Goal: Communication & Community: Share content

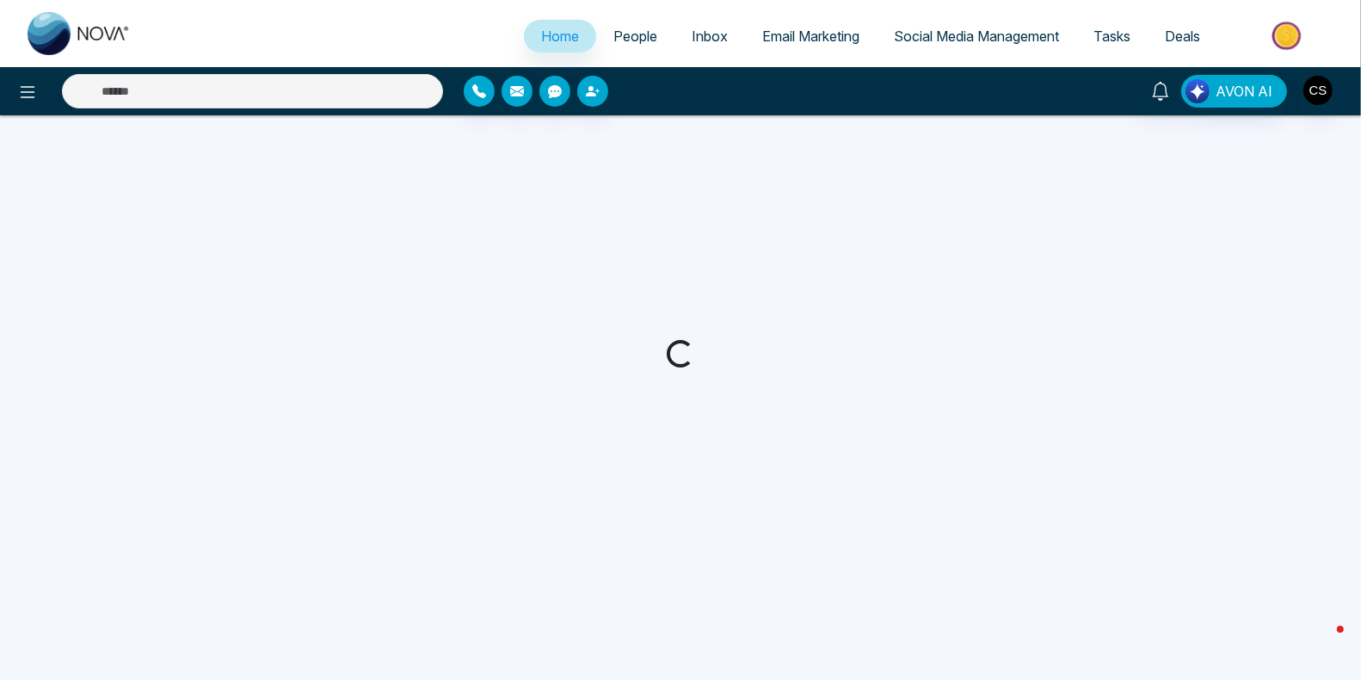
select select "*"
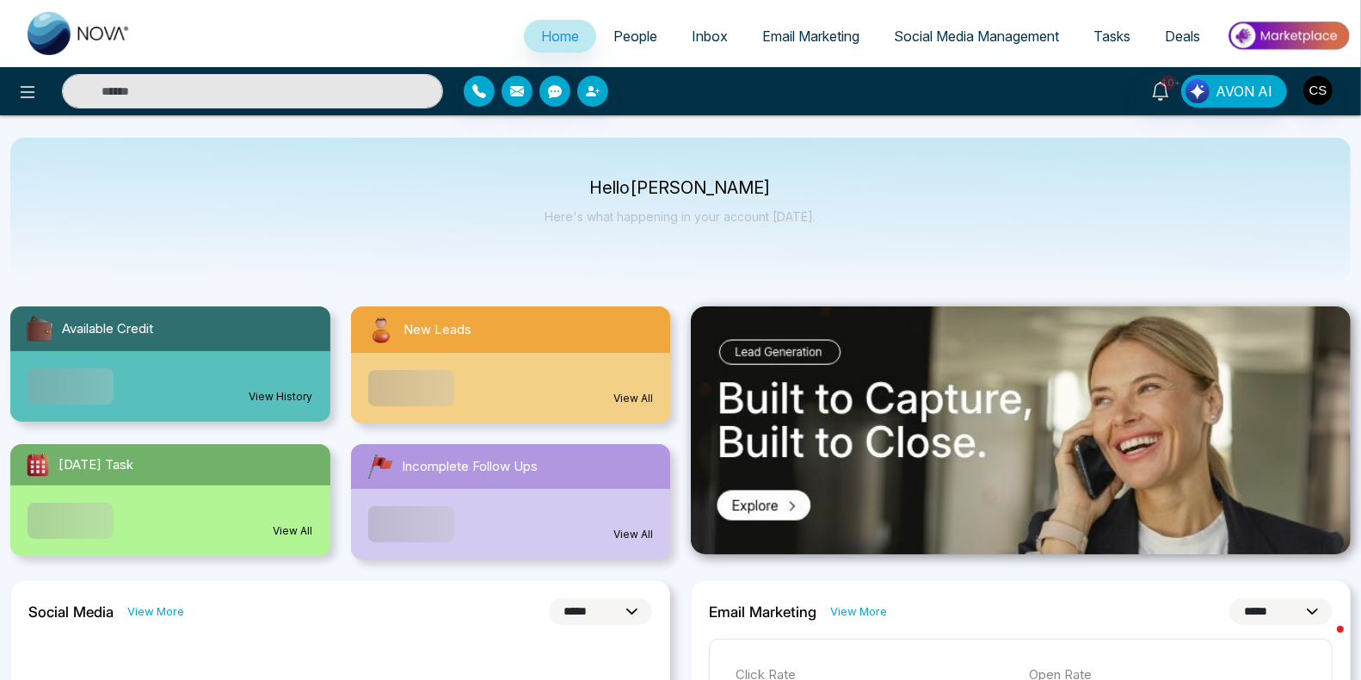
click at [820, 28] on span "Email Marketing" at bounding box center [810, 36] width 97 height 17
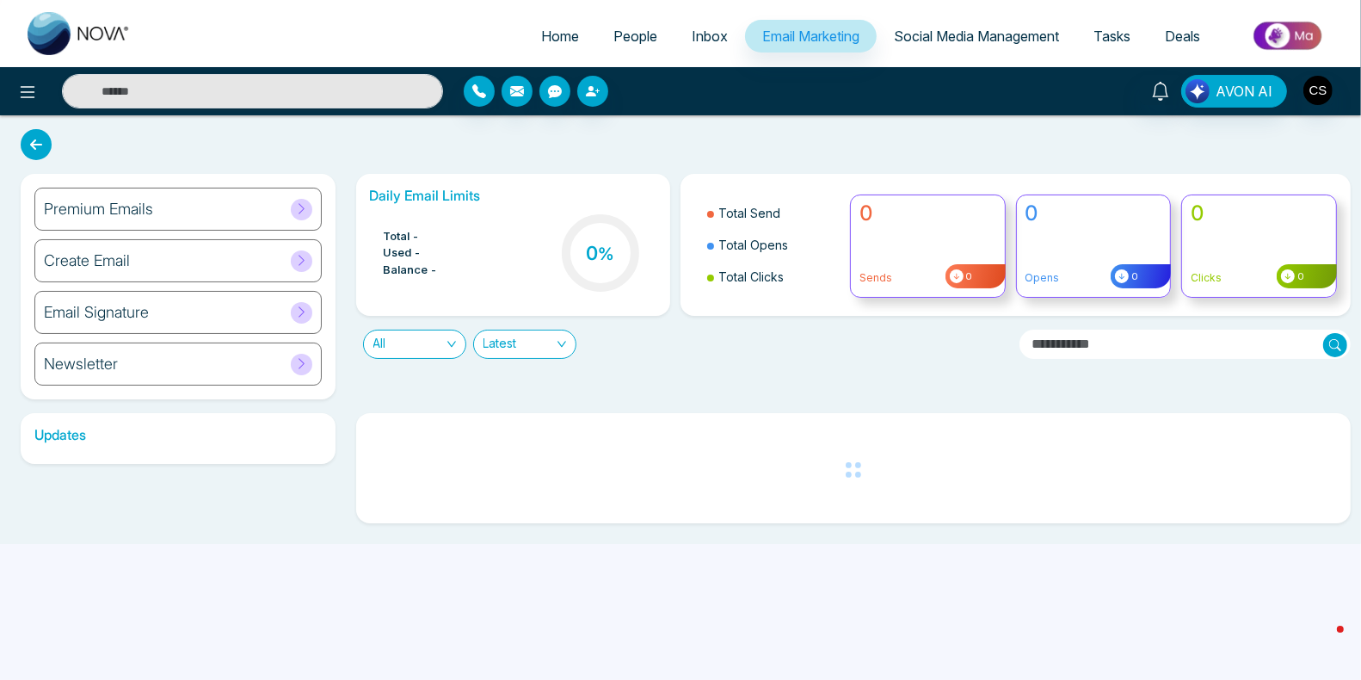
click at [630, 34] on span "People" at bounding box center [636, 36] width 44 height 17
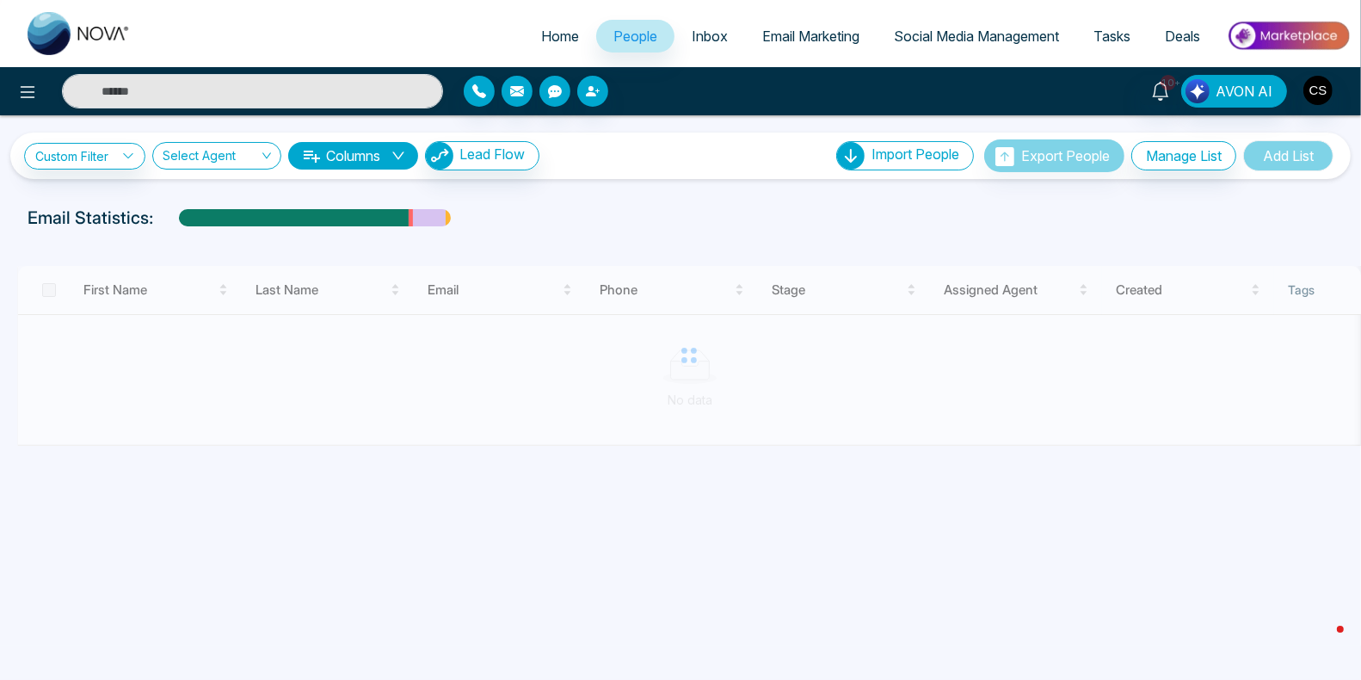
click at [856, 39] on link "Email Marketing" at bounding box center [811, 36] width 132 height 33
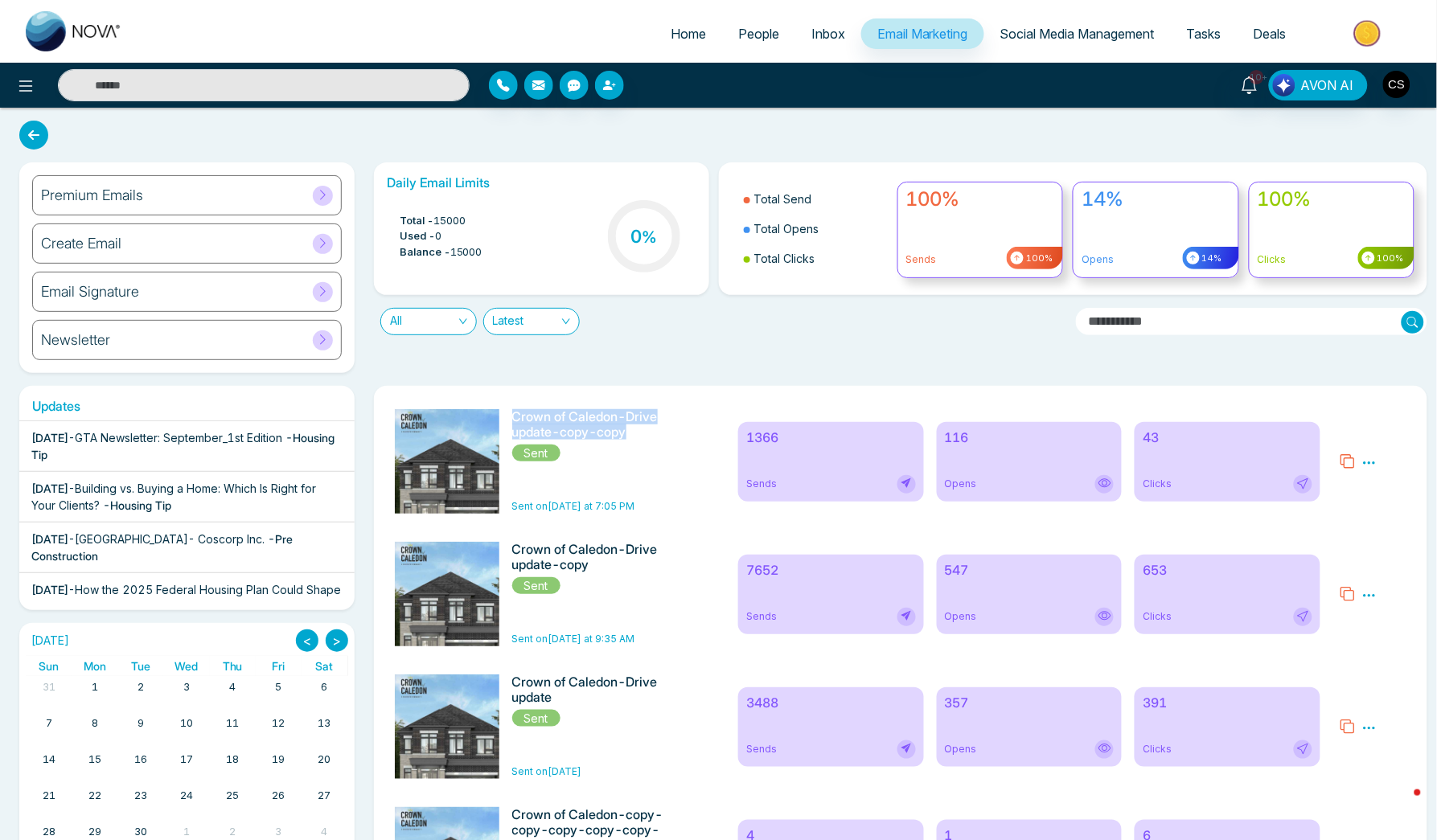
drag, startPoint x: 519, startPoint y: 418, endPoint x: 643, endPoint y: 434, distance: 125.0
click at [643, 434] on h6 "Crown of Caledon-Drive update-copy-copy" at bounding box center [593, 424] width 163 height 31
click at [742, 36] on span "People" at bounding box center [759, 34] width 41 height 16
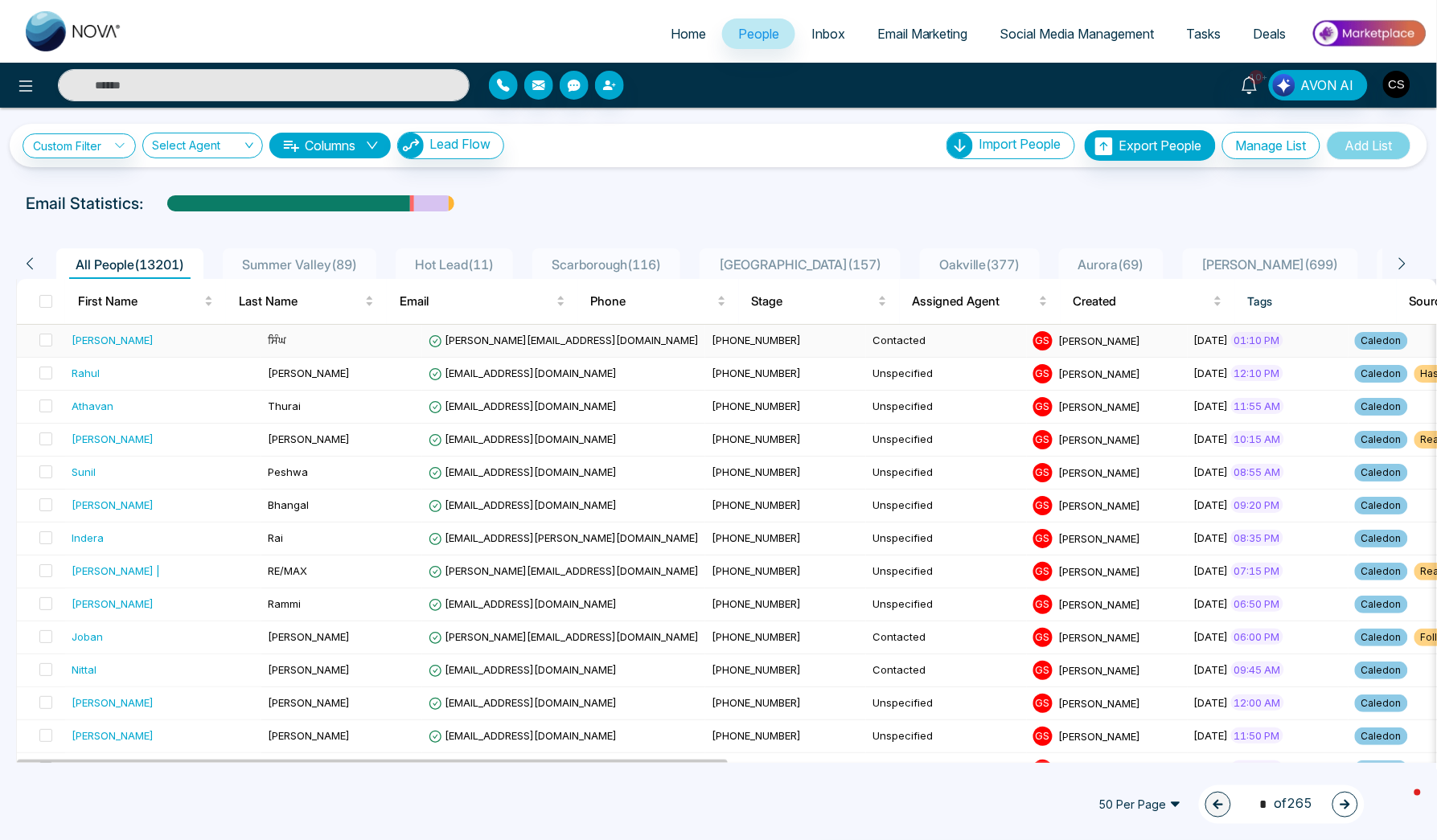
click at [102, 334] on div "[PERSON_NAME]" at bounding box center [113, 339] width 82 height 16
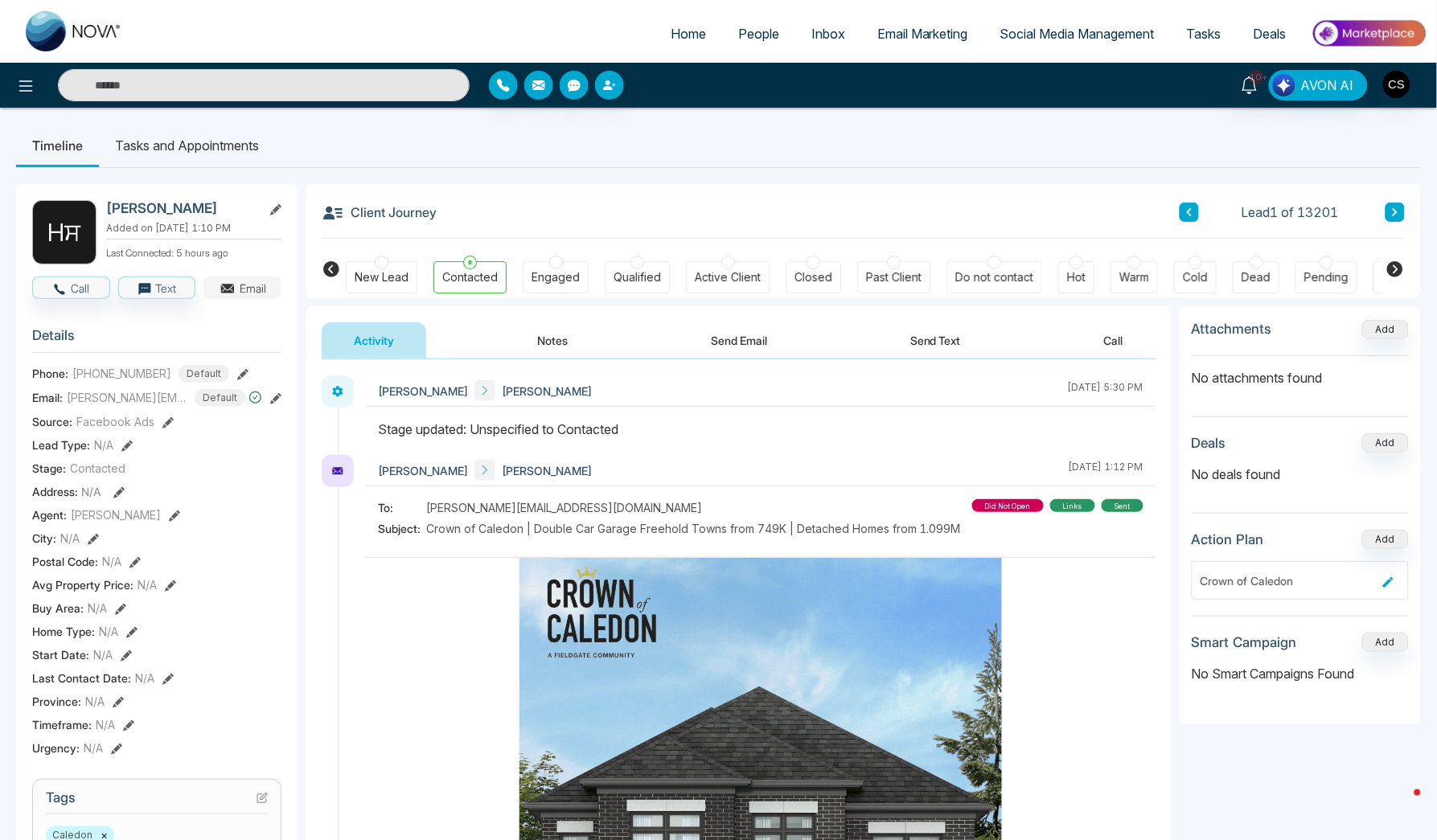
click at [217, 295] on button "Email" at bounding box center [242, 288] width 78 height 22
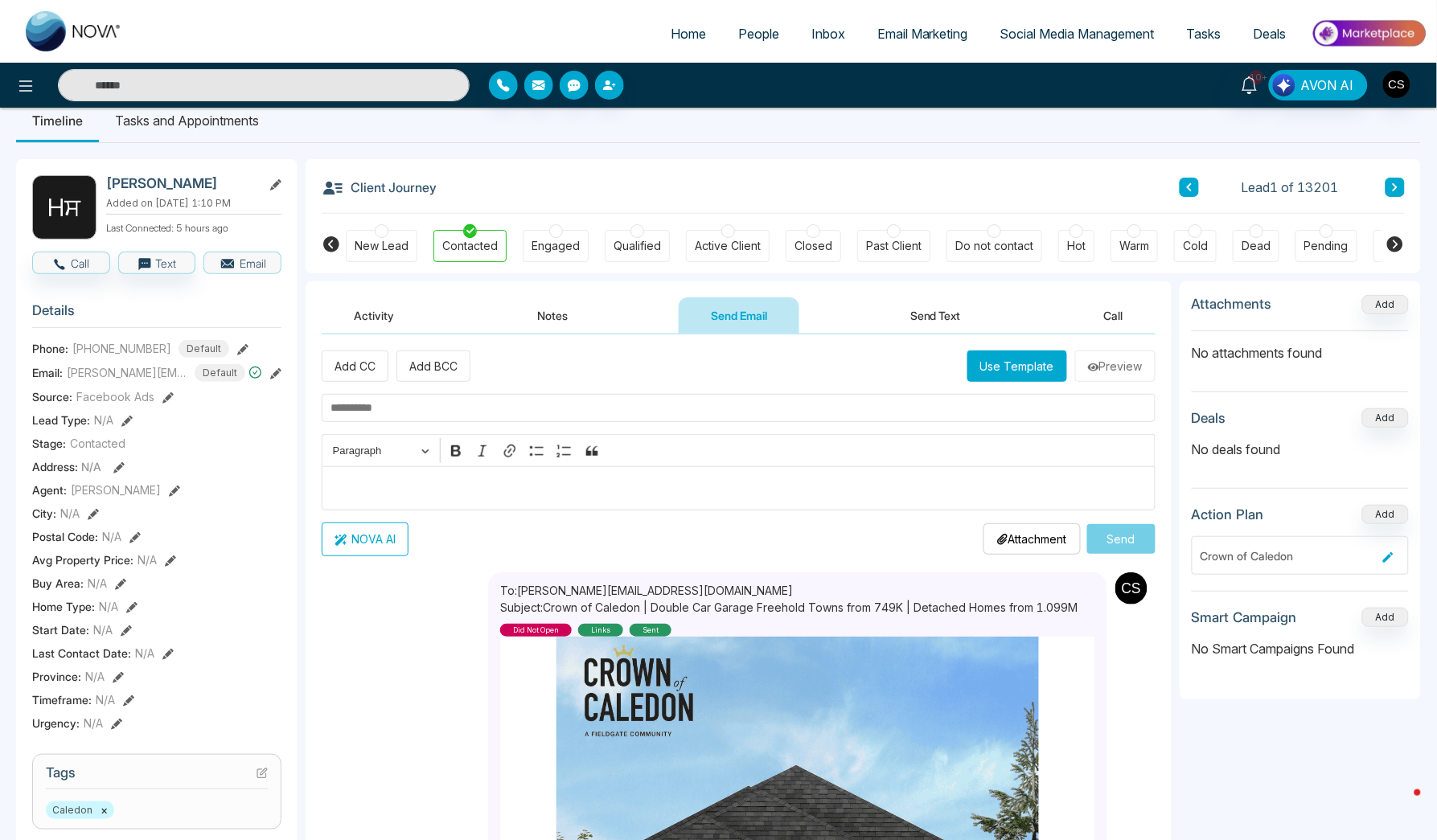
scroll to position [26, 0]
click at [1023, 379] on button "Use Template" at bounding box center [1017, 364] width 100 height 32
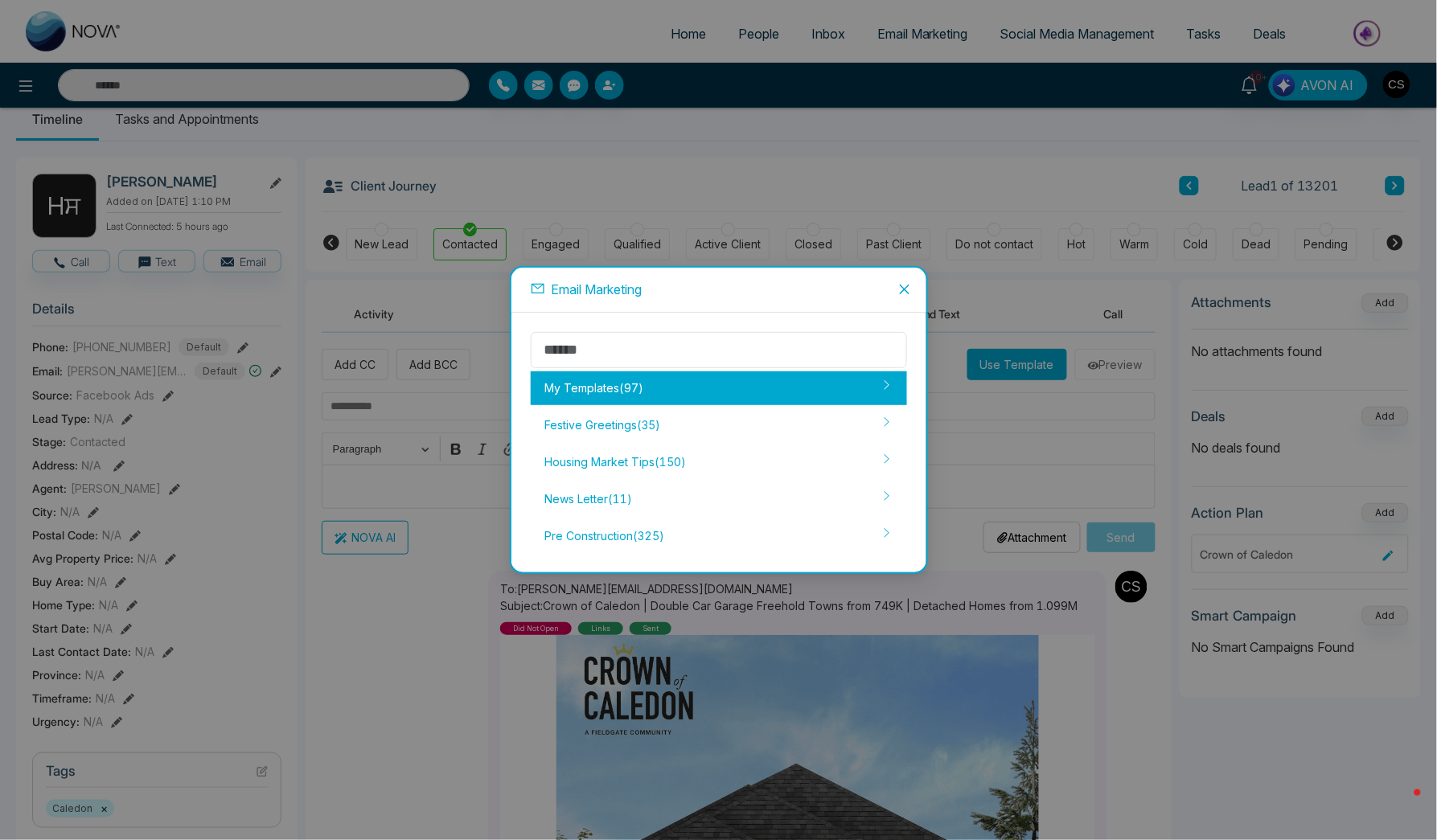
click at [890, 385] on icon at bounding box center [887, 385] width 11 height 11
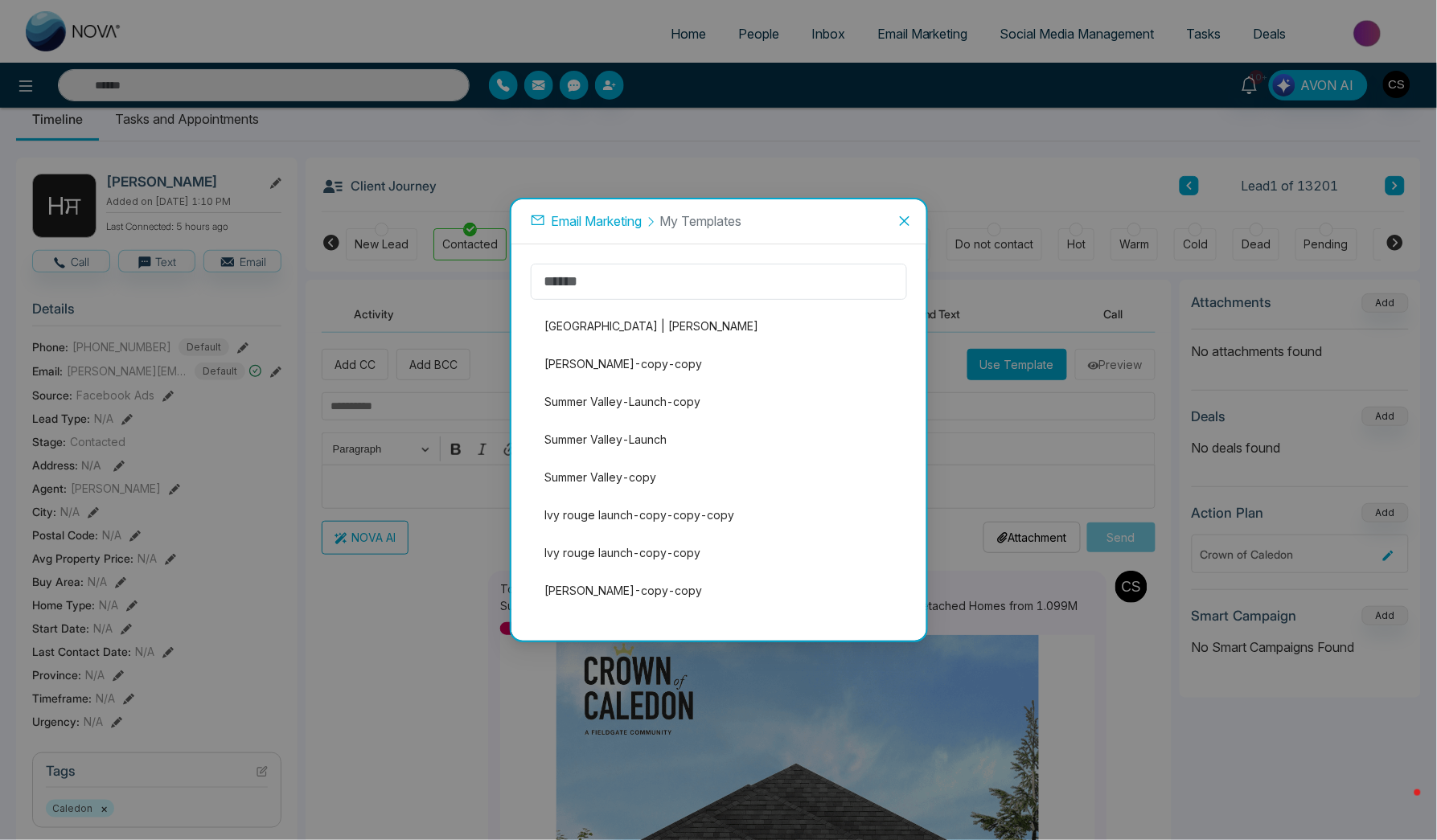
scroll to position [0, 0]
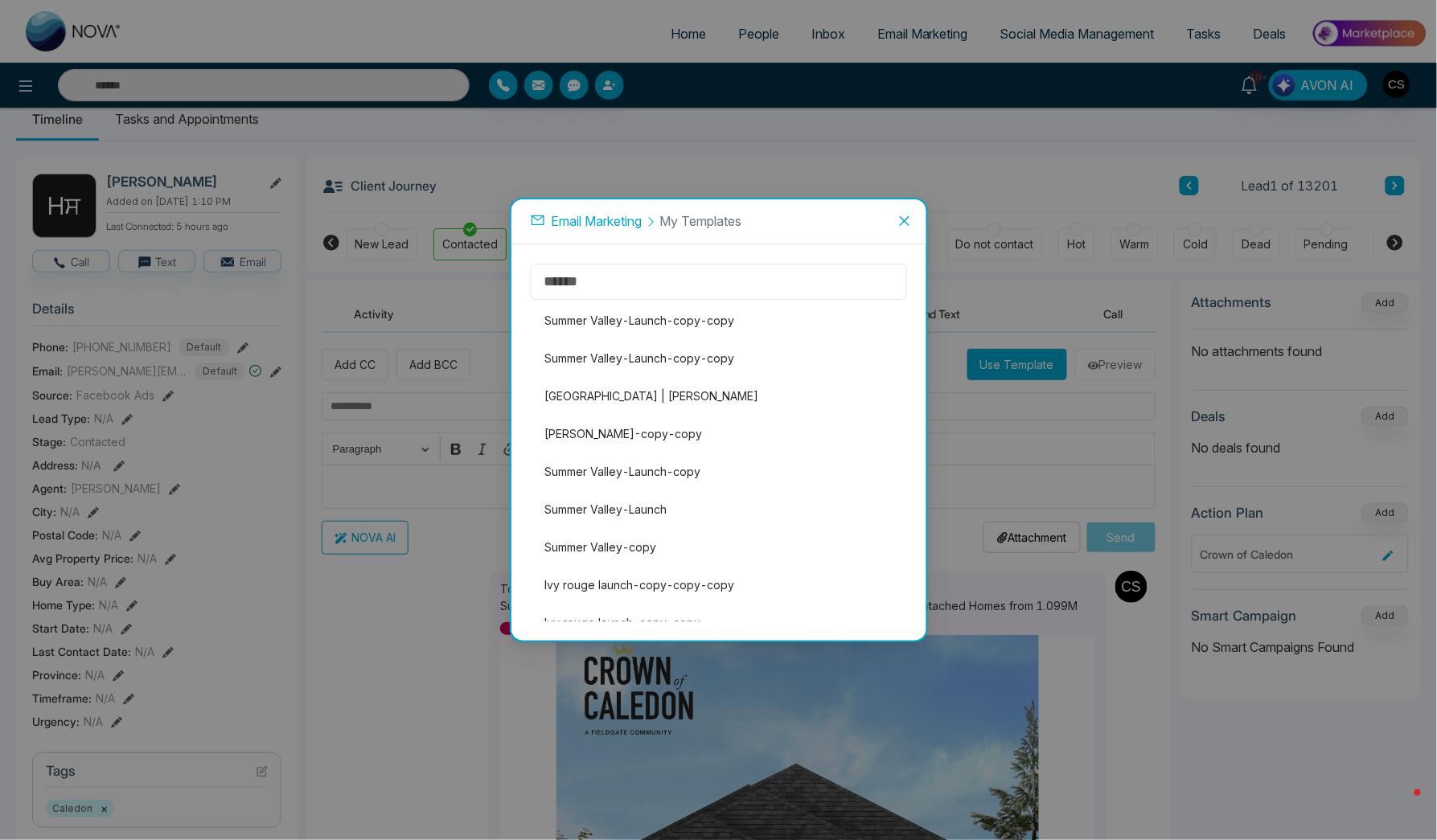
click at [653, 283] on input "text" at bounding box center [718, 281] width 377 height 36
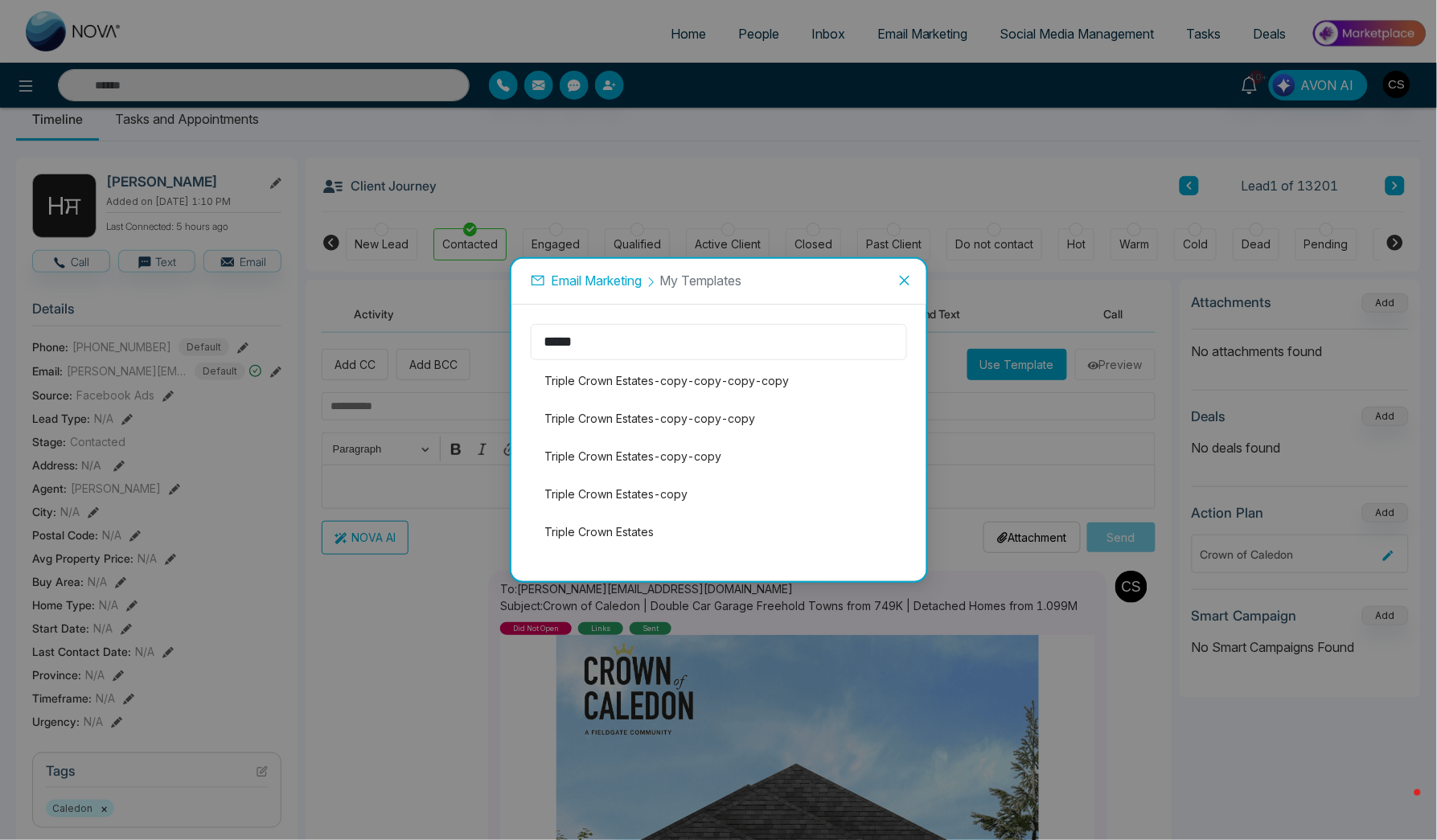
type input "*****"
click at [908, 284] on icon "close" at bounding box center [903, 280] width 9 height 9
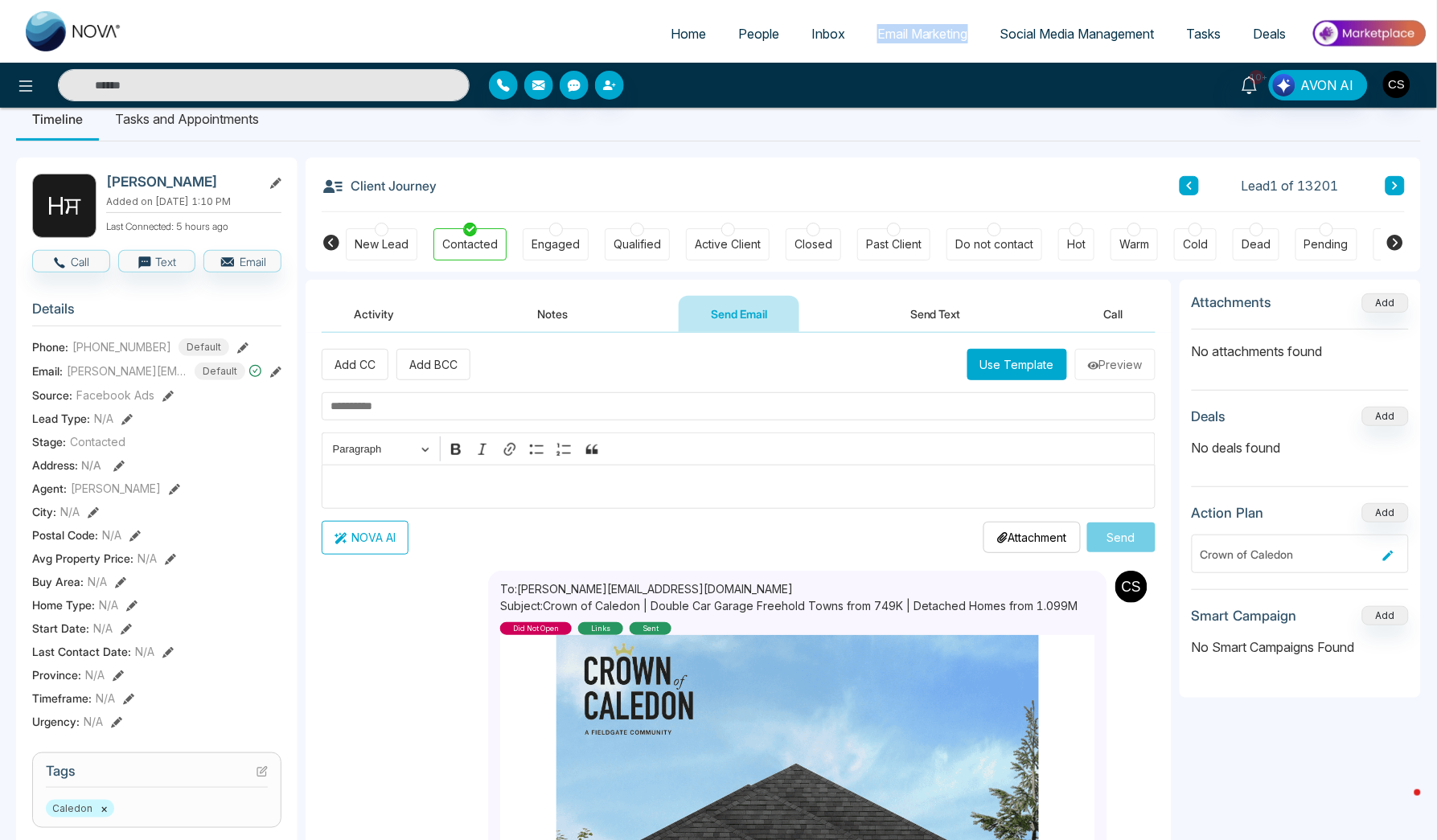
click at [990, 362] on button "Use Template" at bounding box center [1017, 364] width 100 height 32
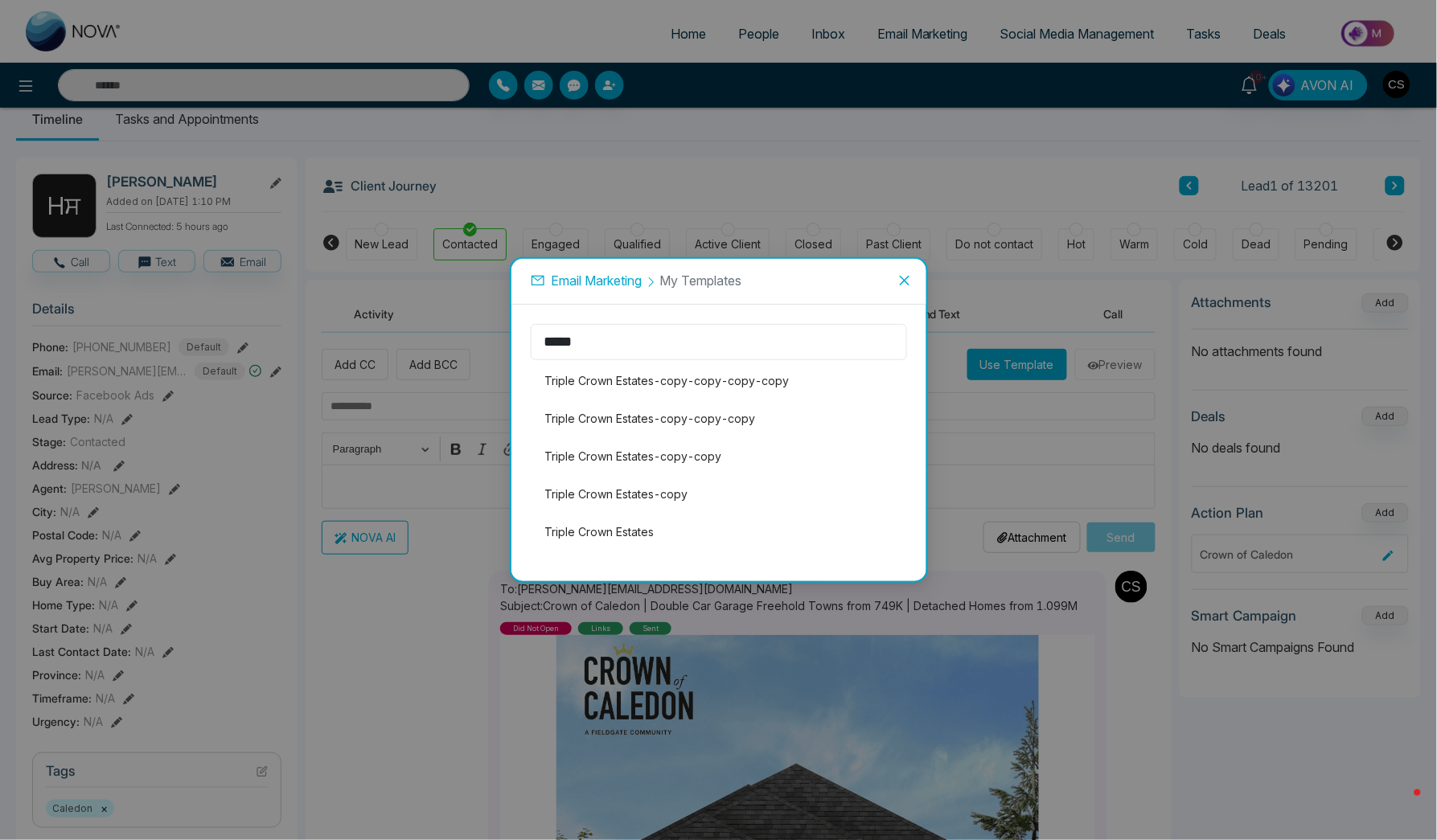
click at [628, 345] on input "*****" at bounding box center [718, 342] width 377 height 36
type input "*"
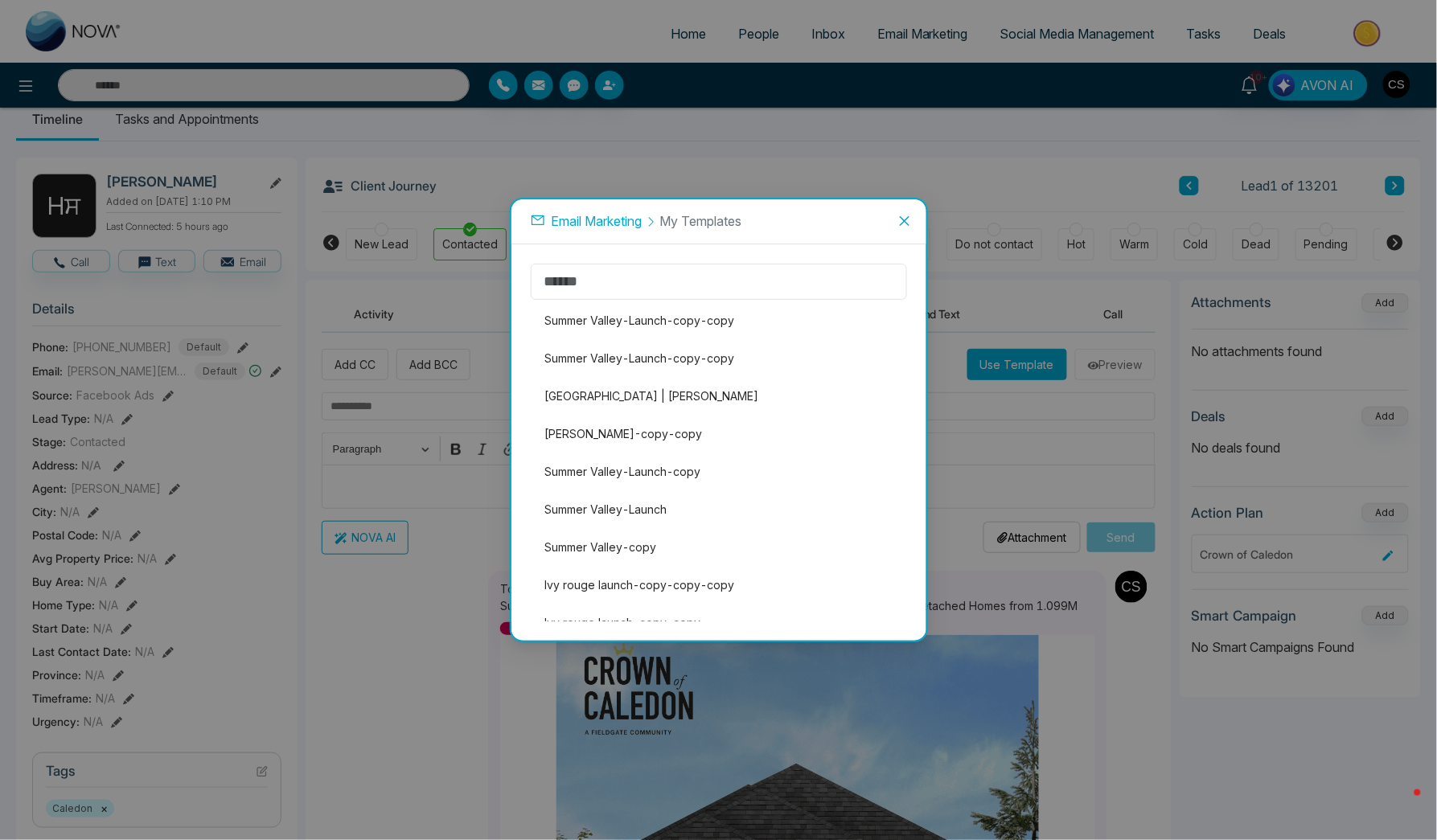
click at [622, 222] on span "Email Marketing" at bounding box center [596, 221] width 91 height 16
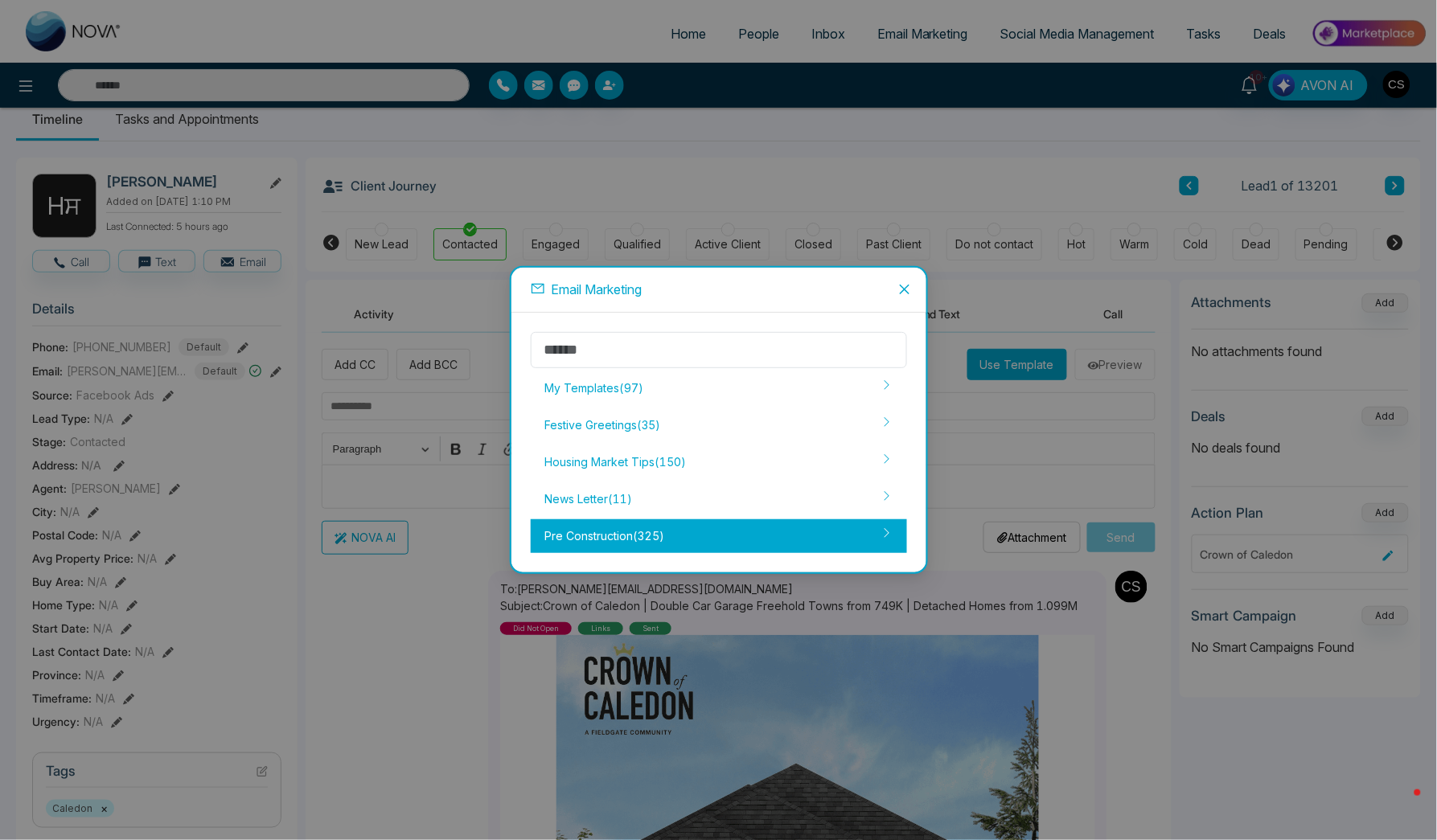
click at [890, 532] on icon at bounding box center [887, 533] width 11 height 11
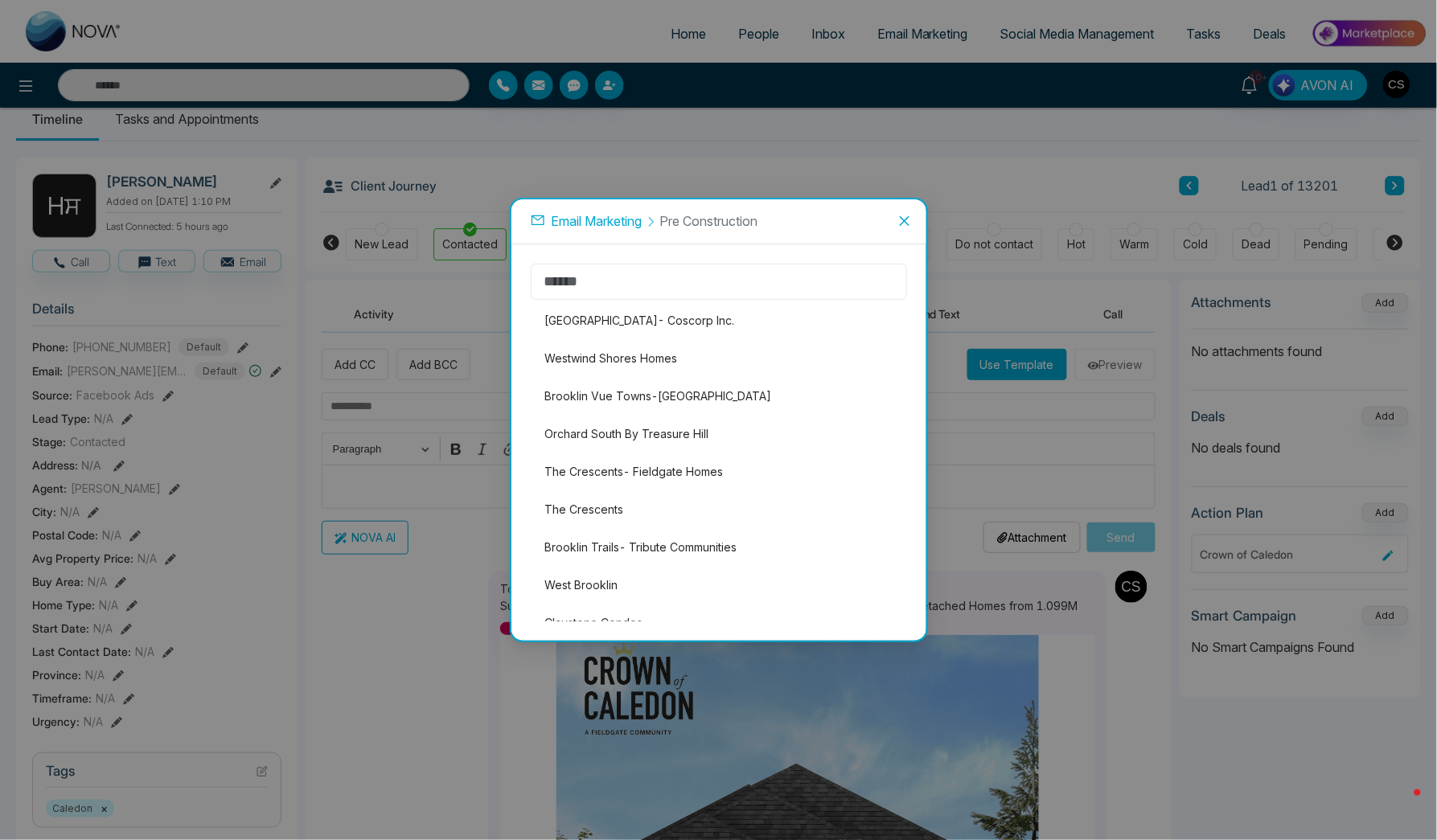
click at [576, 280] on input "text" at bounding box center [718, 281] width 377 height 36
click at [576, 280] on div "Email Marketing Pre Construction * [GEOGRAPHIC_DATA]- Coscorp Inc. [GEOGRAPHIC_…" at bounding box center [718, 420] width 1437 height 840
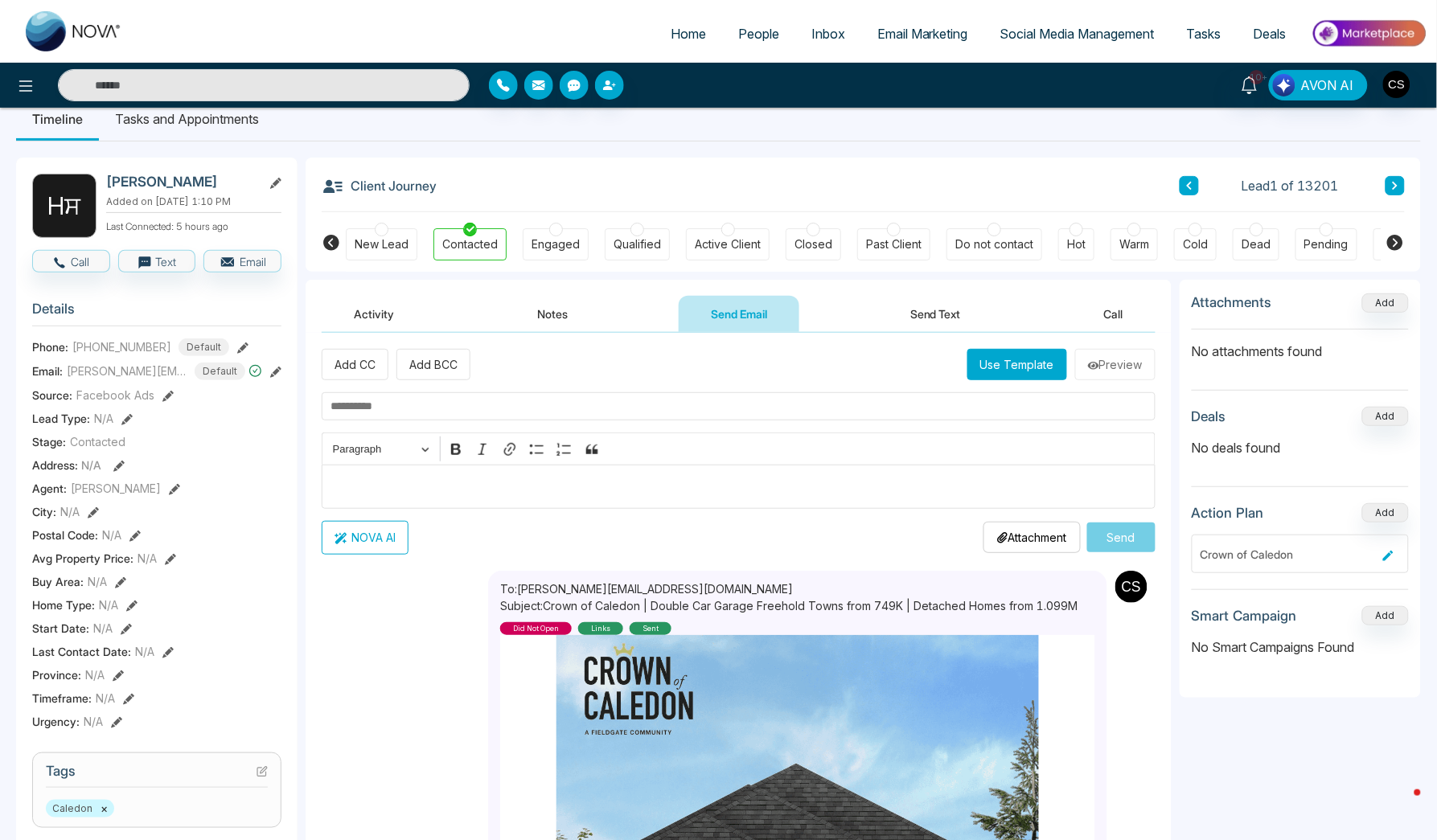
click at [1028, 368] on button "Use Template" at bounding box center [1017, 364] width 100 height 32
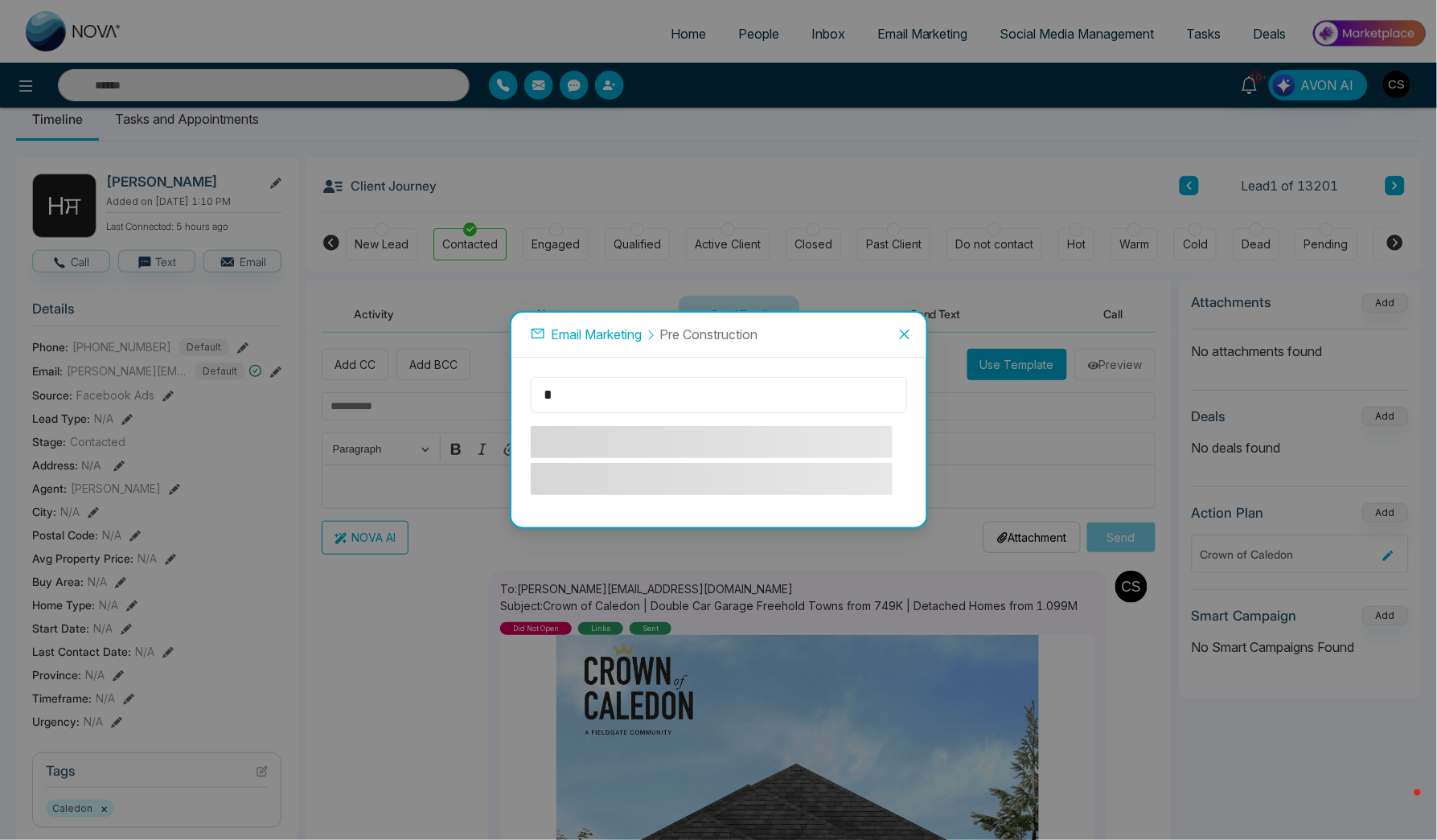
click at [633, 392] on input "*" at bounding box center [718, 395] width 377 height 36
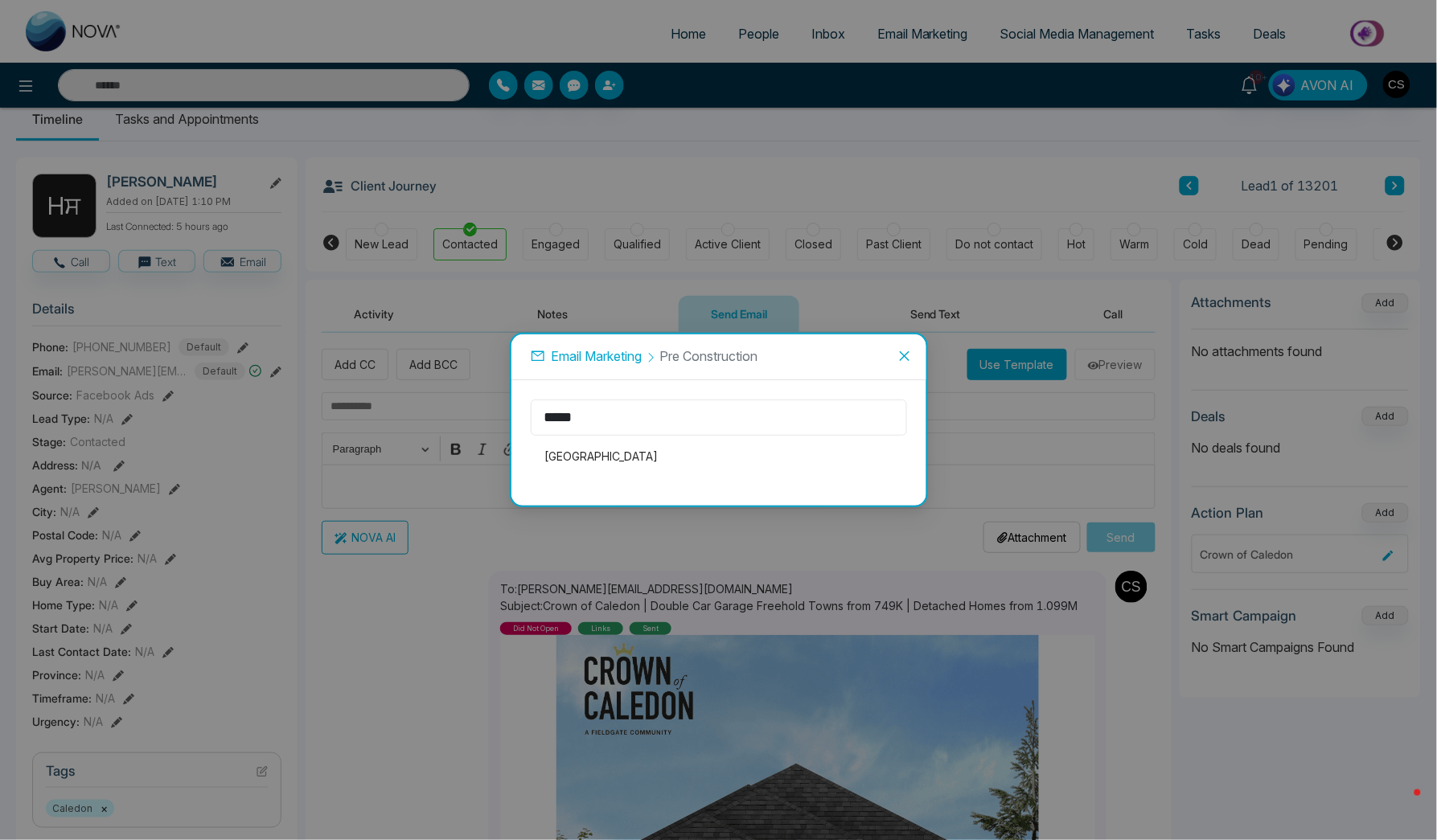
type input "*****"
click at [896, 354] on span "Close" at bounding box center [904, 356] width 43 height 43
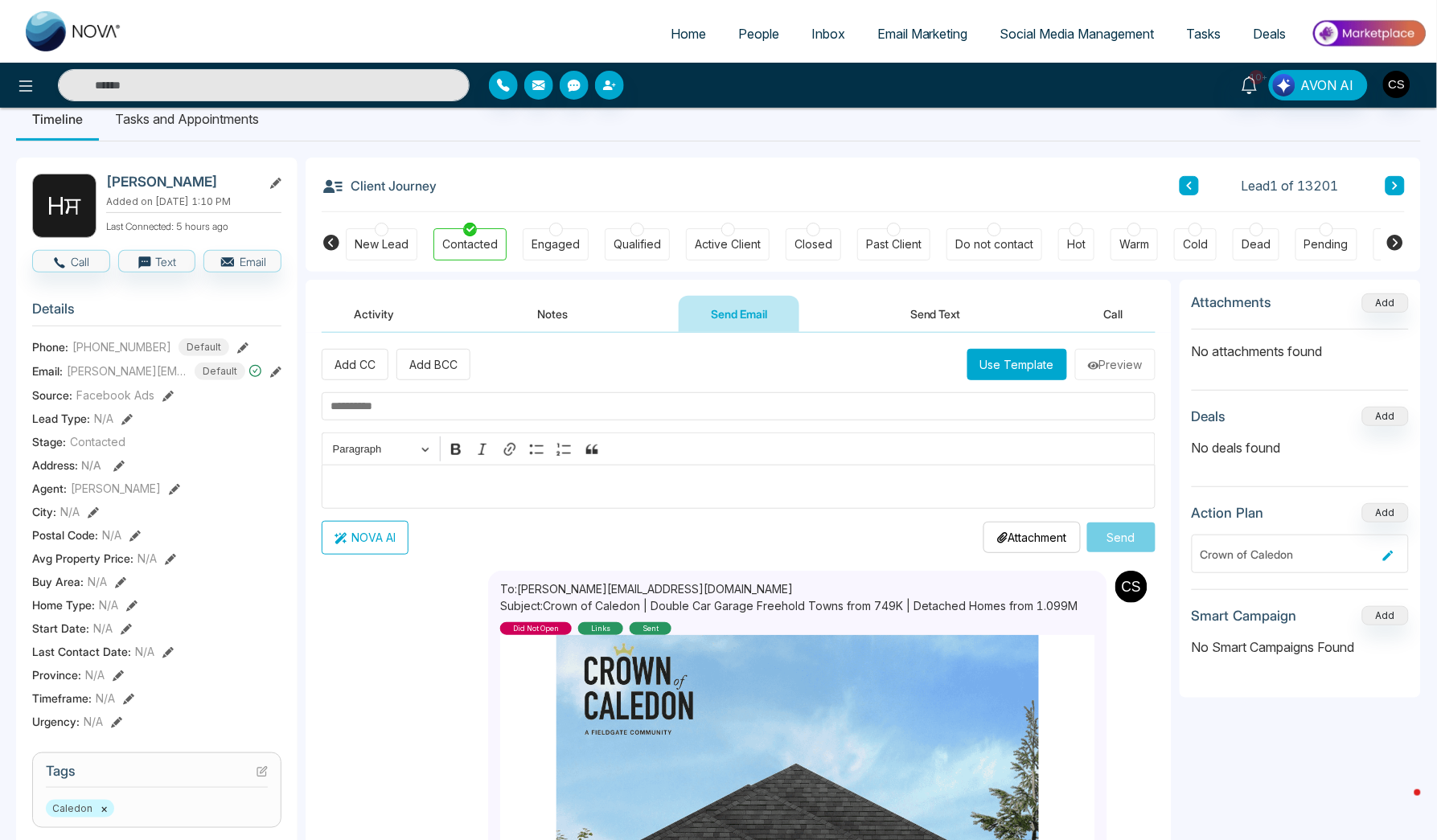
click at [1005, 360] on button "Use Template" at bounding box center [1017, 364] width 100 height 32
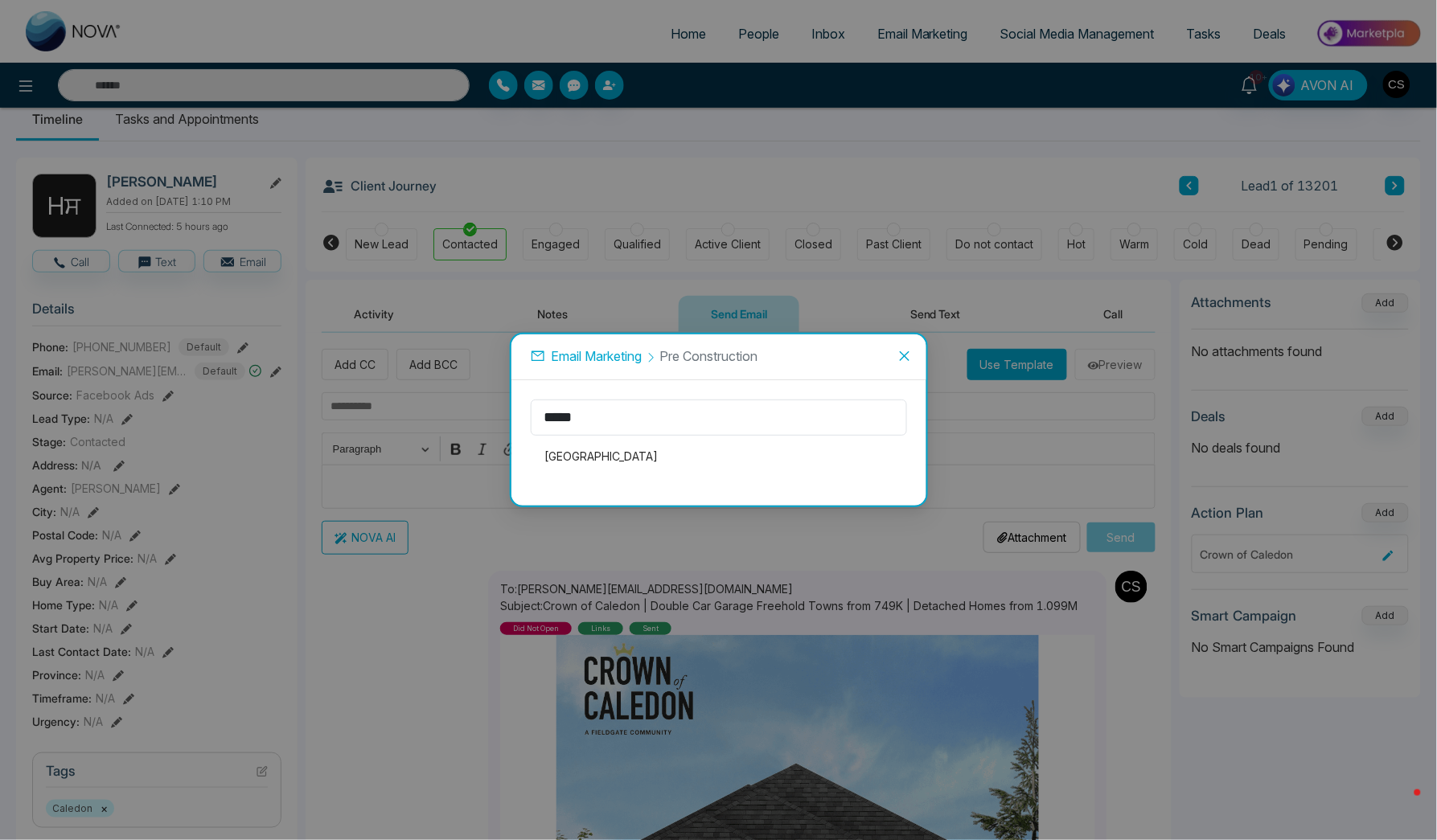
click at [600, 357] on span "Email Marketing" at bounding box center [596, 356] width 91 height 16
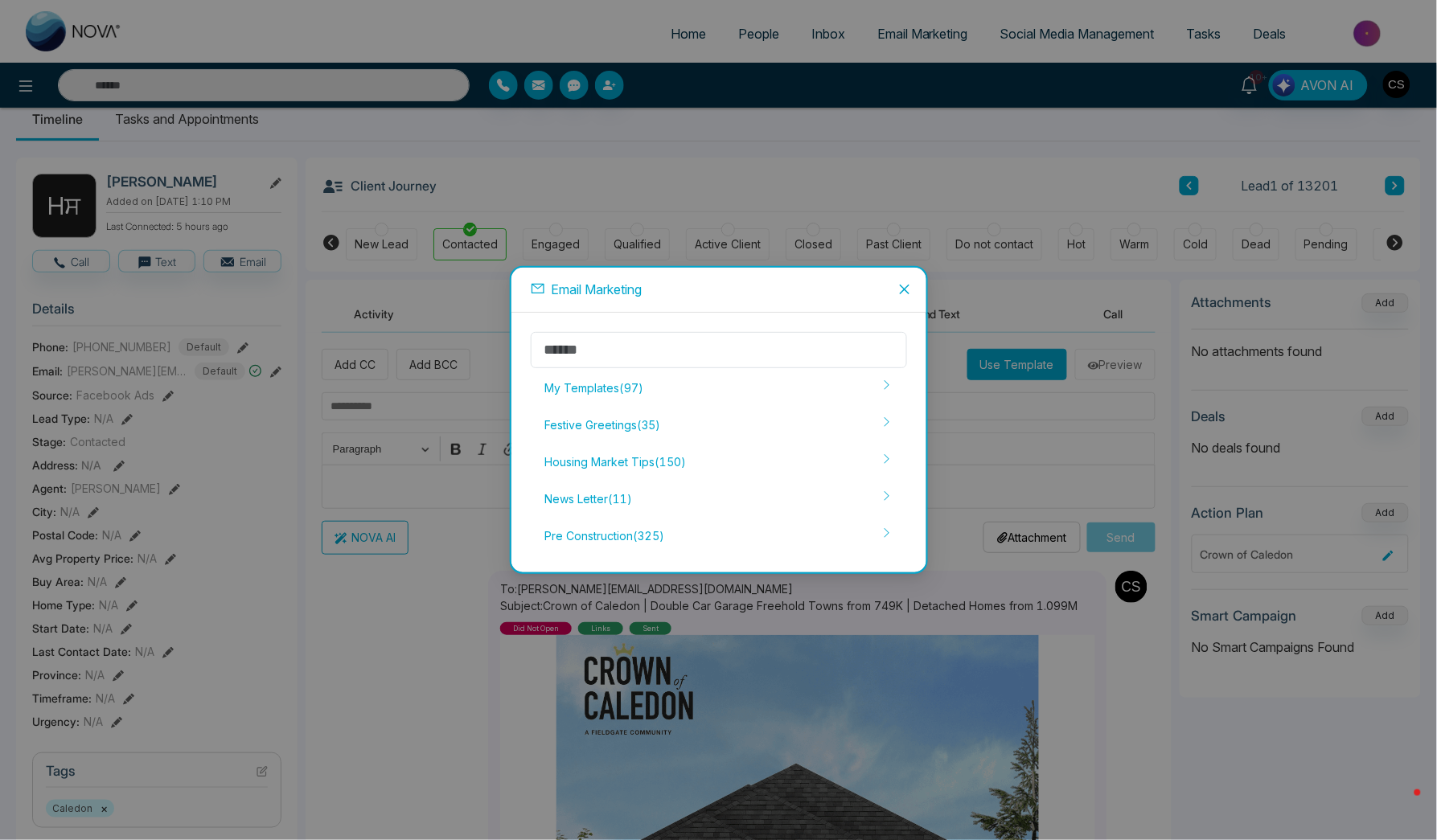
click at [908, 286] on icon "close" at bounding box center [904, 290] width 13 height 13
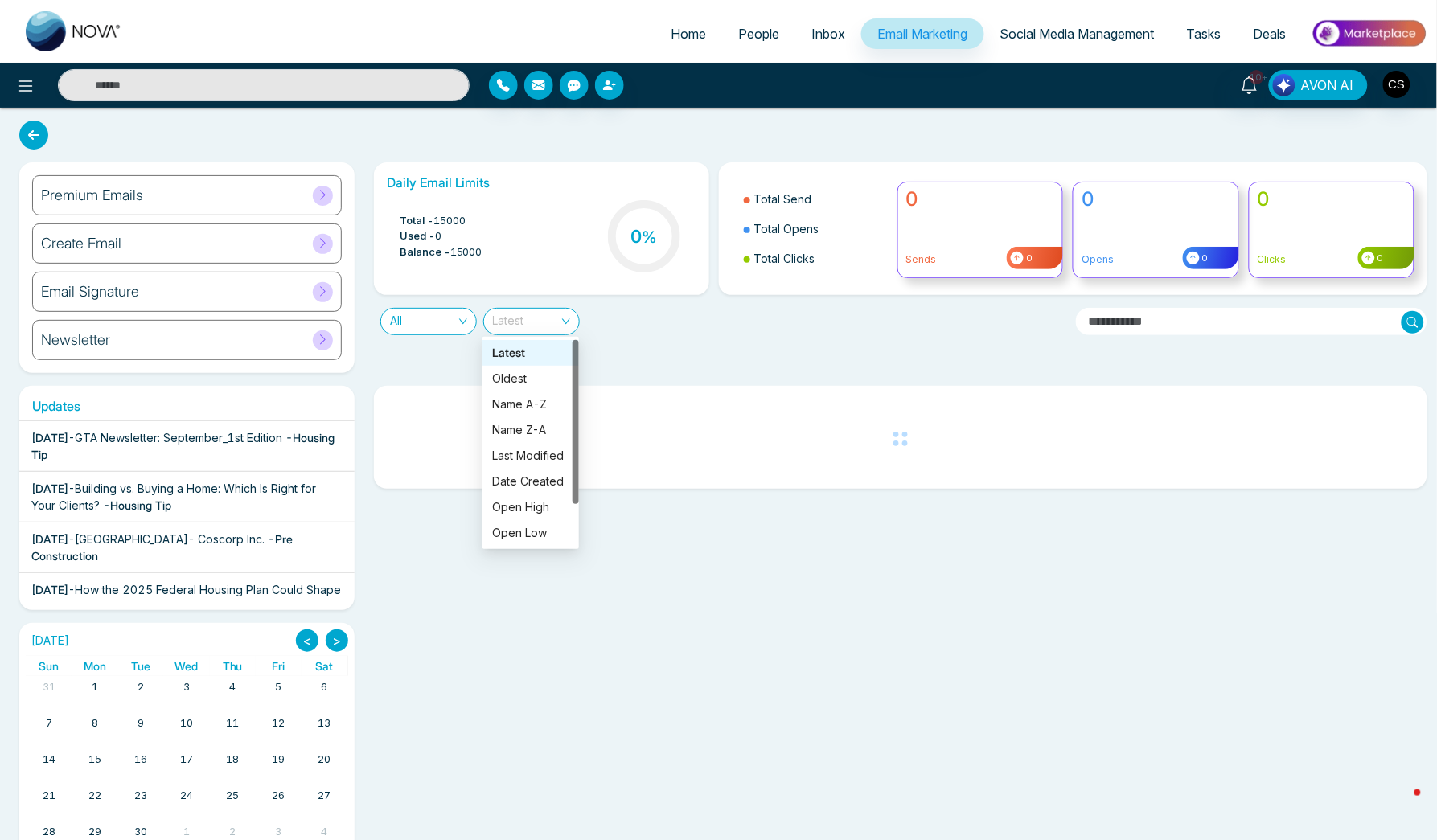
click at [539, 320] on span "Latest" at bounding box center [531, 321] width 78 height 26
click at [616, 314] on div "All Latest" at bounding box center [718, 315] width 709 height 40
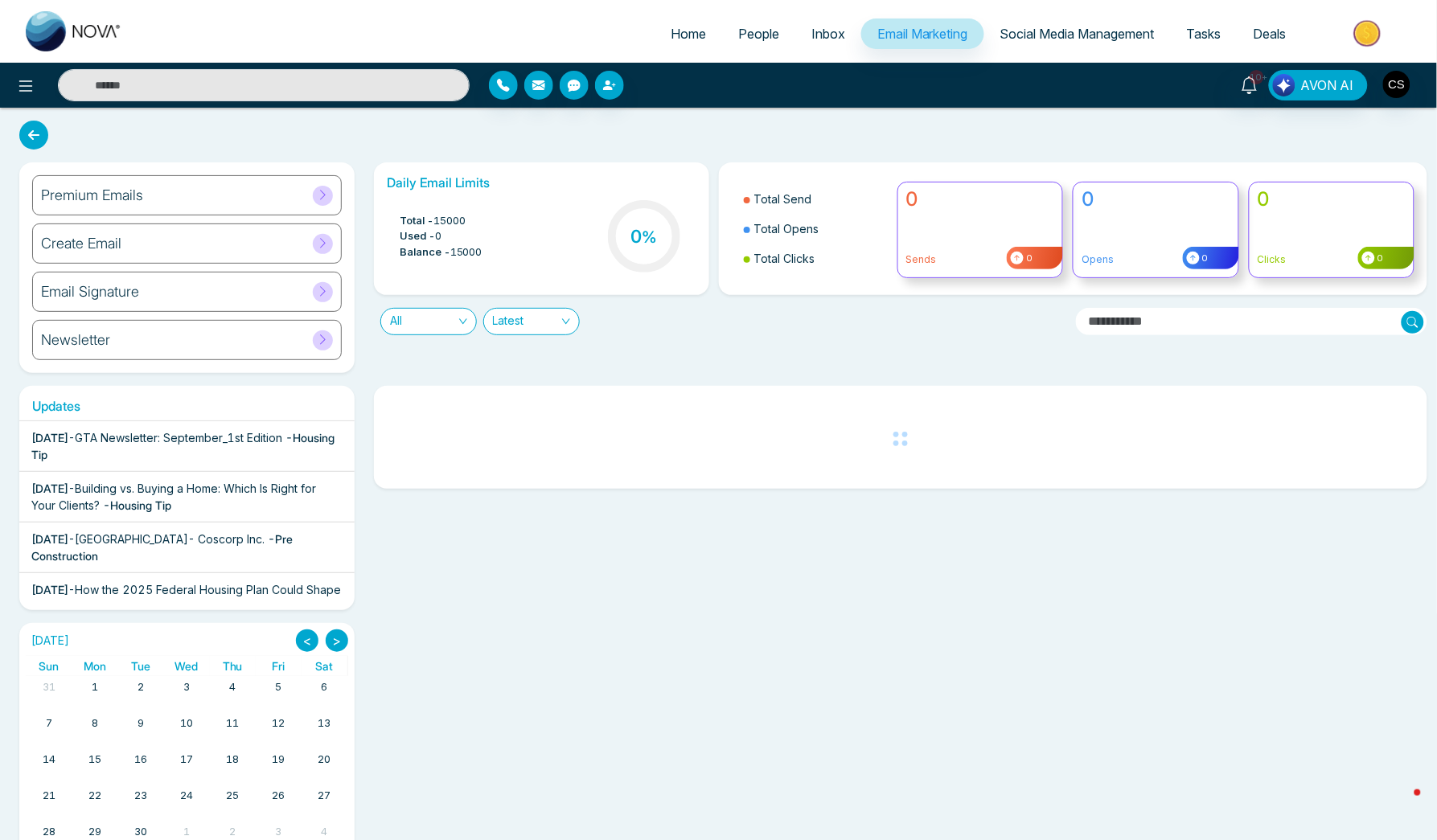
click at [445, 328] on span "All" at bounding box center [428, 321] width 78 height 26
click at [687, 320] on div "All Latest" at bounding box center [718, 315] width 709 height 40
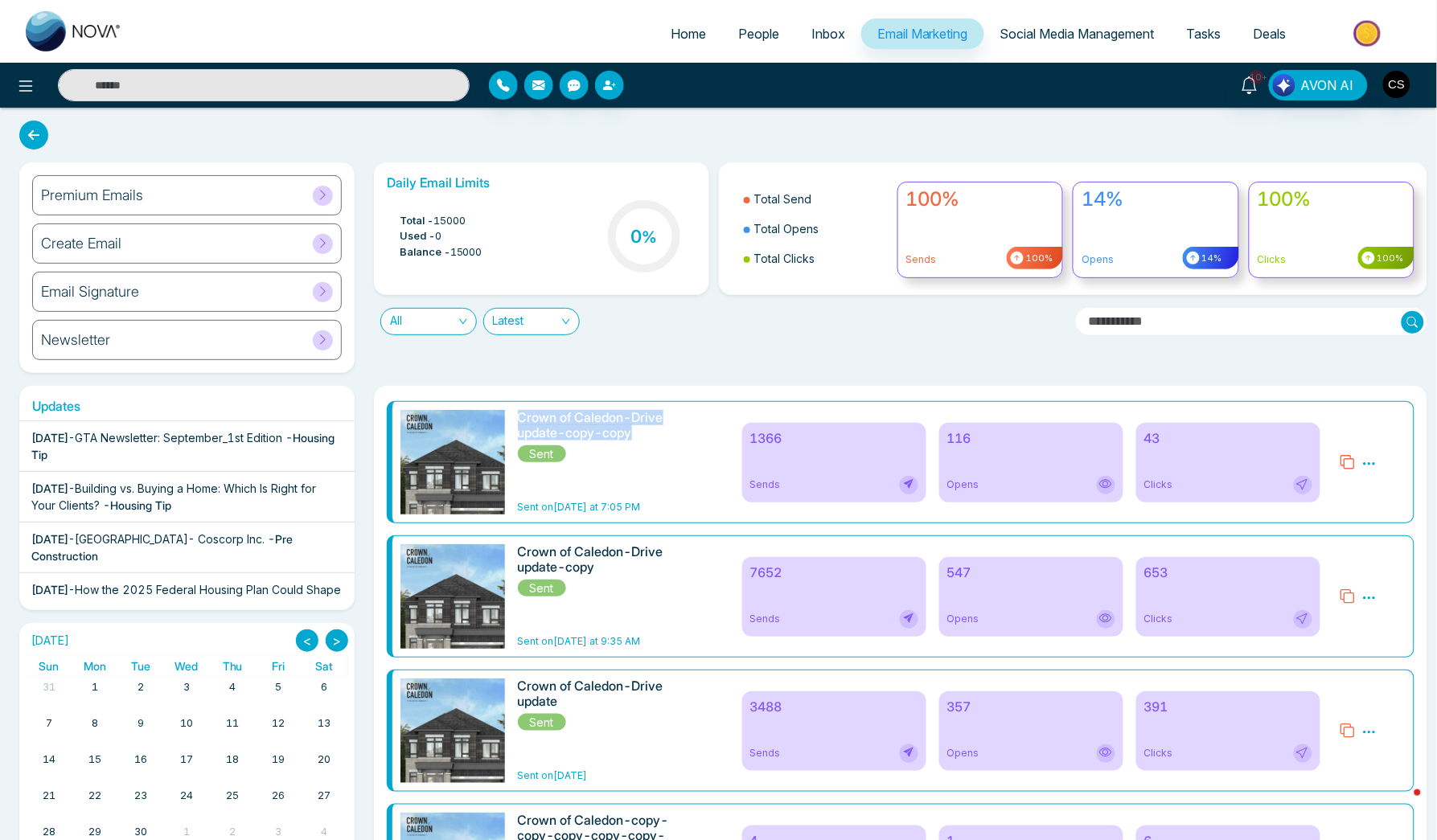
drag, startPoint x: 516, startPoint y: 417, endPoint x: 639, endPoint y: 432, distance: 123.9
click at [639, 432] on div "Crown of Caledon-Drive update-copy-copy Sent Sent on Yesterday at 7:05 PM" at bounding box center [562, 463] width 342 height 105
click at [240, 239] on div "Create Email" at bounding box center [186, 243] width 309 height 40
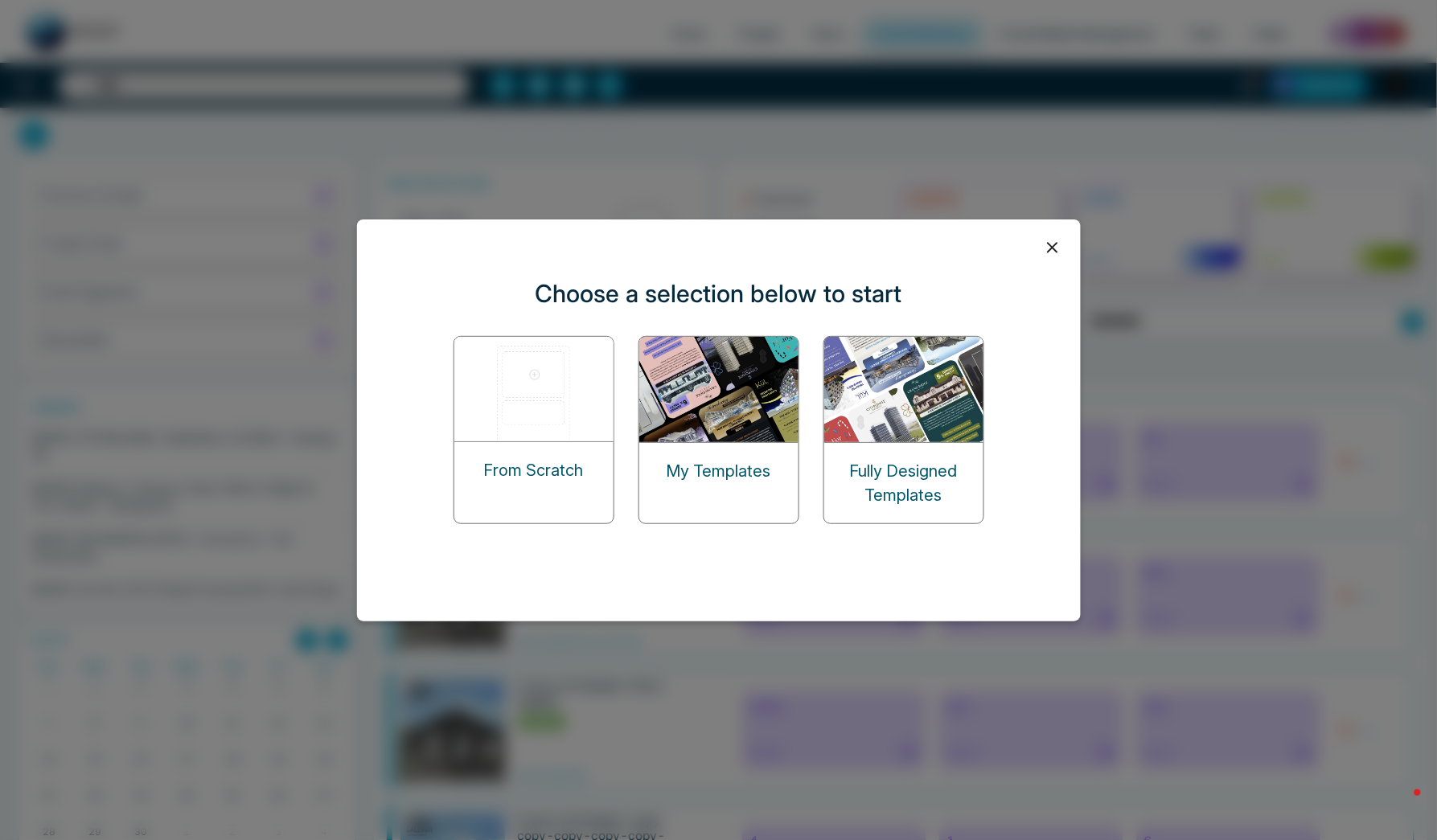
click at [747, 389] on img at bounding box center [719, 390] width 161 height 106
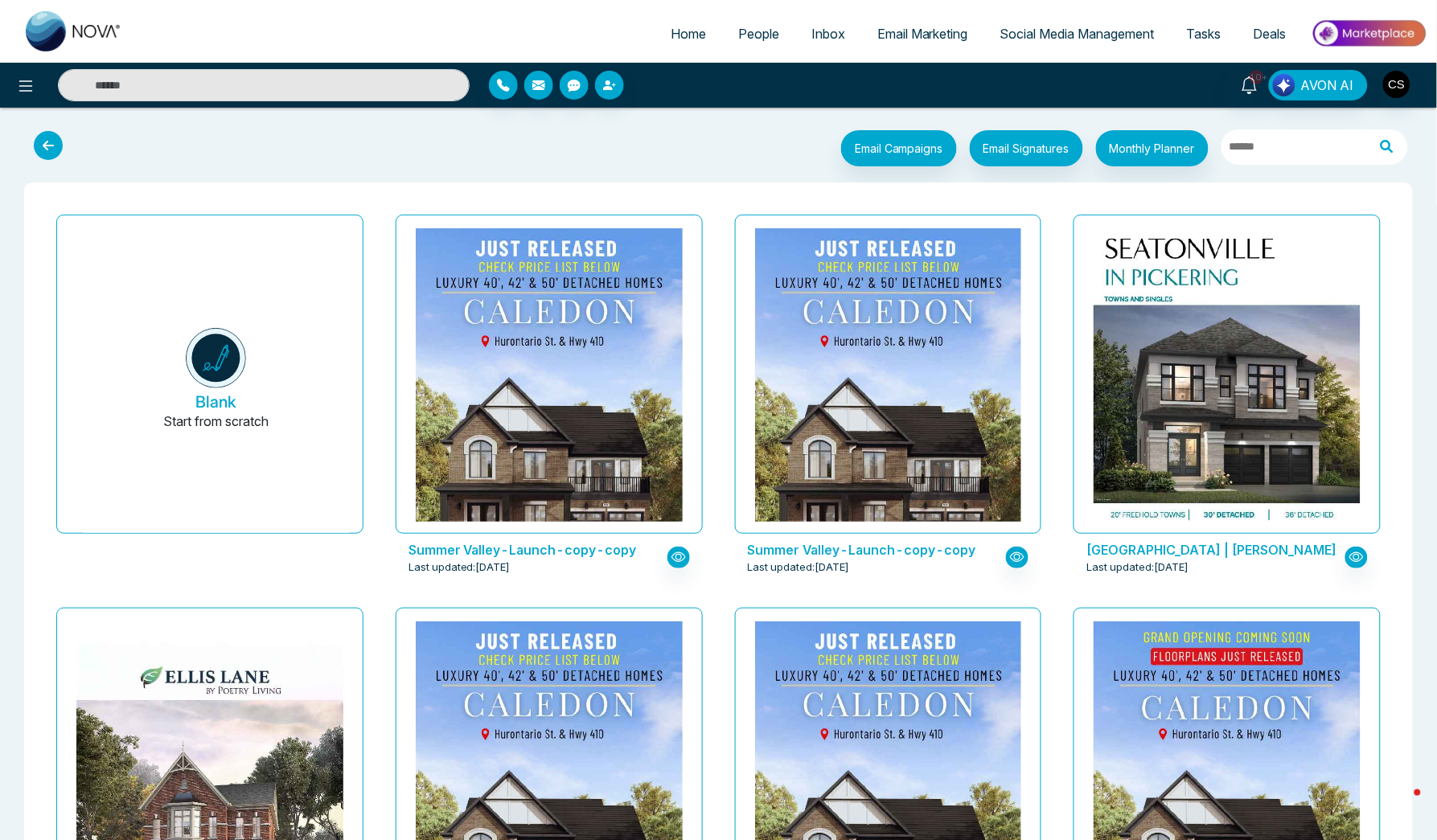
click at [50, 144] on icon at bounding box center [48, 145] width 29 height 29
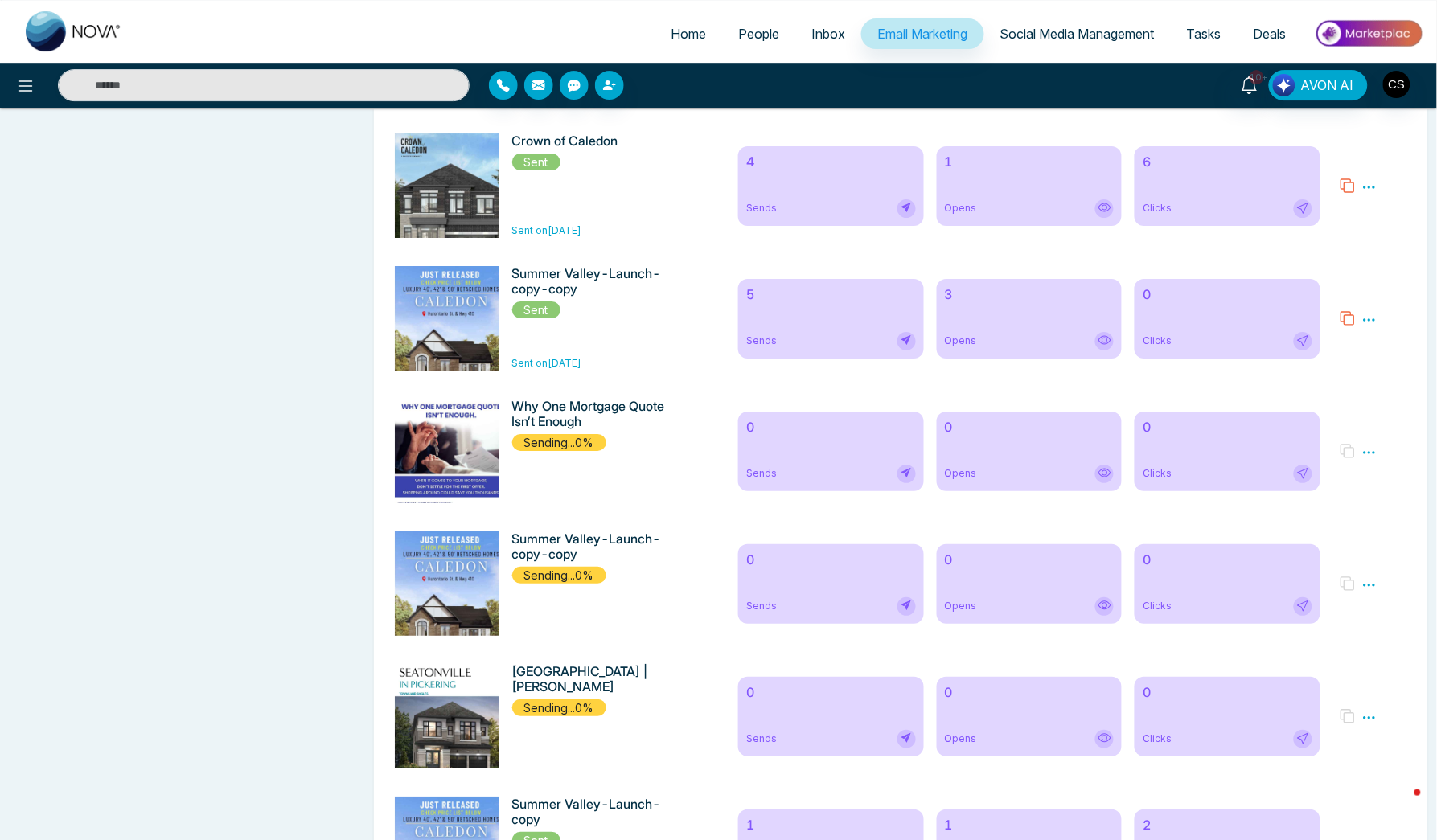
scroll to position [1577, 0]
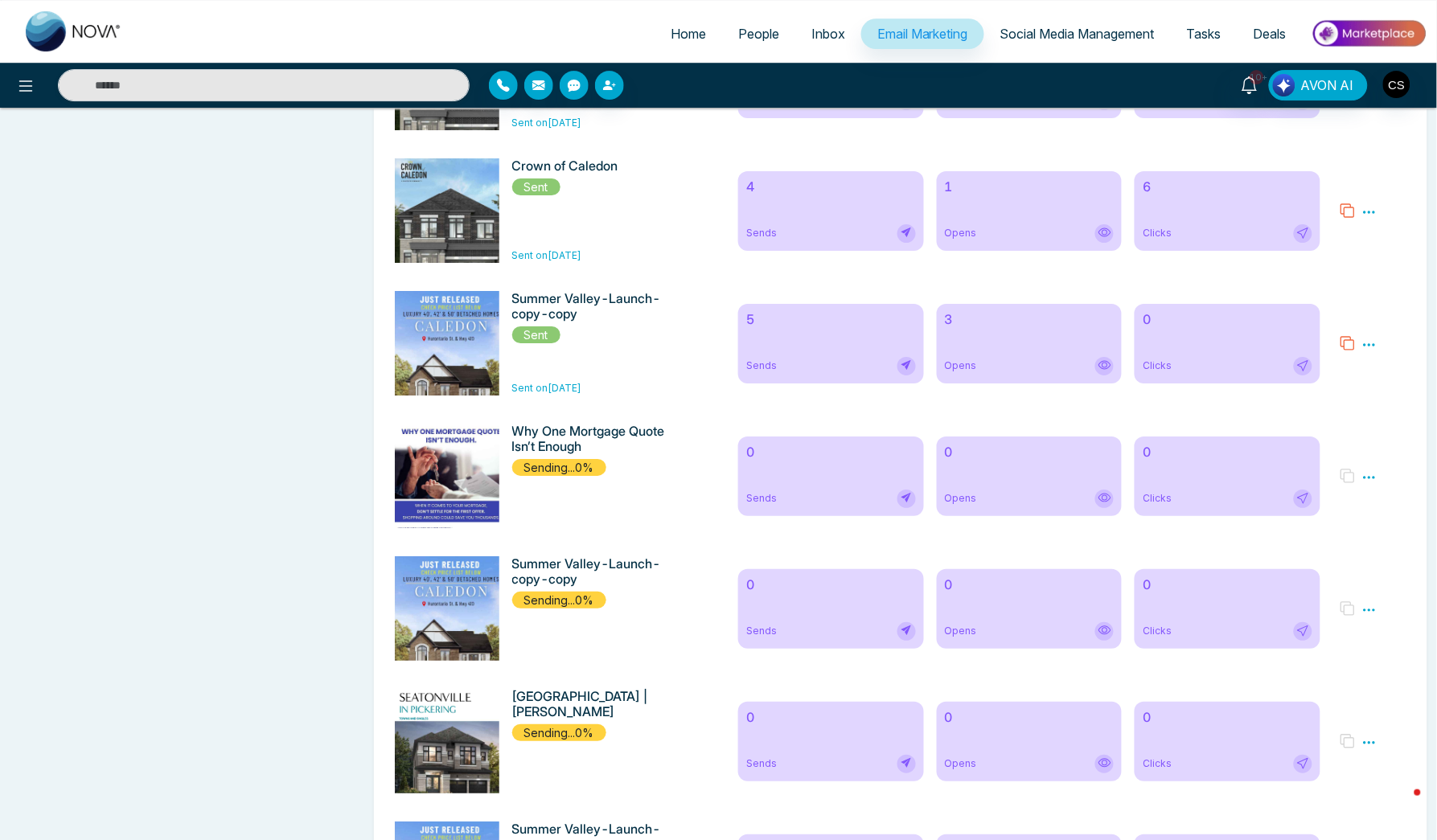
drag, startPoint x: 531, startPoint y: 406, endPoint x: 657, endPoint y: 409, distance: 126.0
click at [657, 395] on span "Sent on 07/02/2025" at bounding box center [593, 388] width 163 height 14
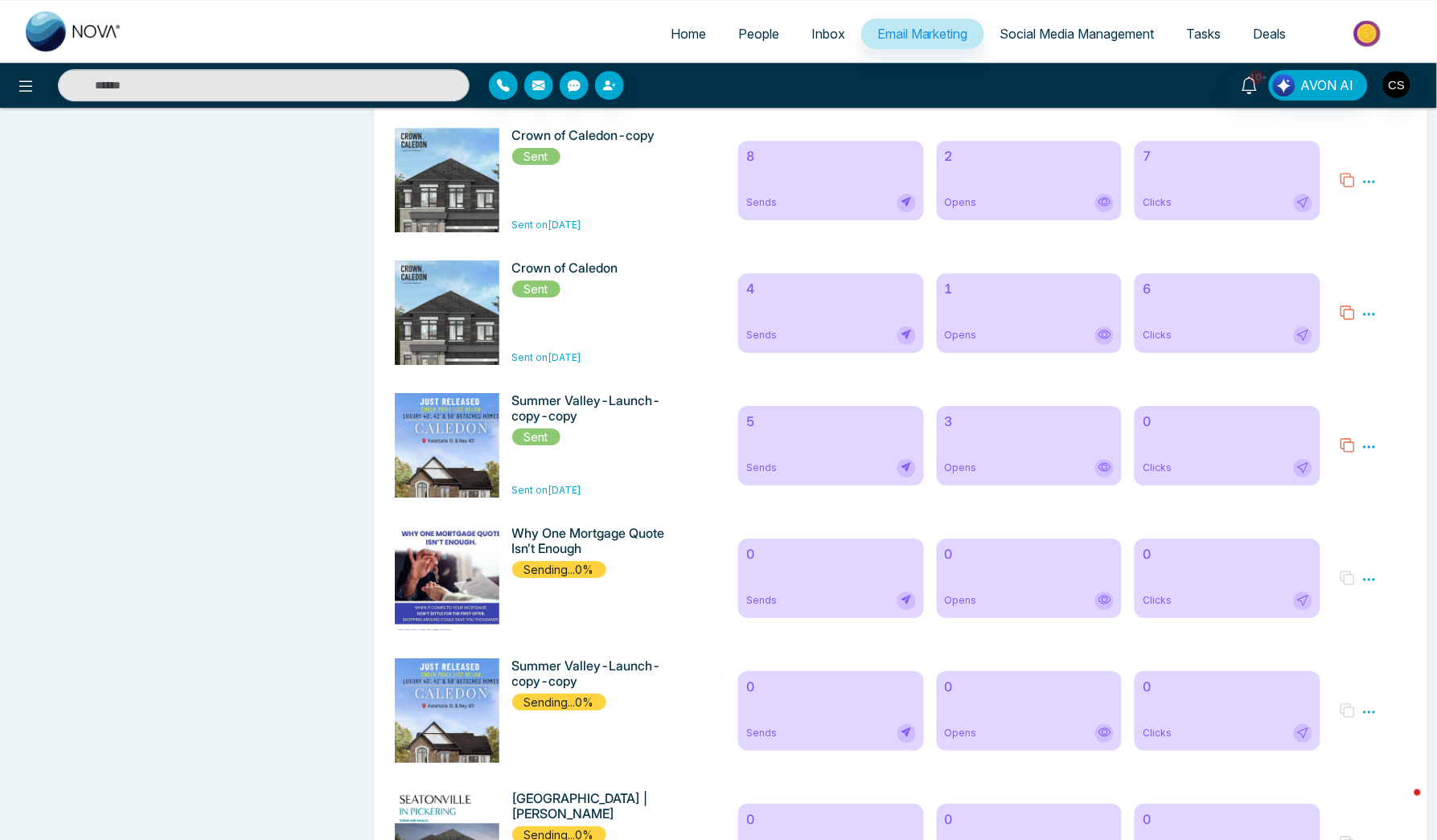
scroll to position [1460, 0]
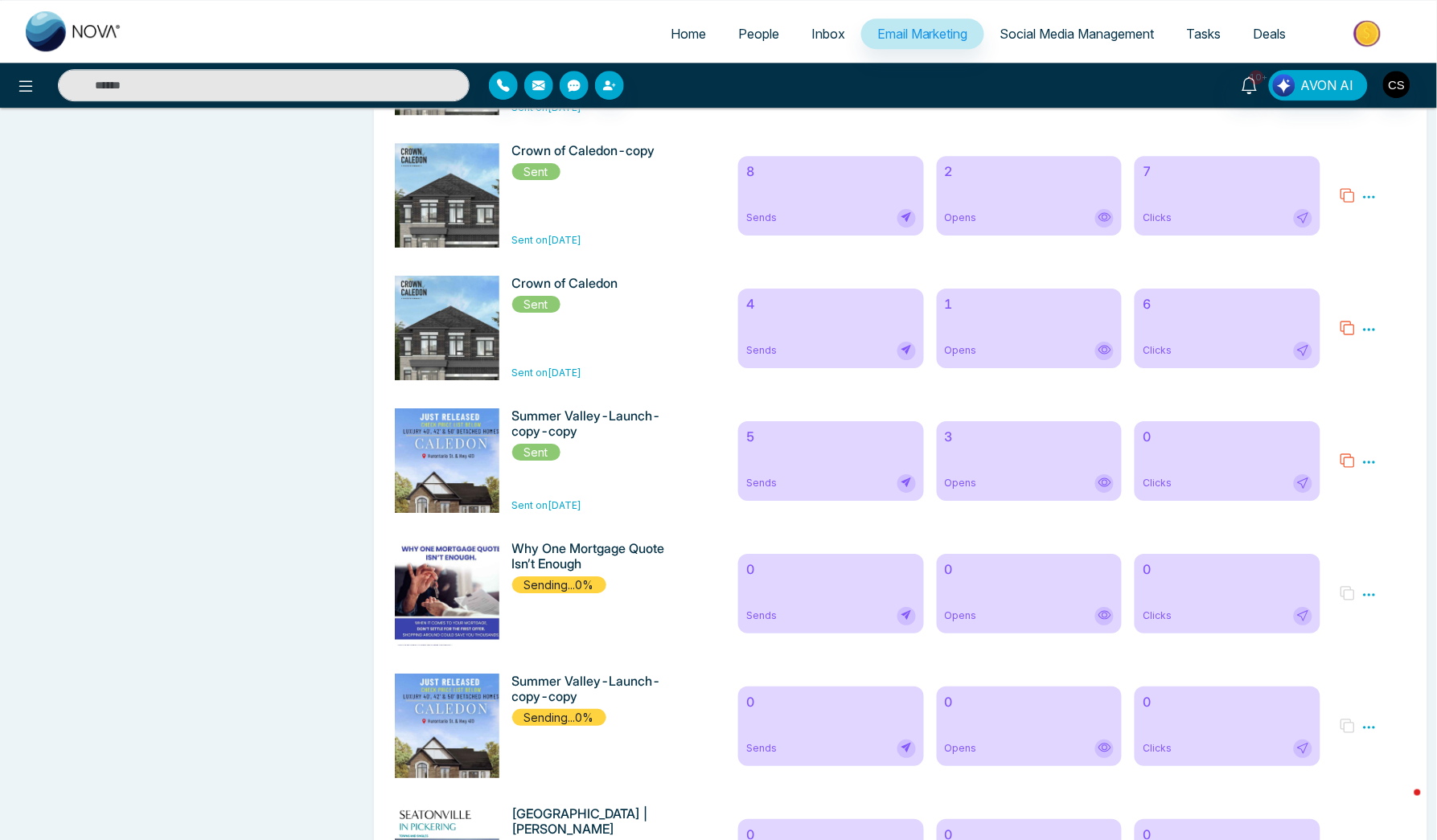
drag, startPoint x: 643, startPoint y: 398, endPoint x: 540, endPoint y: 392, distance: 103.2
click at [540, 380] on span "Sent on 08/13/2025" at bounding box center [593, 373] width 163 height 14
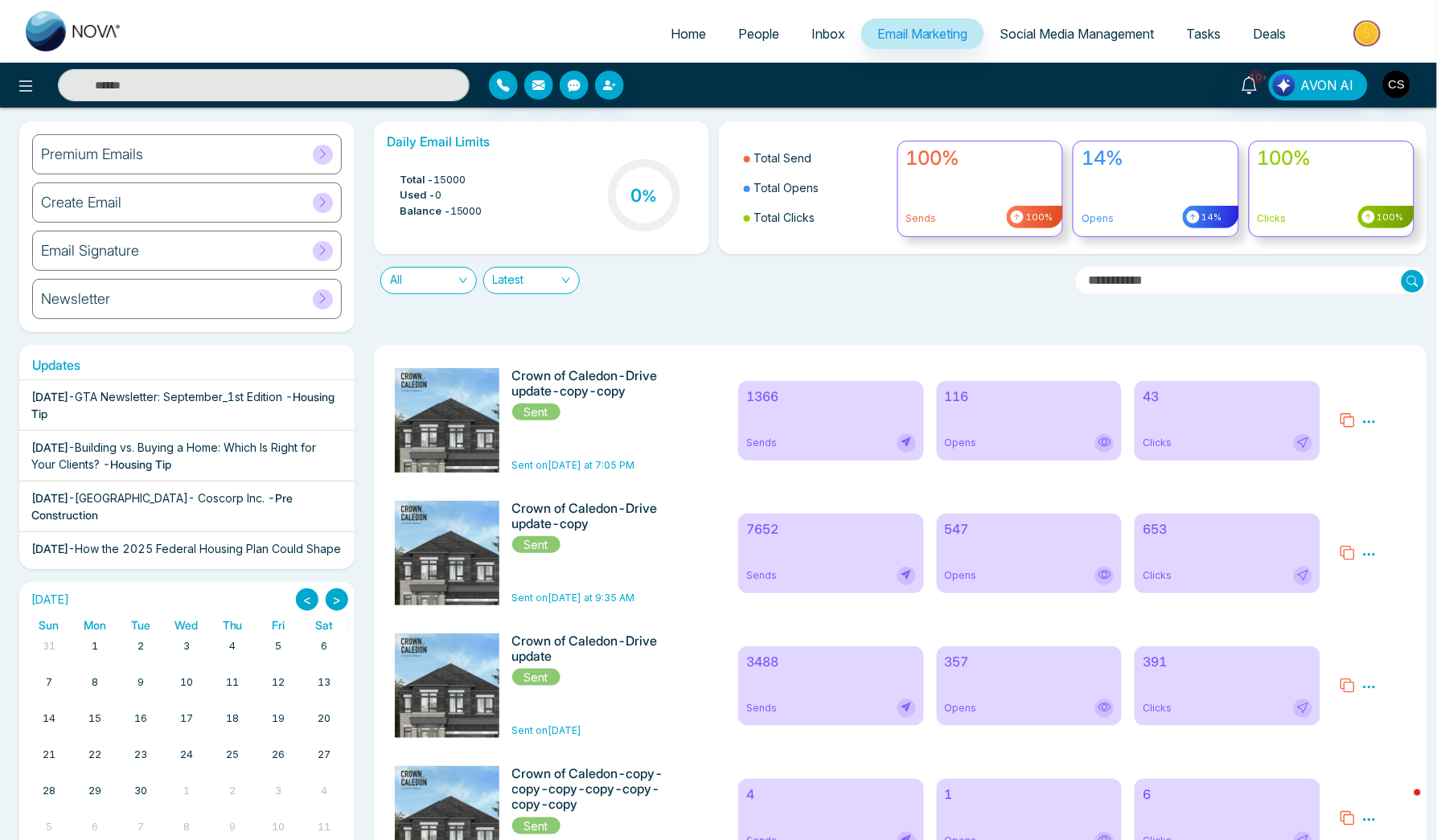
scroll to position [0, 0]
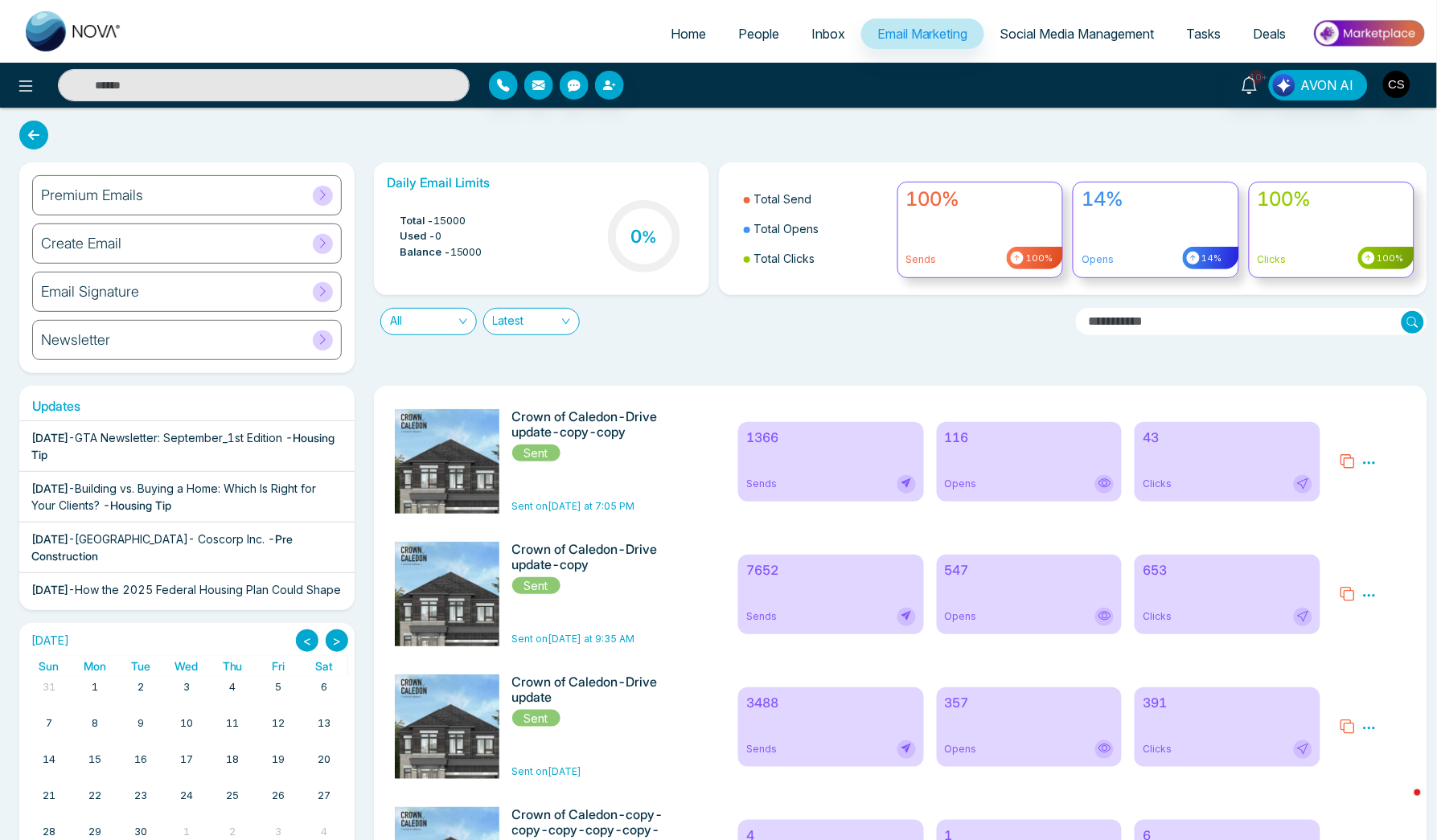
click at [1368, 462] on icon at bounding box center [1369, 463] width 14 height 14
click at [1390, 448] on div "Preview Analytics Delete" at bounding box center [1373, 462] width 86 height 105
click at [1349, 463] on icon at bounding box center [1347, 461] width 16 height 16
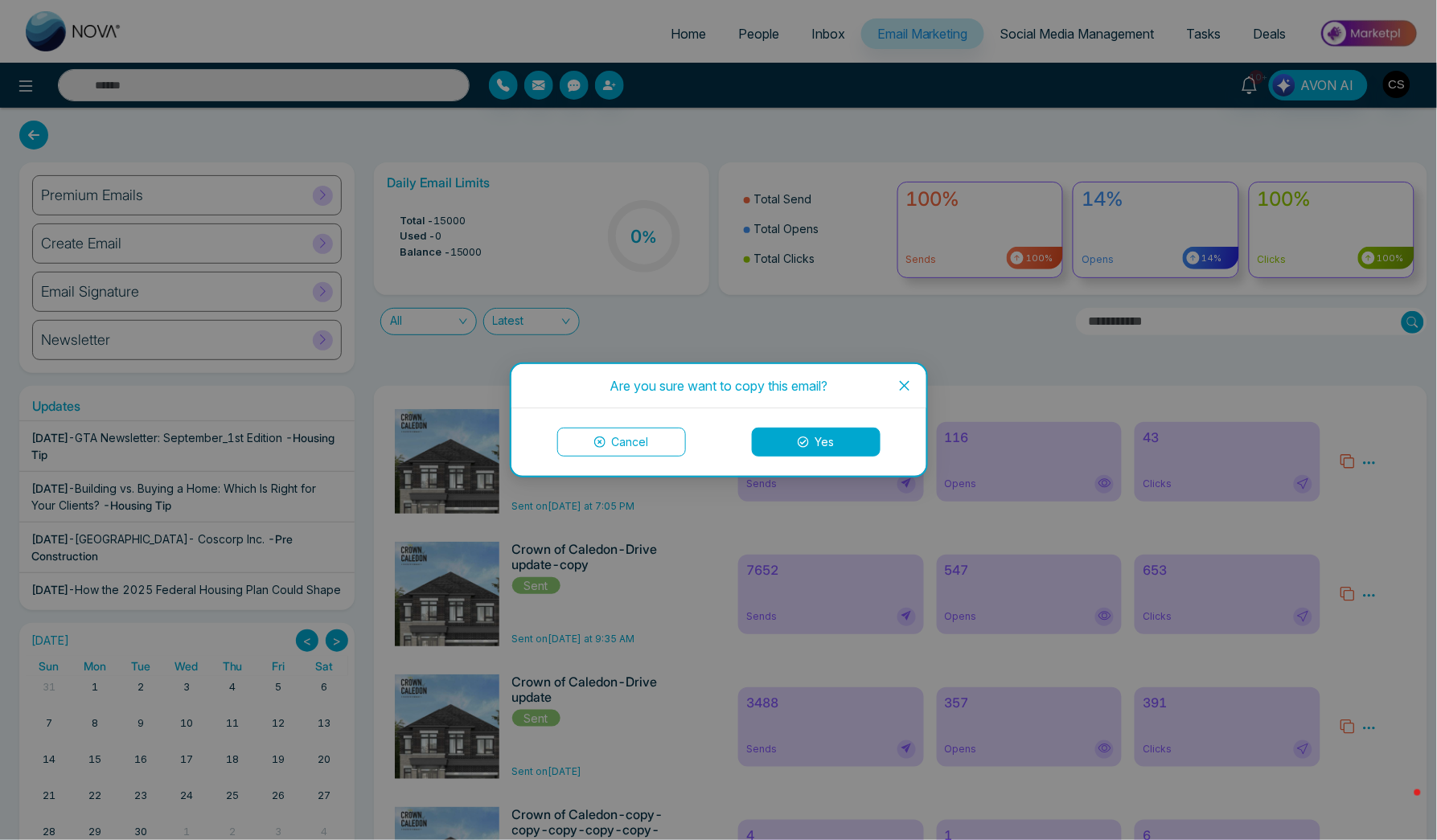
click at [821, 440] on button "Yes" at bounding box center [817, 442] width 129 height 29
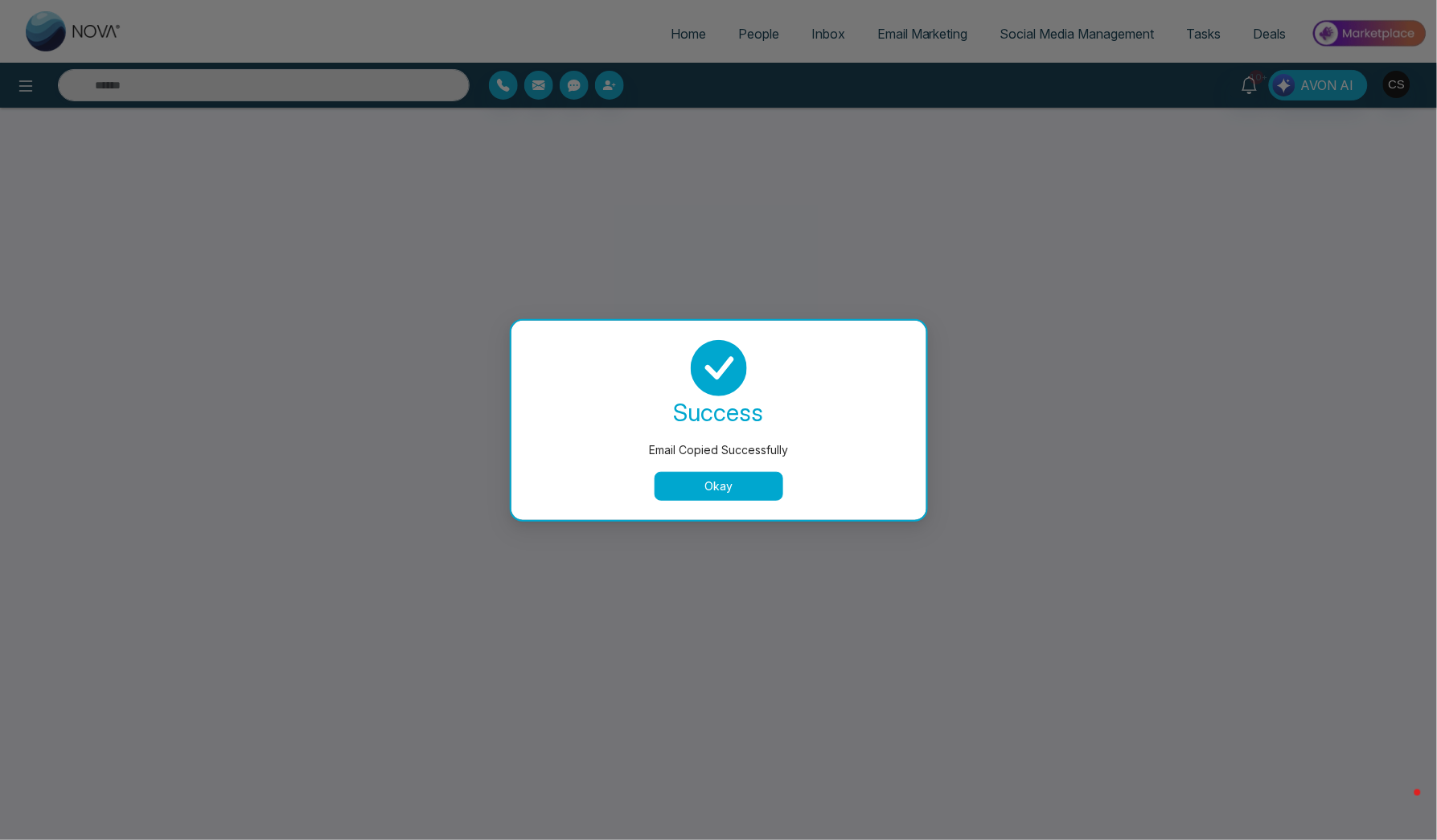
click at [689, 486] on button "Okay" at bounding box center [718, 486] width 129 height 29
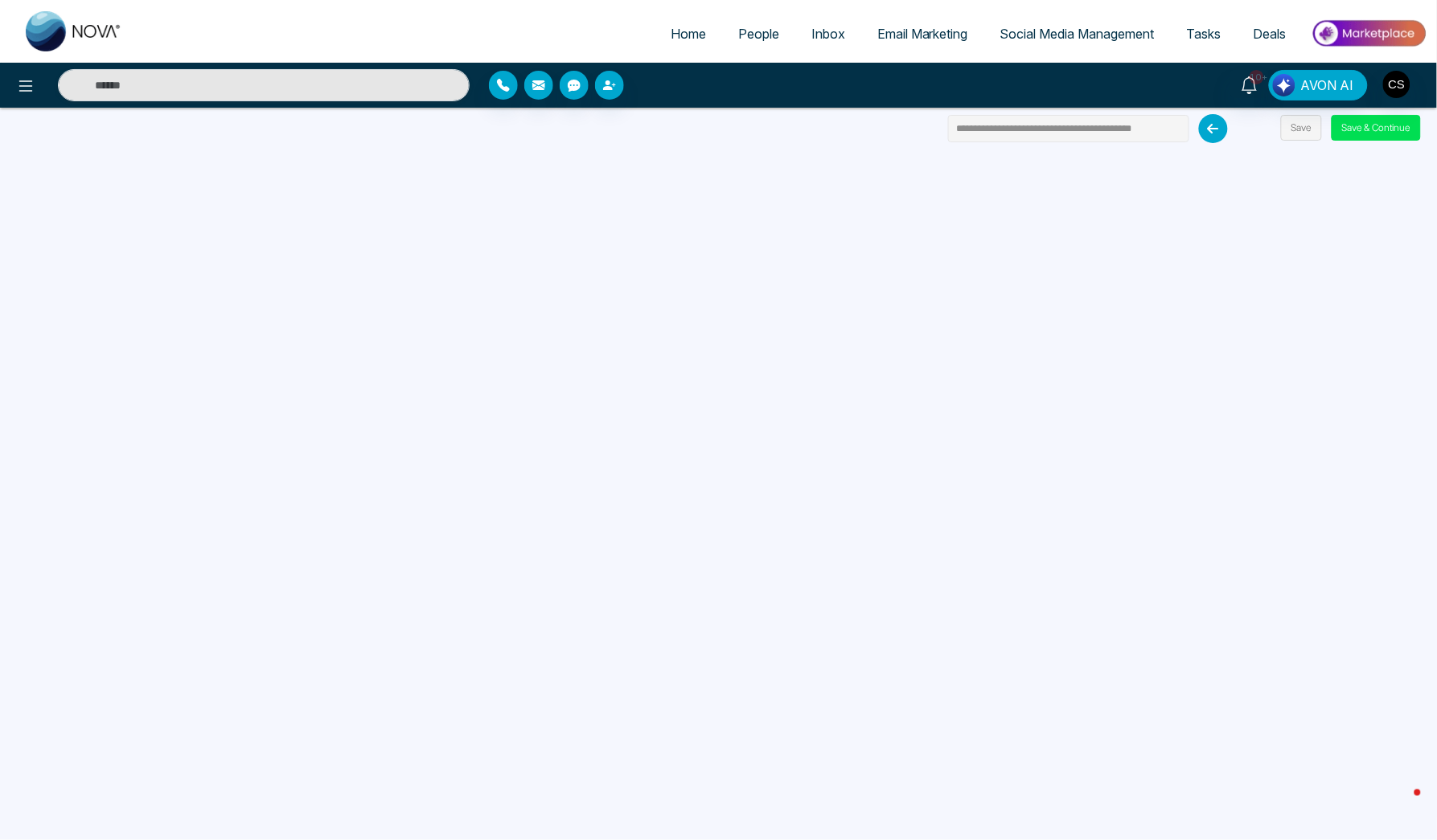
click at [1022, 127] on input "**********" at bounding box center [1069, 128] width 241 height 27
click at [1031, 127] on input "**********" at bounding box center [1069, 128] width 241 height 27
click at [1055, 130] on input "**********" at bounding box center [1069, 128] width 241 height 27
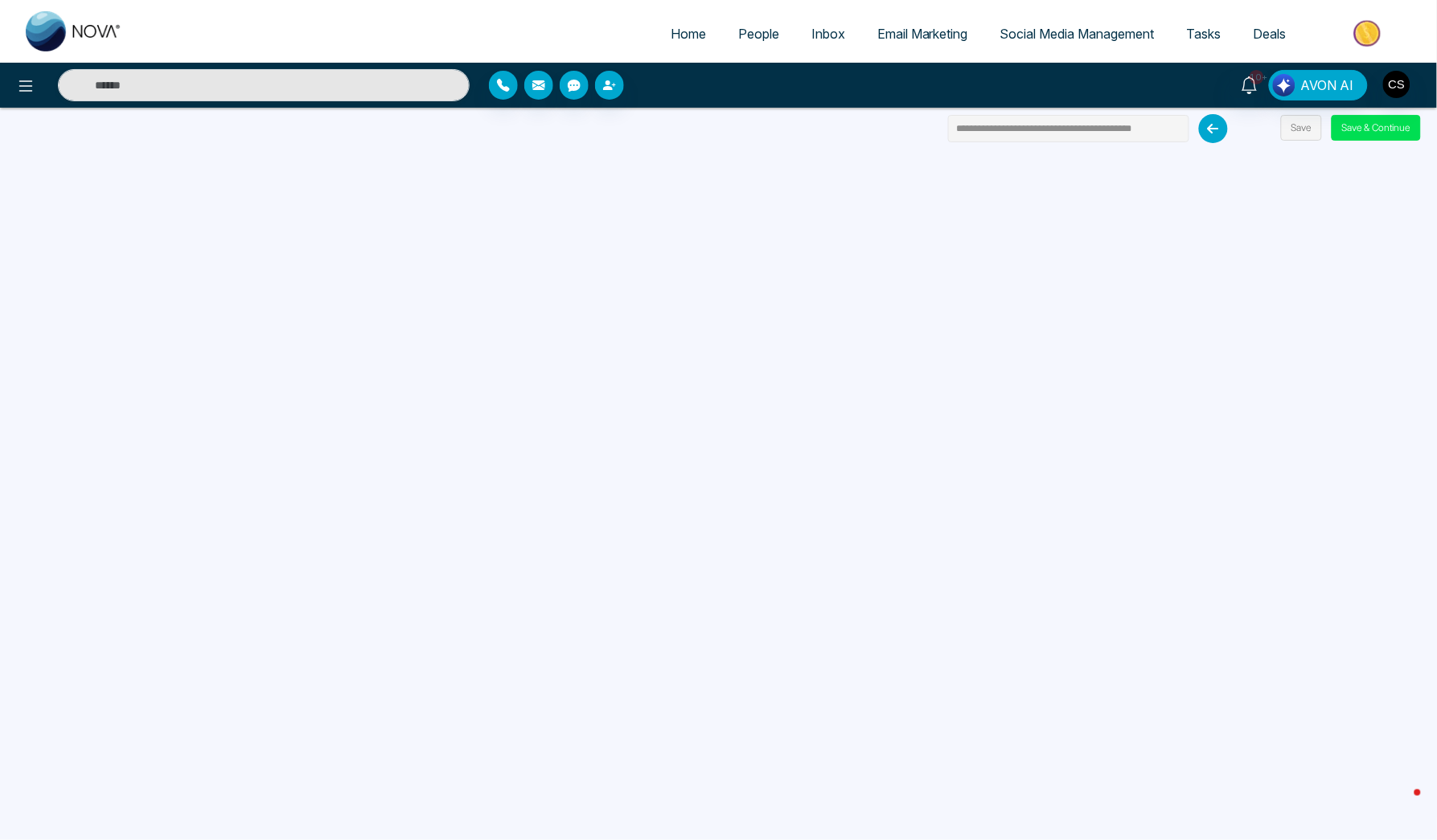
scroll to position [0, 1]
drag, startPoint x: 1040, startPoint y: 131, endPoint x: 1328, endPoint y: 138, distance: 288.1
click at [1328, 107] on div "**********" at bounding box center [718, 107] width 1437 height 0
type input "**********"
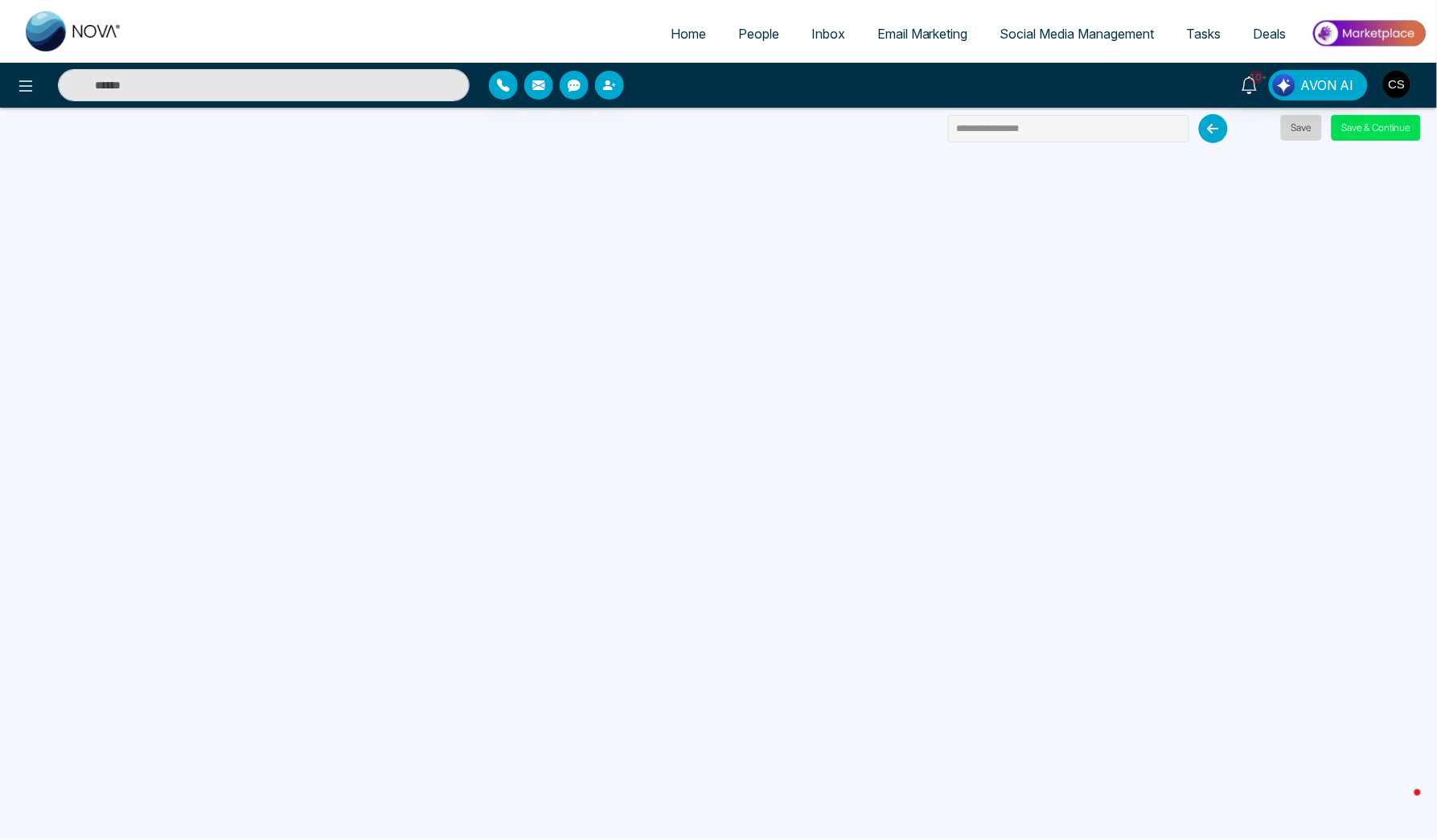
click at [1297, 125] on button "Save" at bounding box center [1302, 128] width 41 height 26
click at [1357, 130] on body "**********" at bounding box center [718, 420] width 1437 height 840
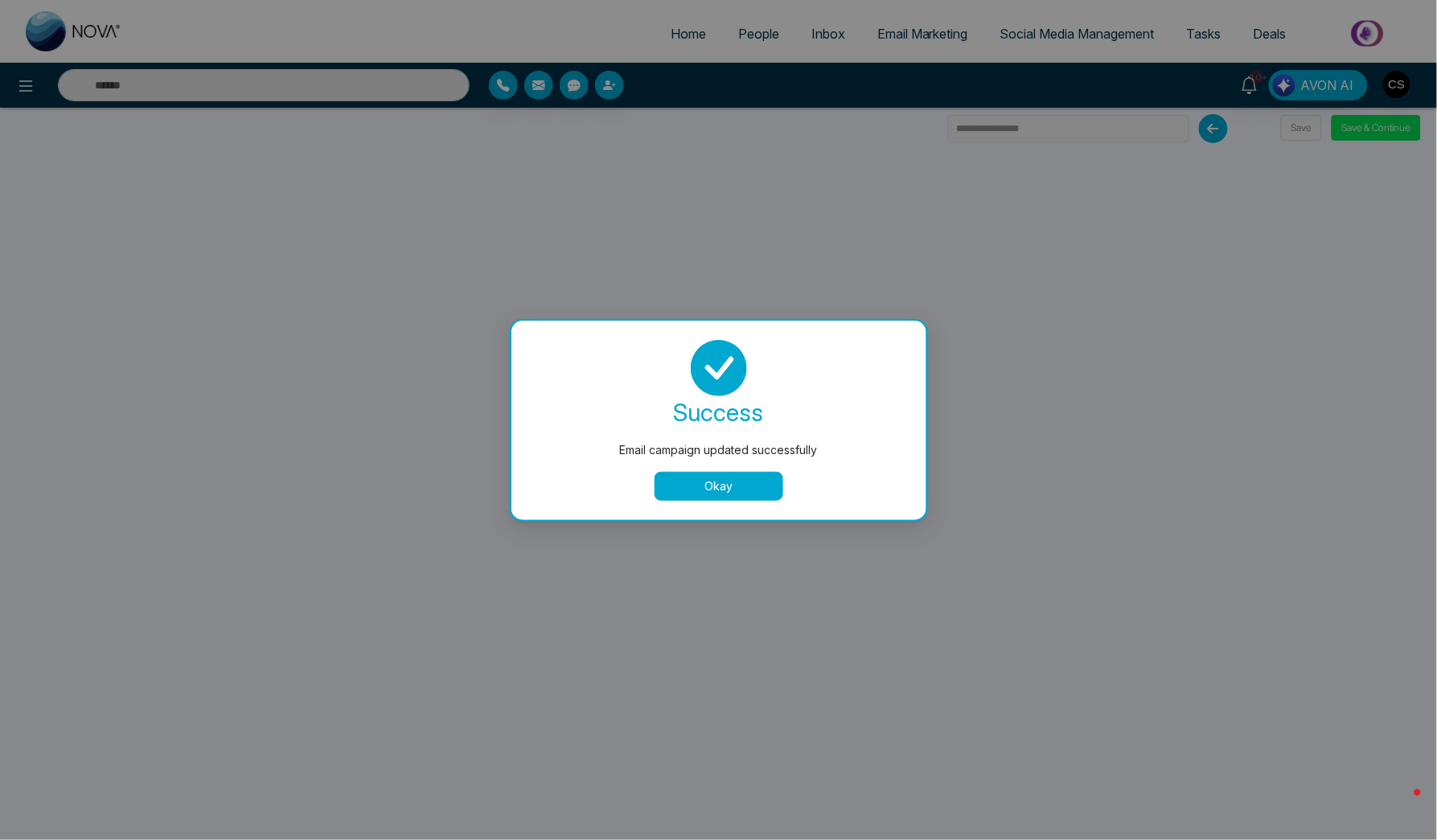
click at [729, 489] on button "Okay" at bounding box center [718, 486] width 129 height 29
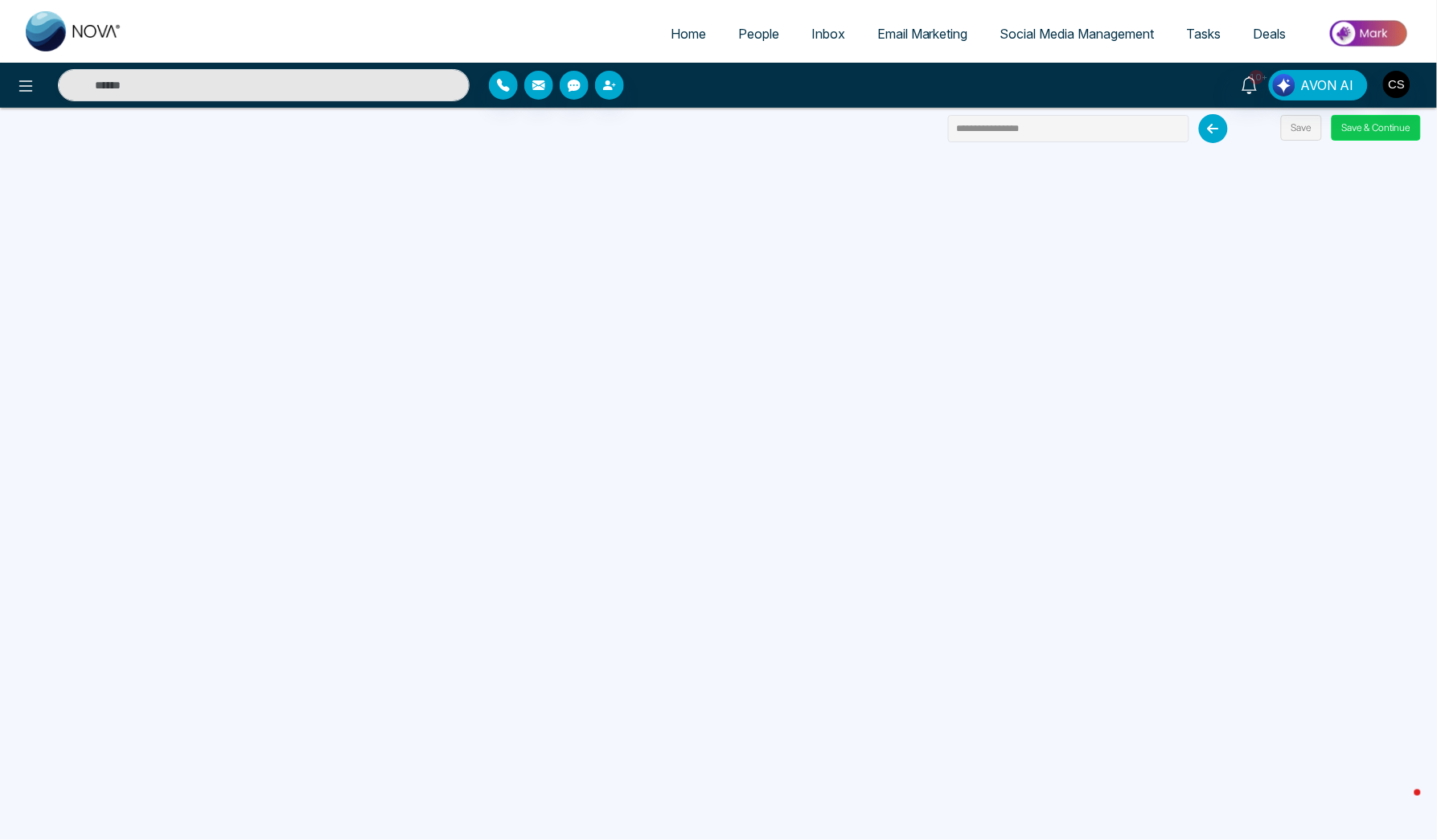
click at [1371, 119] on button "Save & Continue" at bounding box center [1376, 128] width 90 height 26
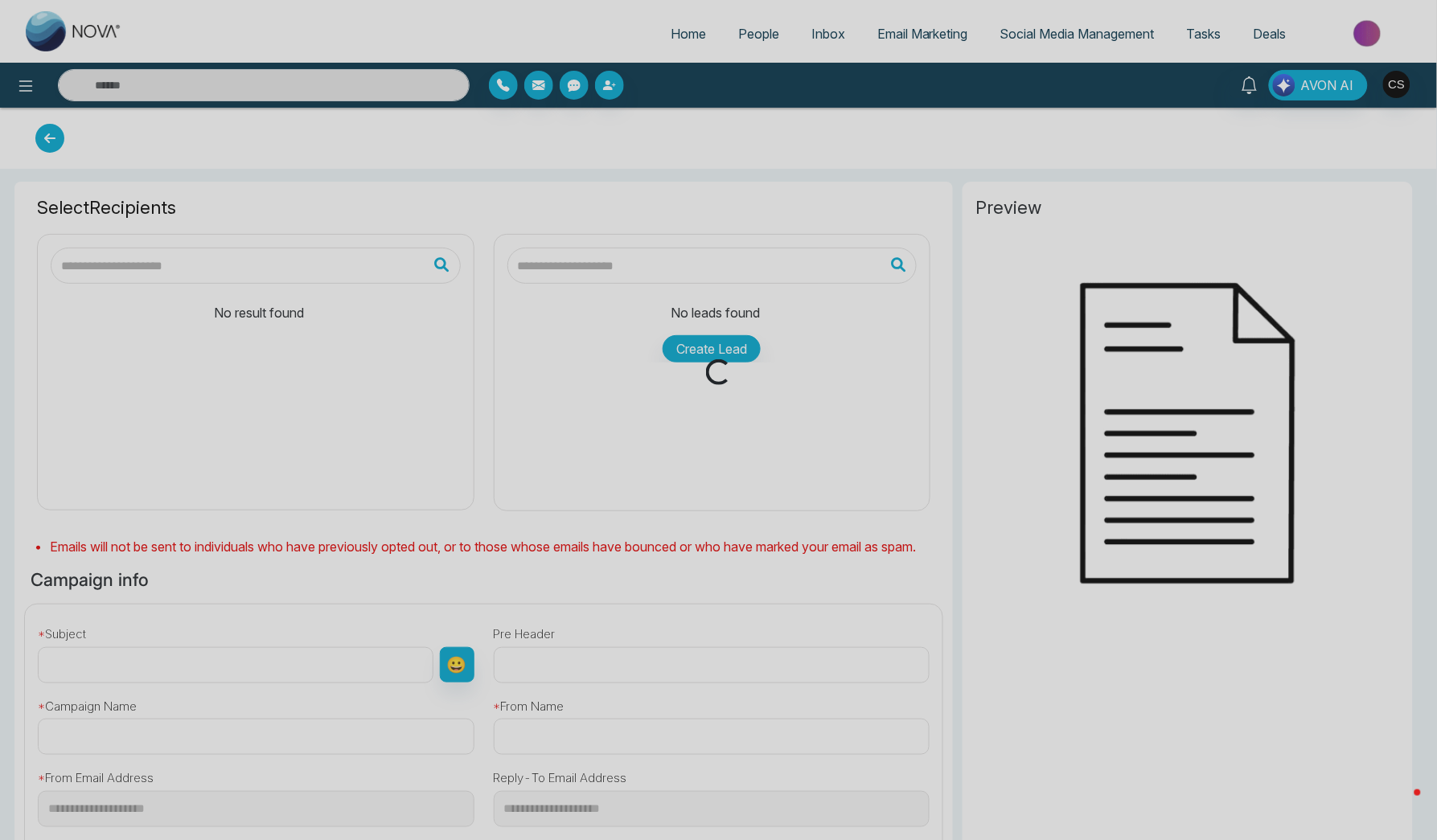
type input "**********"
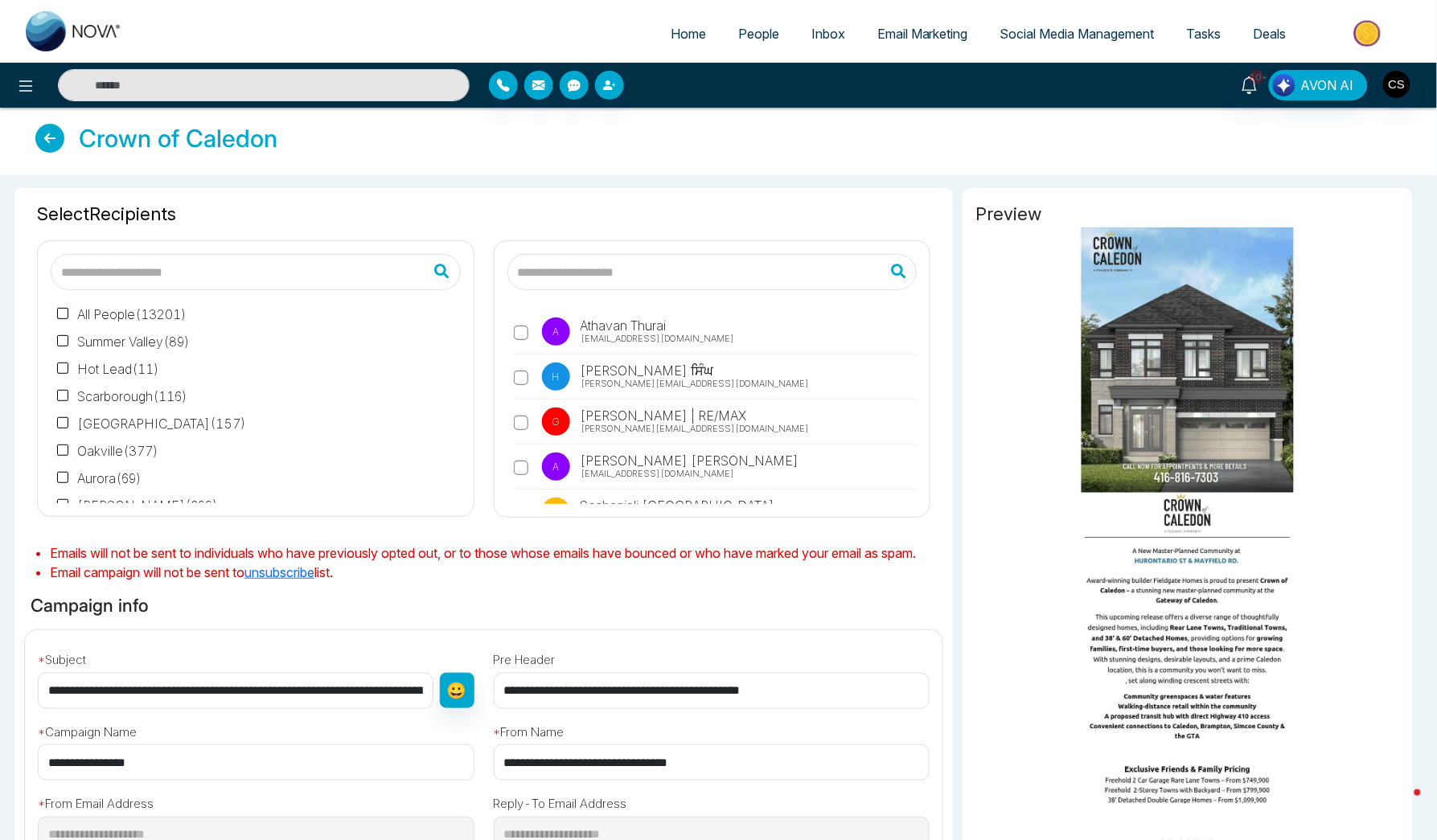
click at [579, 274] on input "text" at bounding box center [712, 272] width 410 height 36
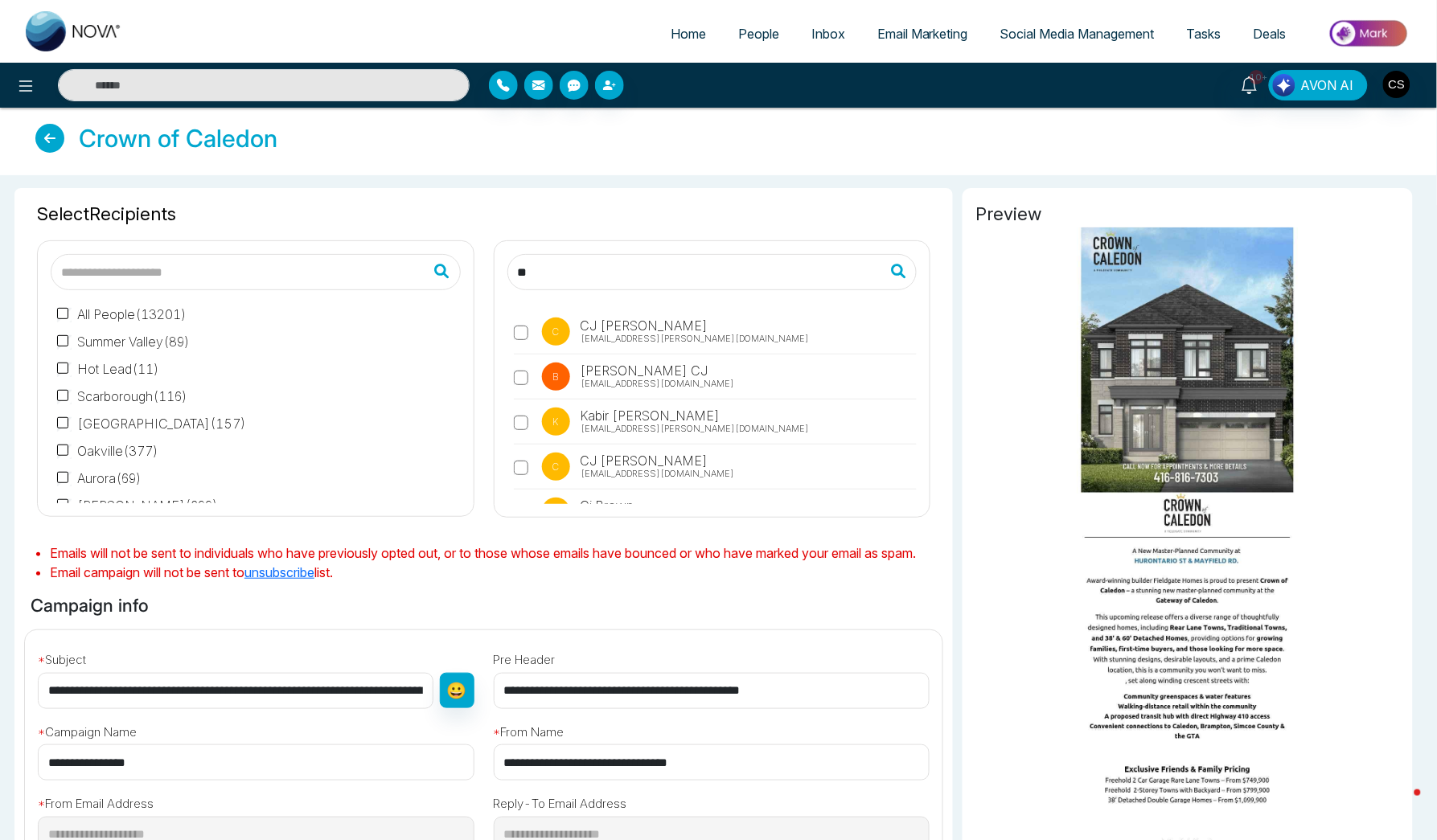
type input "**"
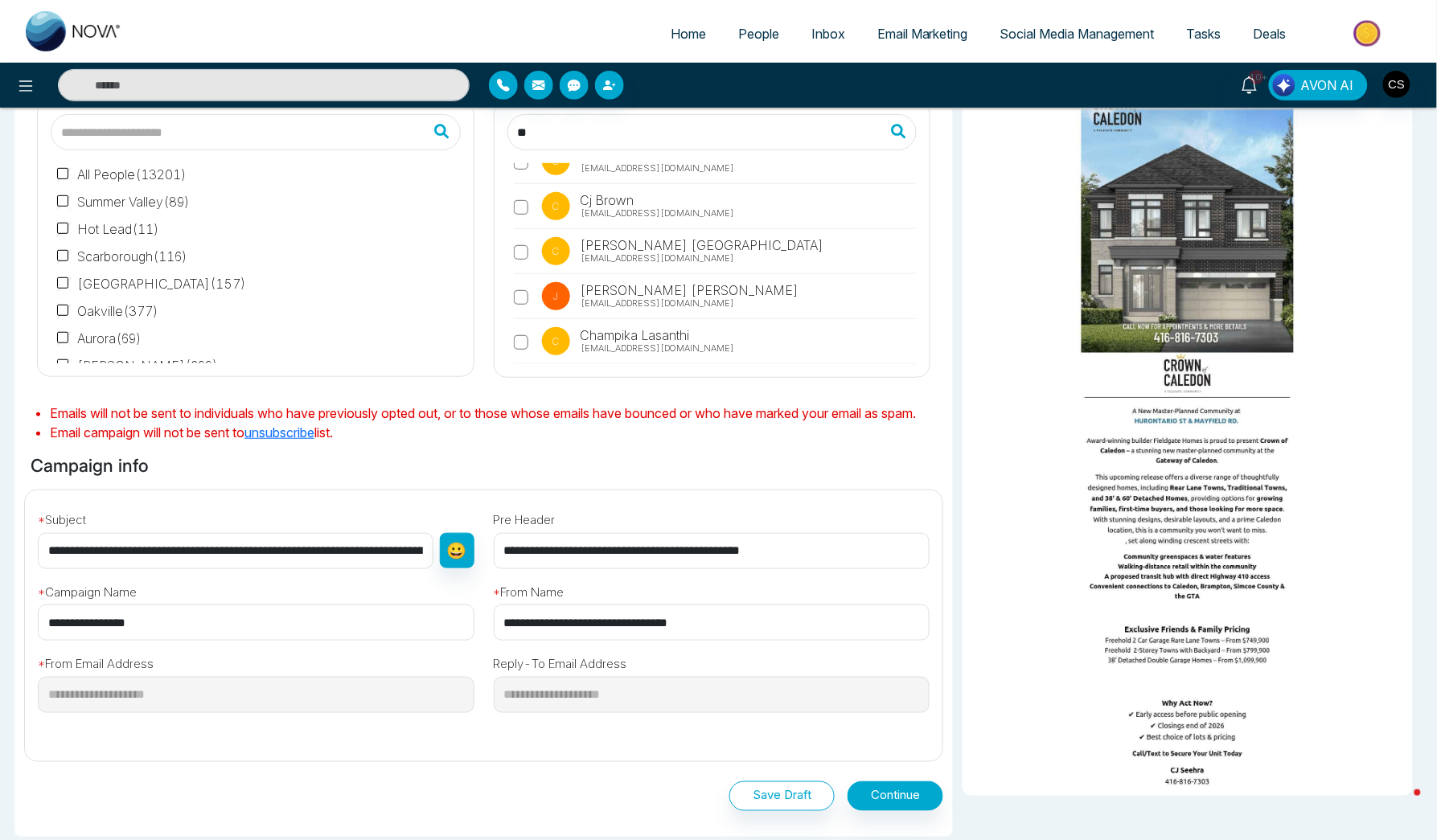
scroll to position [294, 0]
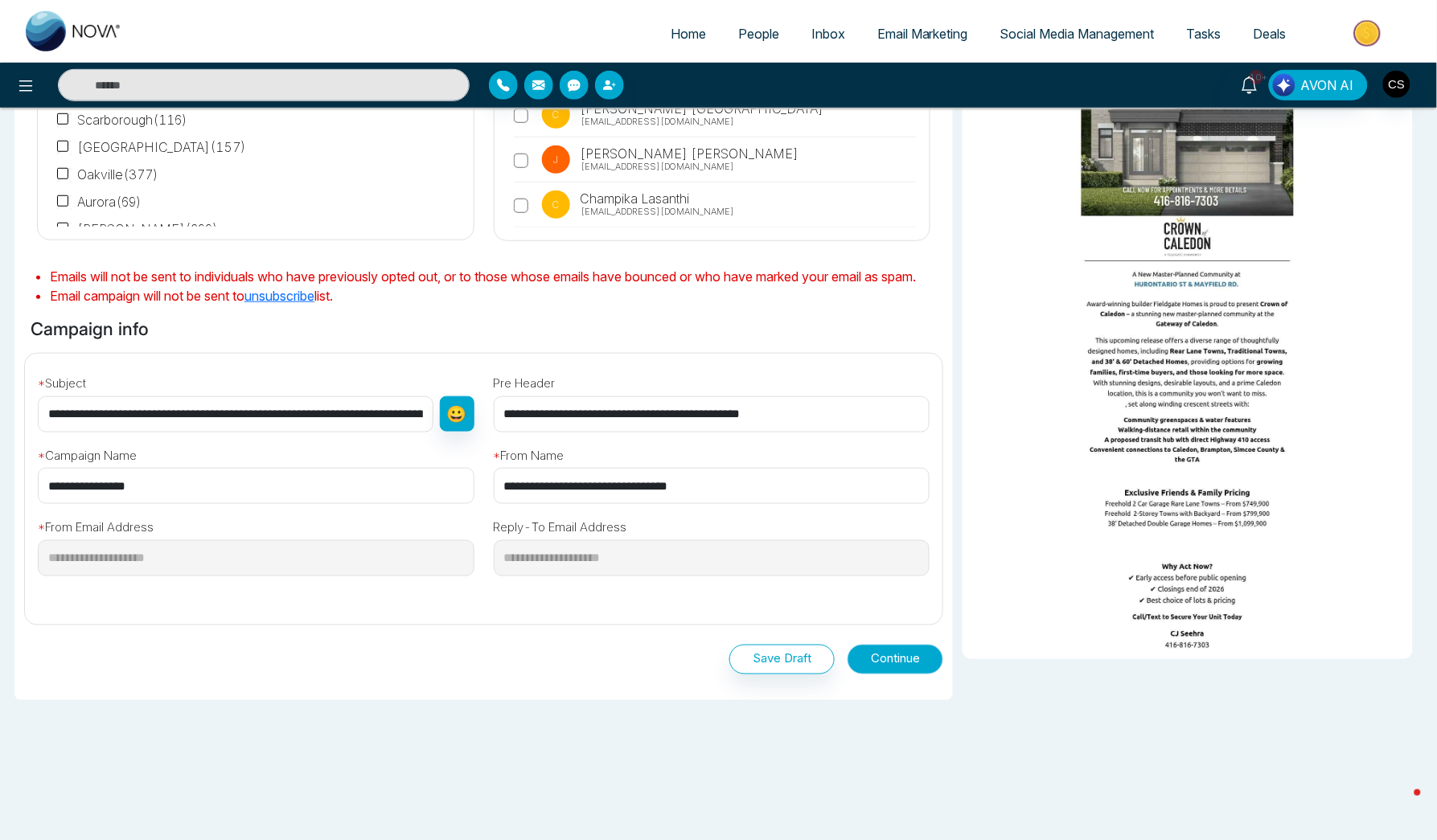
click at [896, 661] on button "Continue" at bounding box center [895, 660] width 95 height 30
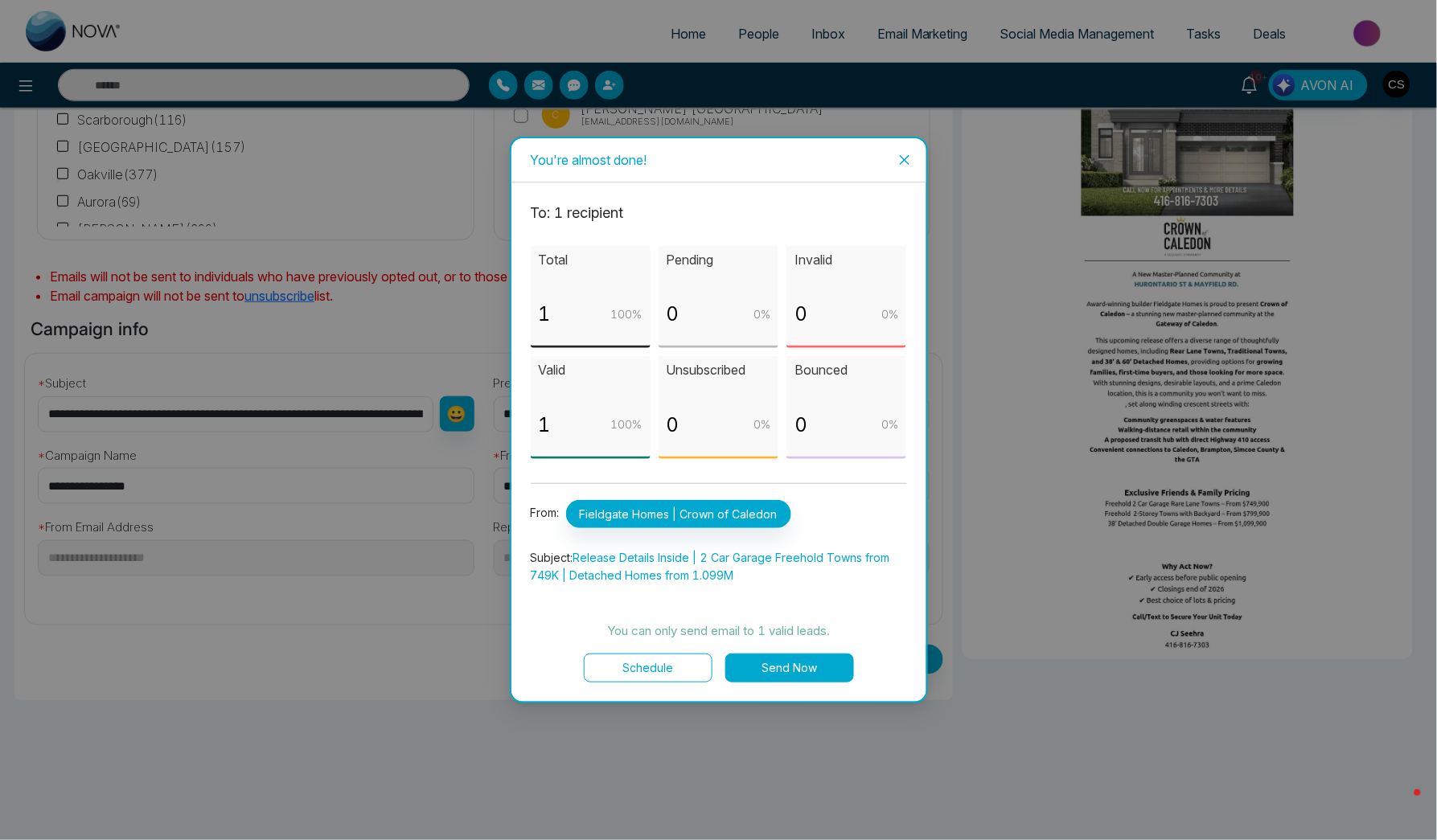
click at [814, 676] on button "Send Now" at bounding box center [790, 668] width 129 height 29
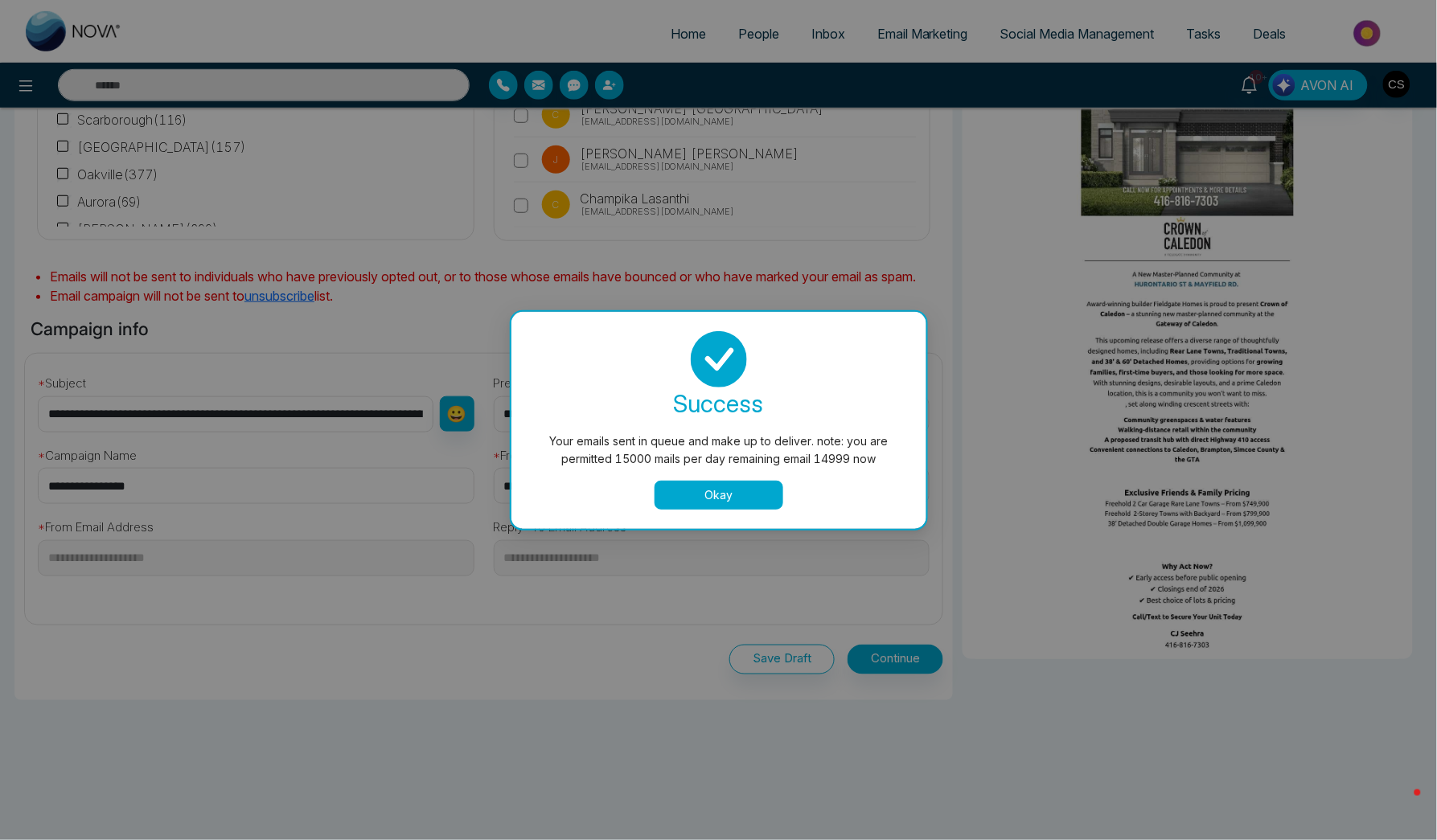
click at [723, 496] on button "Okay" at bounding box center [718, 495] width 129 height 29
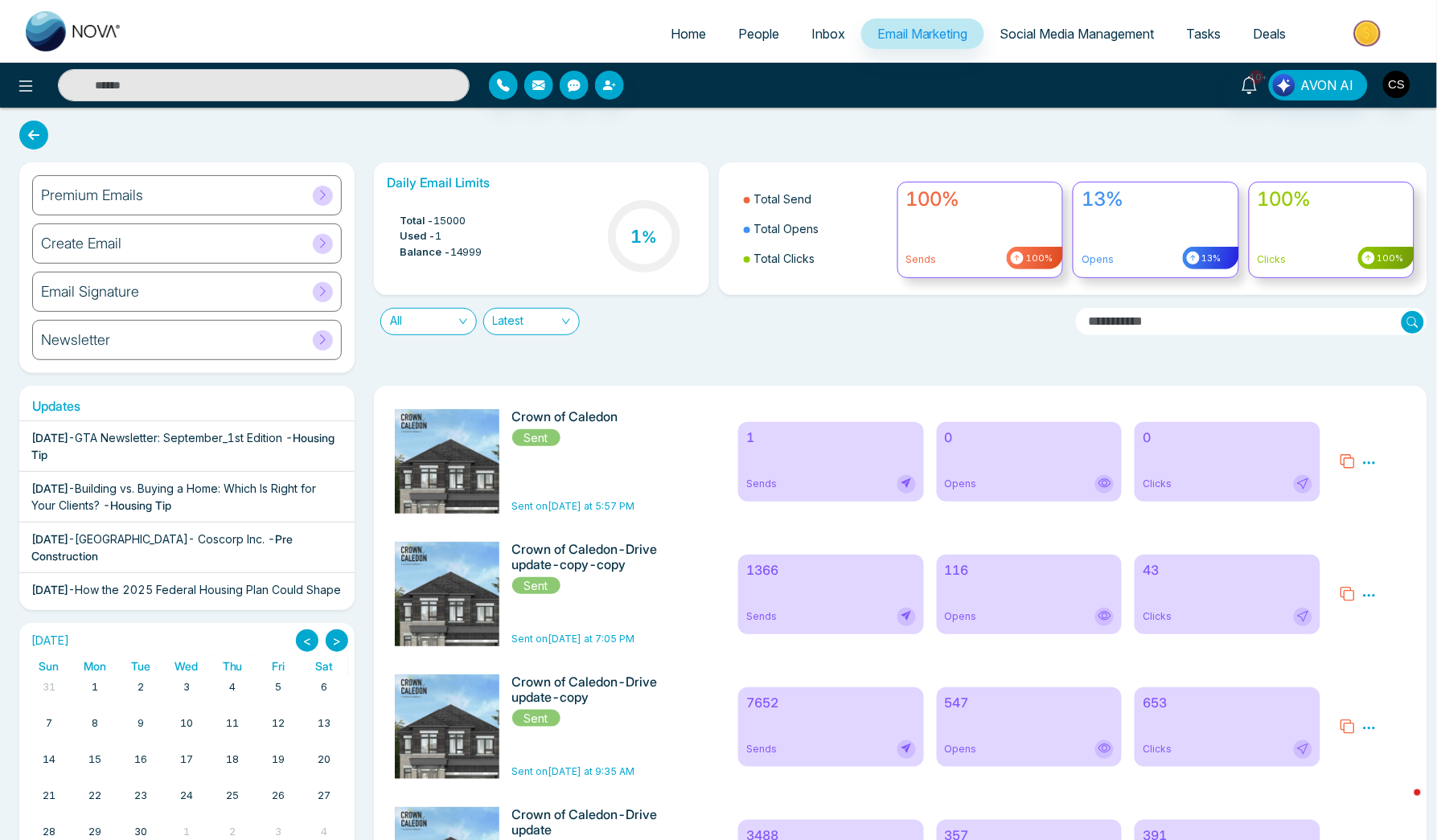
click at [741, 29] on span "People" at bounding box center [759, 34] width 41 height 16
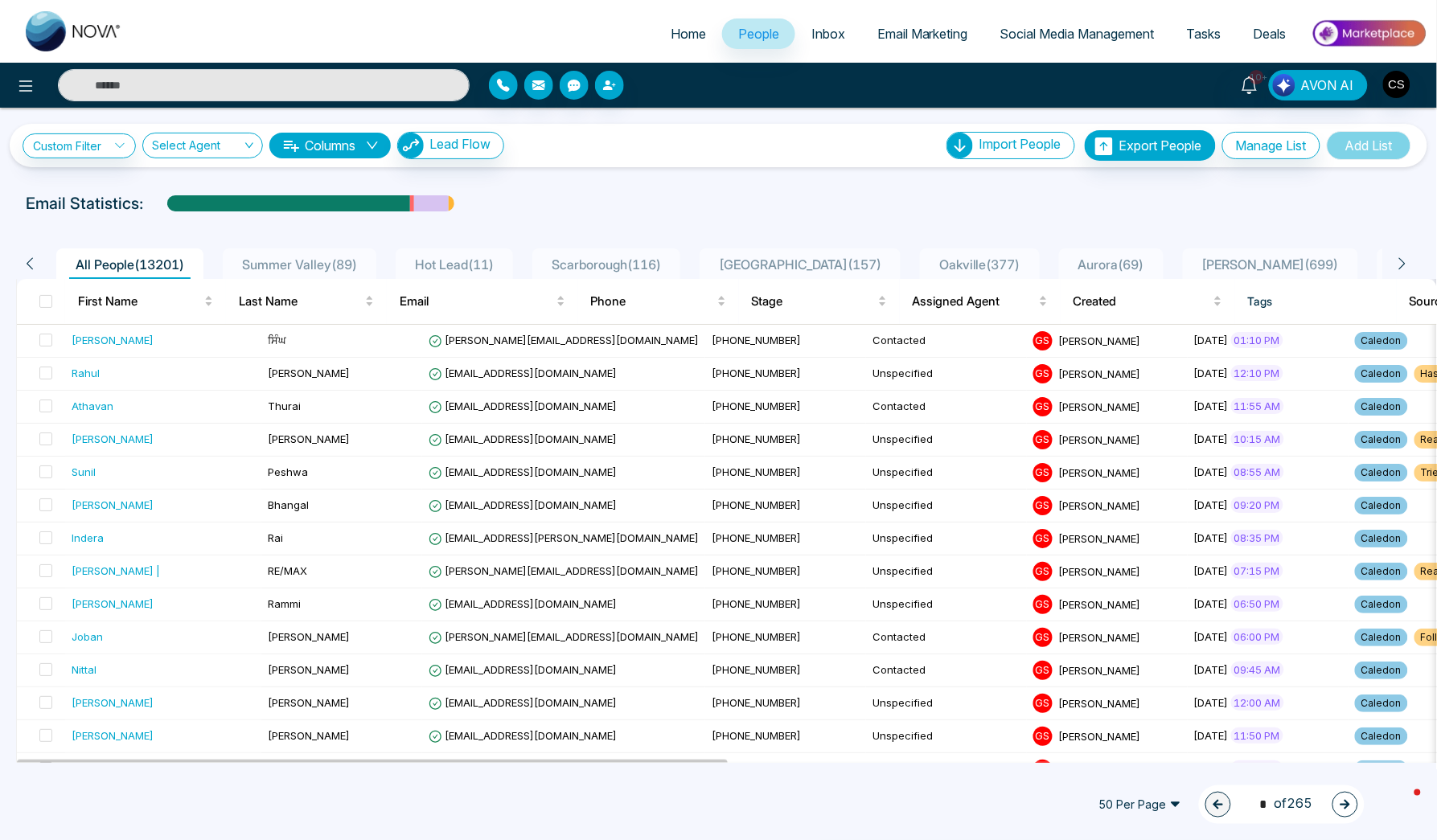
click at [676, 32] on span "Home" at bounding box center [689, 34] width 36 height 16
select select "*"
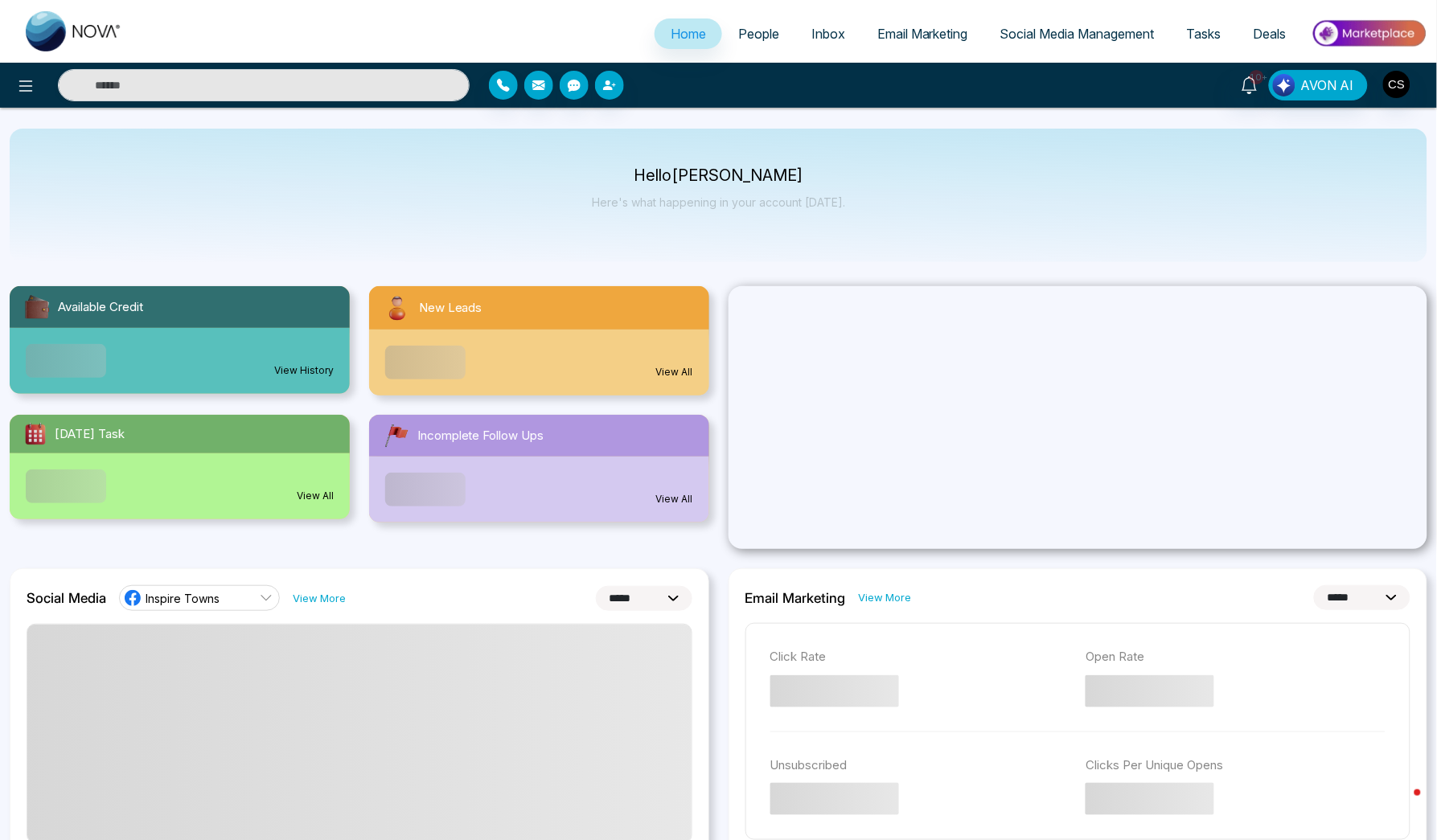
click at [738, 32] on span "People" at bounding box center [759, 34] width 41 height 16
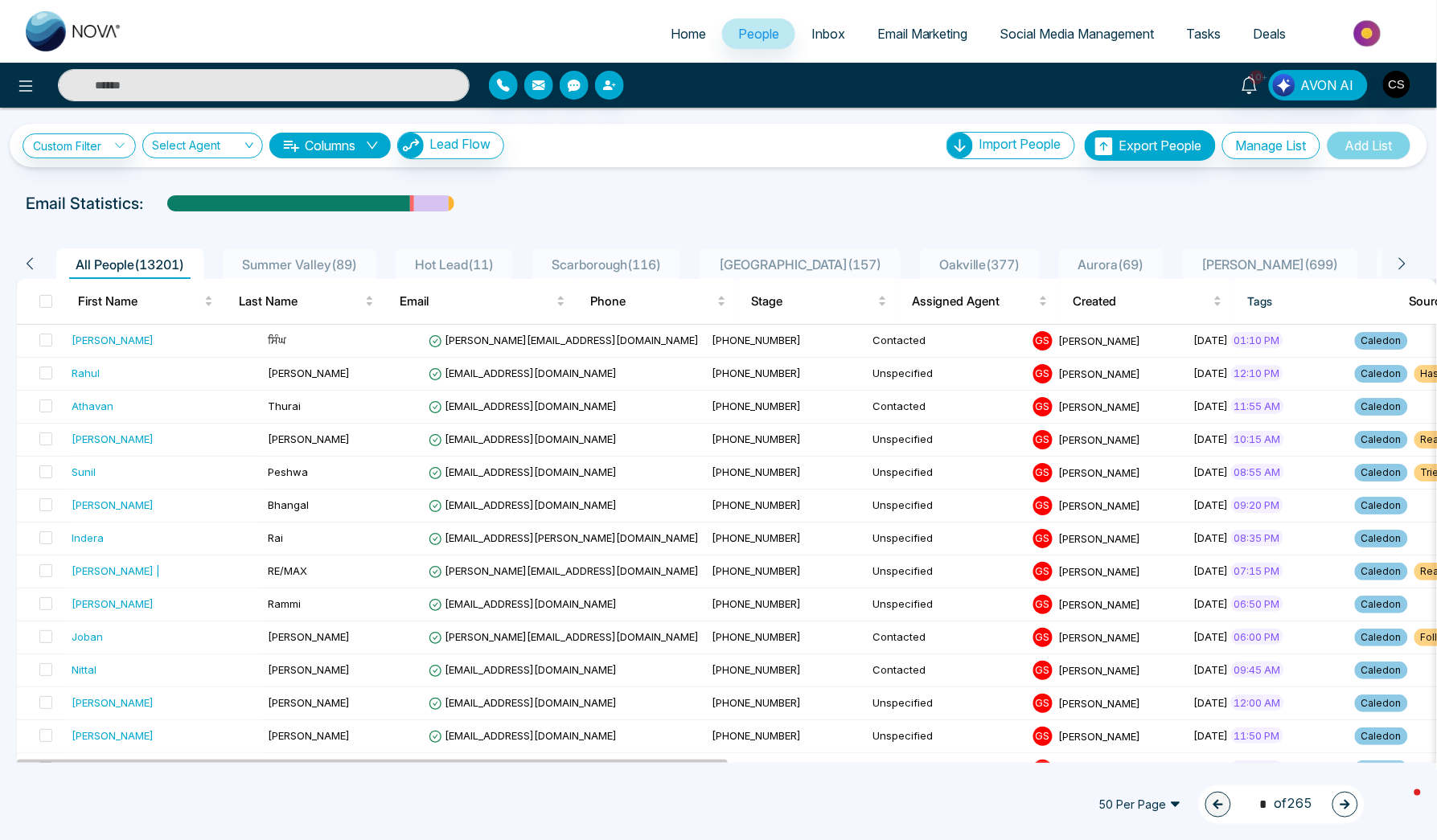
click at [332, 84] on input "text" at bounding box center [263, 85] width 412 height 32
click at [92, 335] on div "[PERSON_NAME]" at bounding box center [113, 339] width 82 height 16
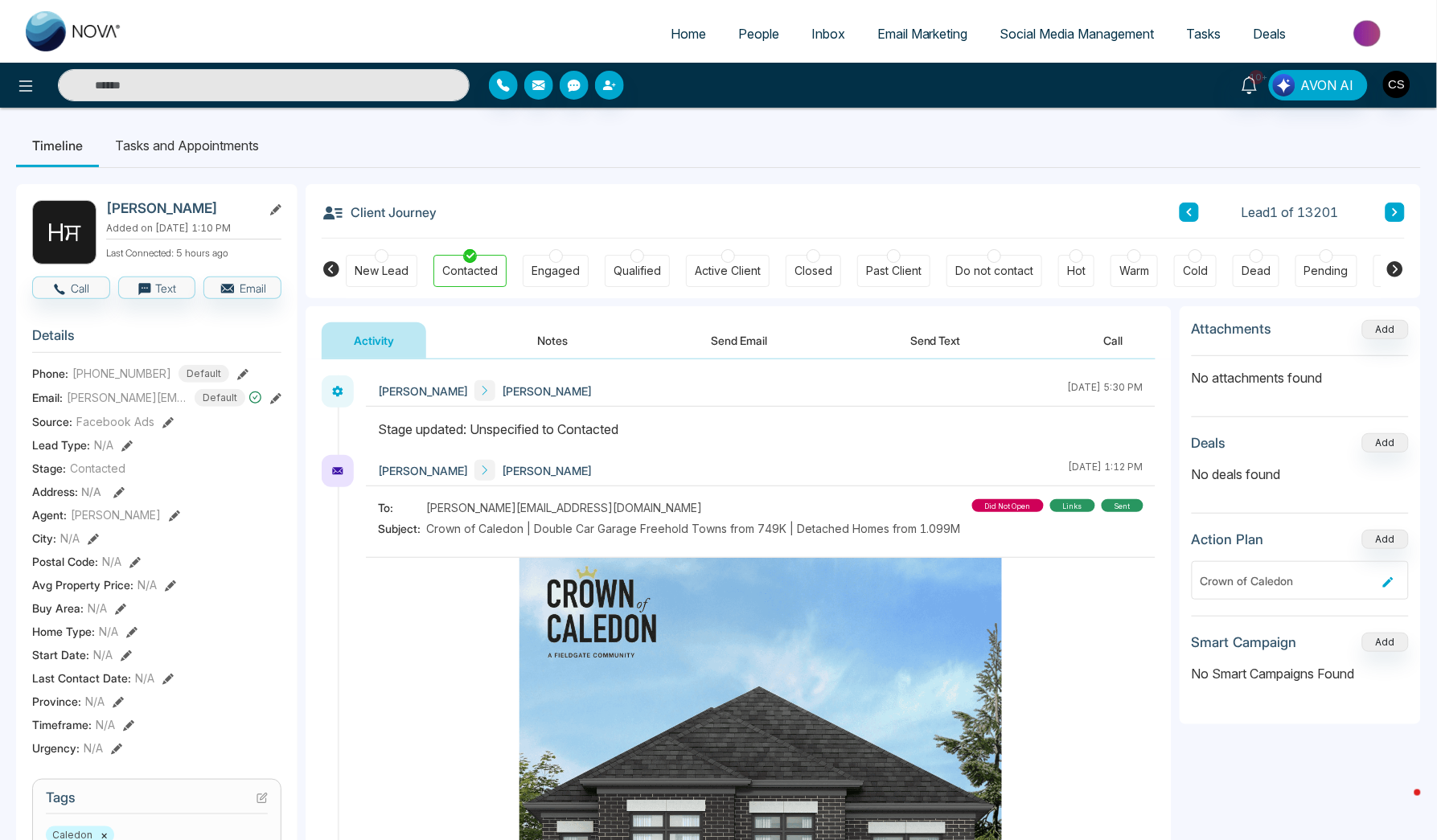
click at [90, 89] on input "text" at bounding box center [263, 85] width 412 height 32
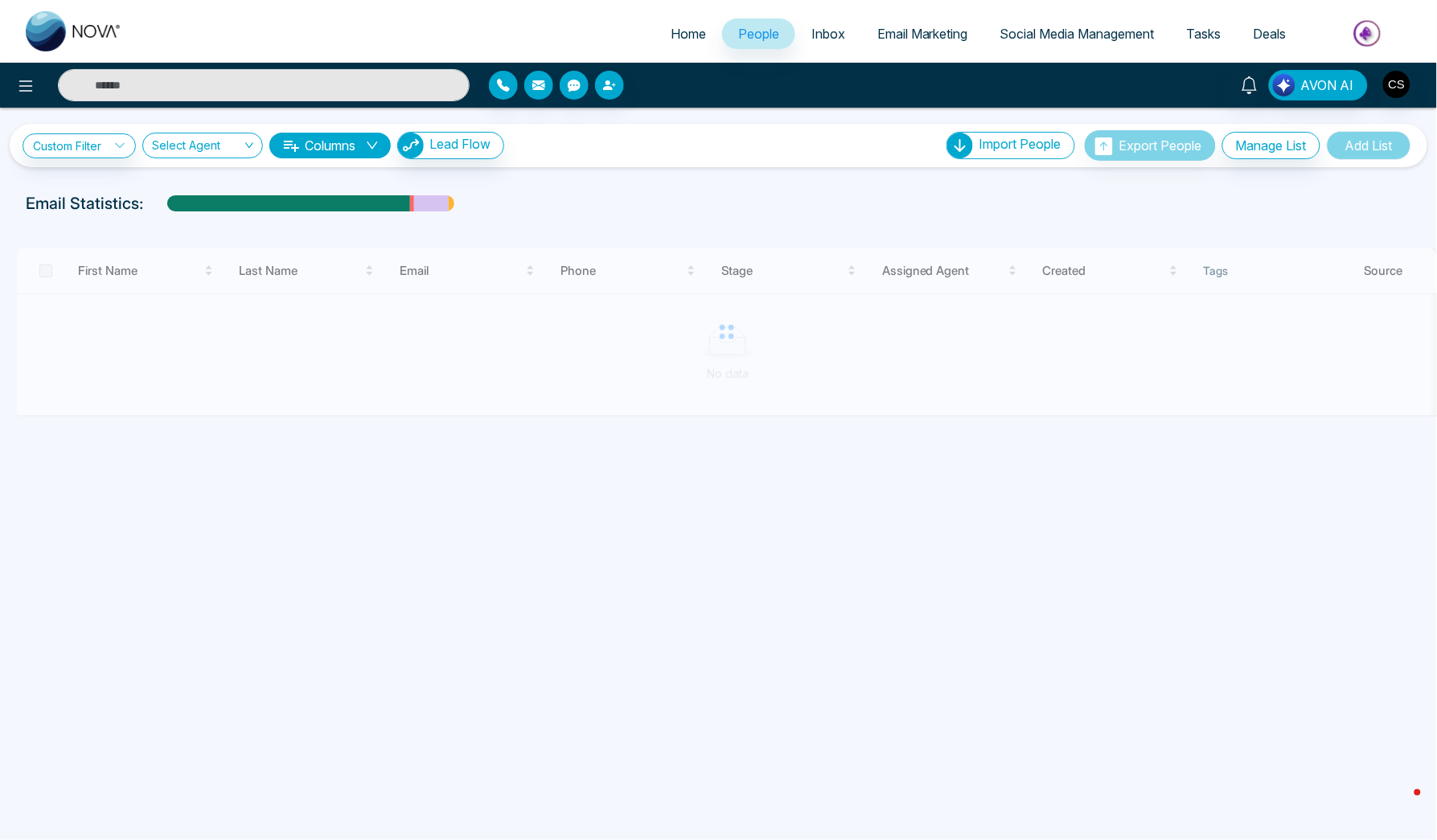
click at [171, 80] on input "text" at bounding box center [263, 85] width 412 height 32
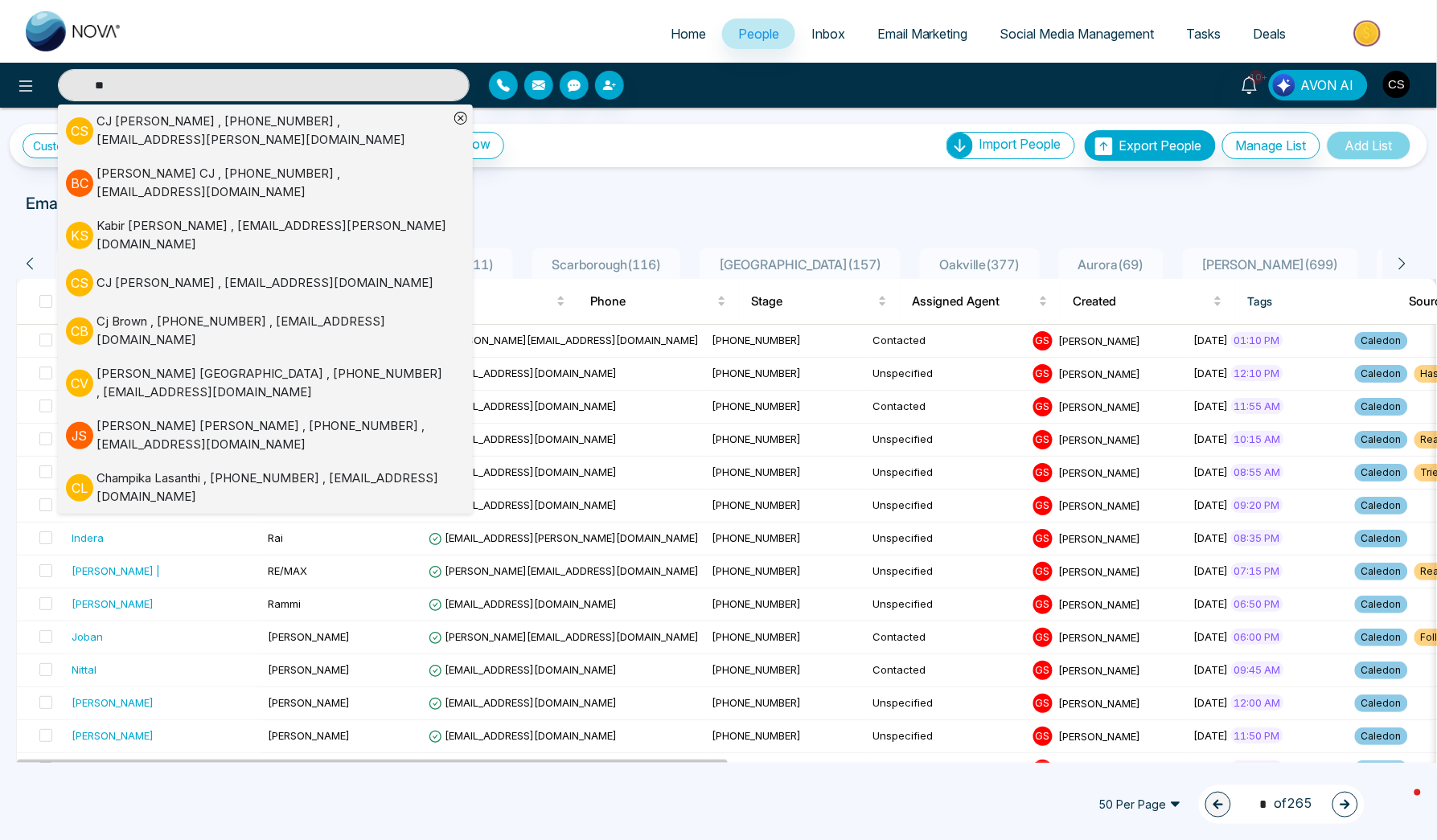
type input "**"
click at [193, 217] on div "Kabir Seehra , cj.seehra@hotmail.com" at bounding box center [272, 235] width 352 height 36
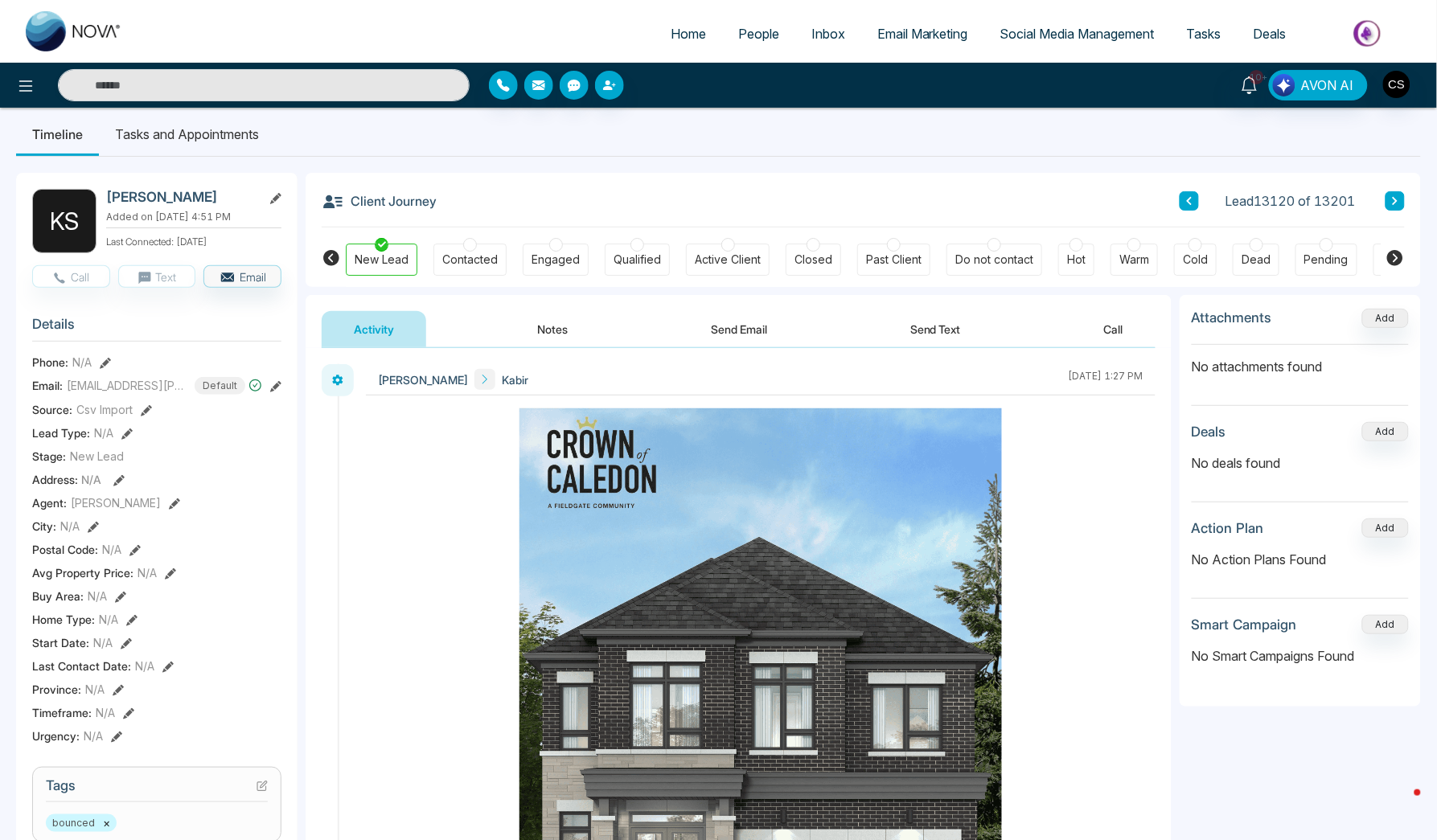
scroll to position [16, 0]
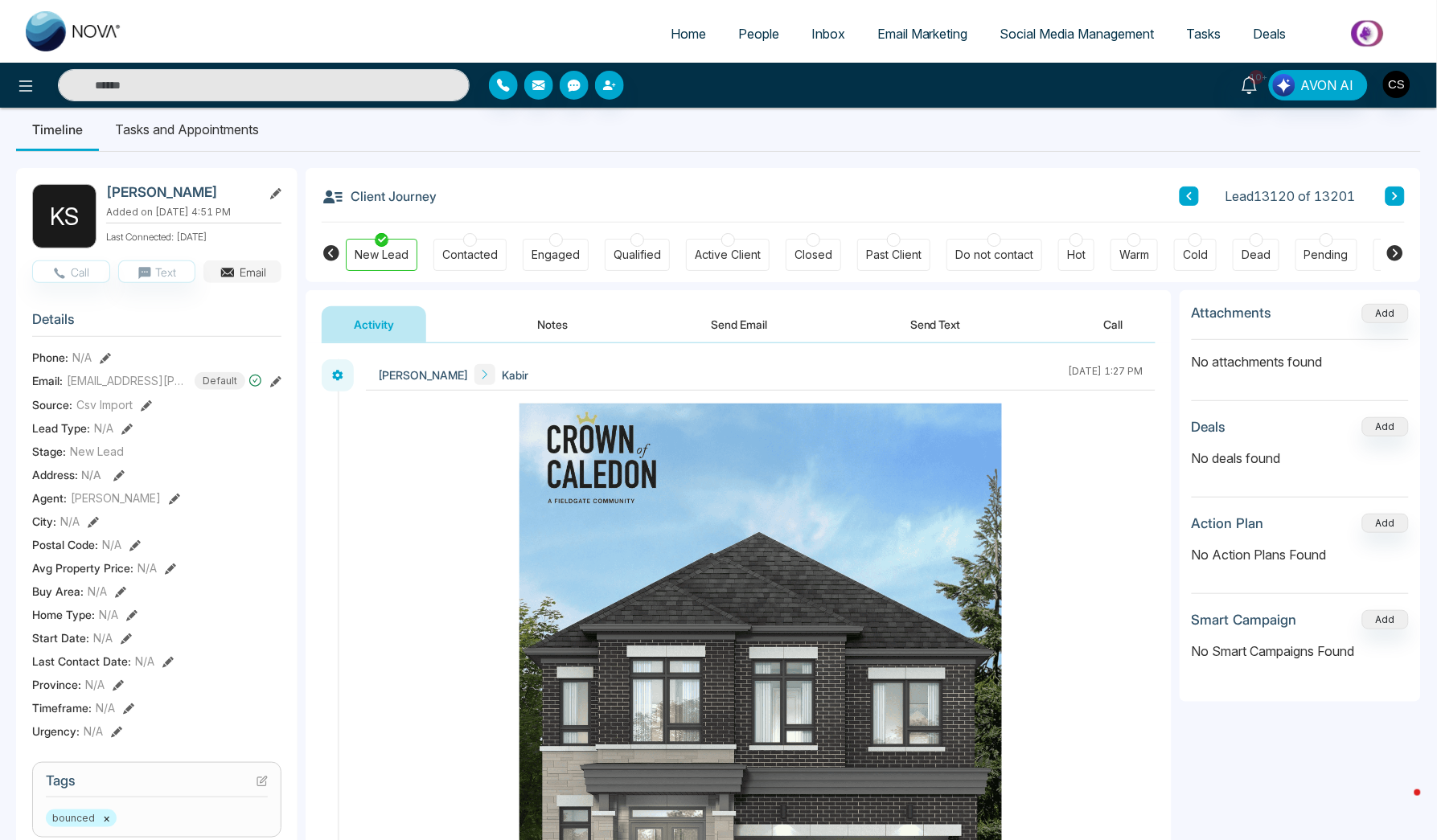
click at [234, 279] on icon "button" at bounding box center [227, 272] width 16 height 16
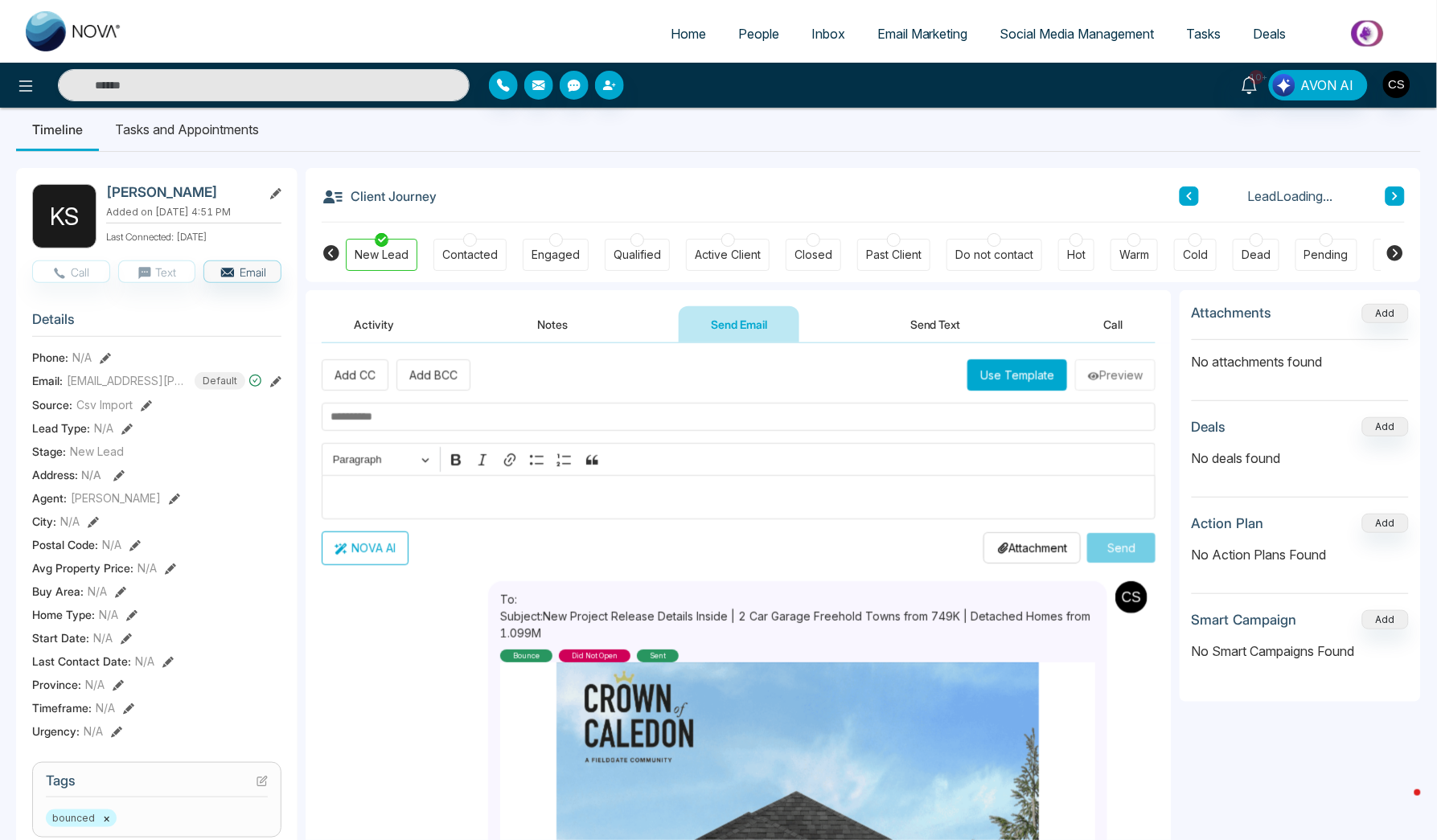
click at [1001, 382] on button "Use Template" at bounding box center [1017, 376] width 100 height 32
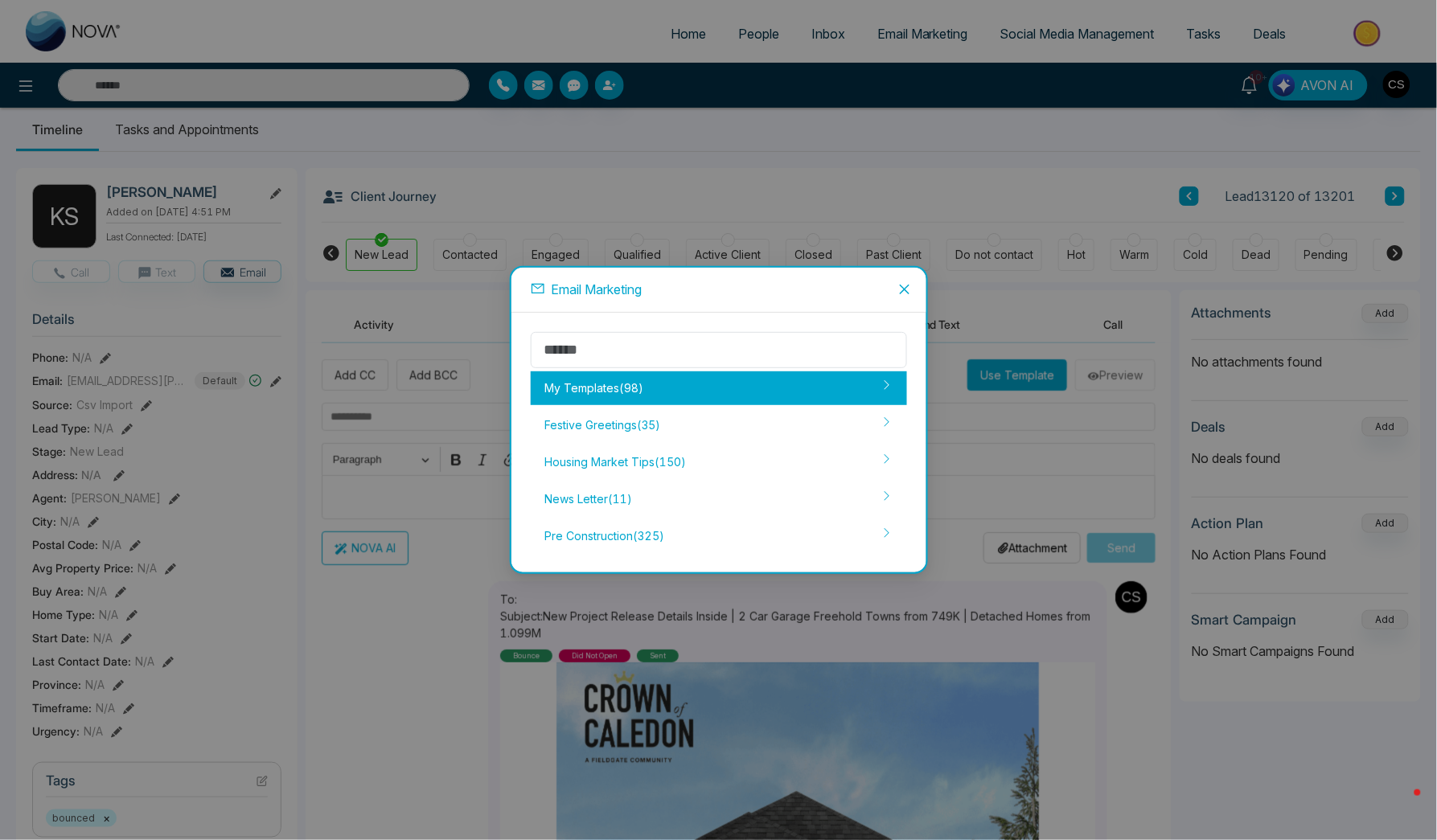
click at [749, 388] on div "My Templates ( 98 )" at bounding box center [718, 389] width 377 height 34
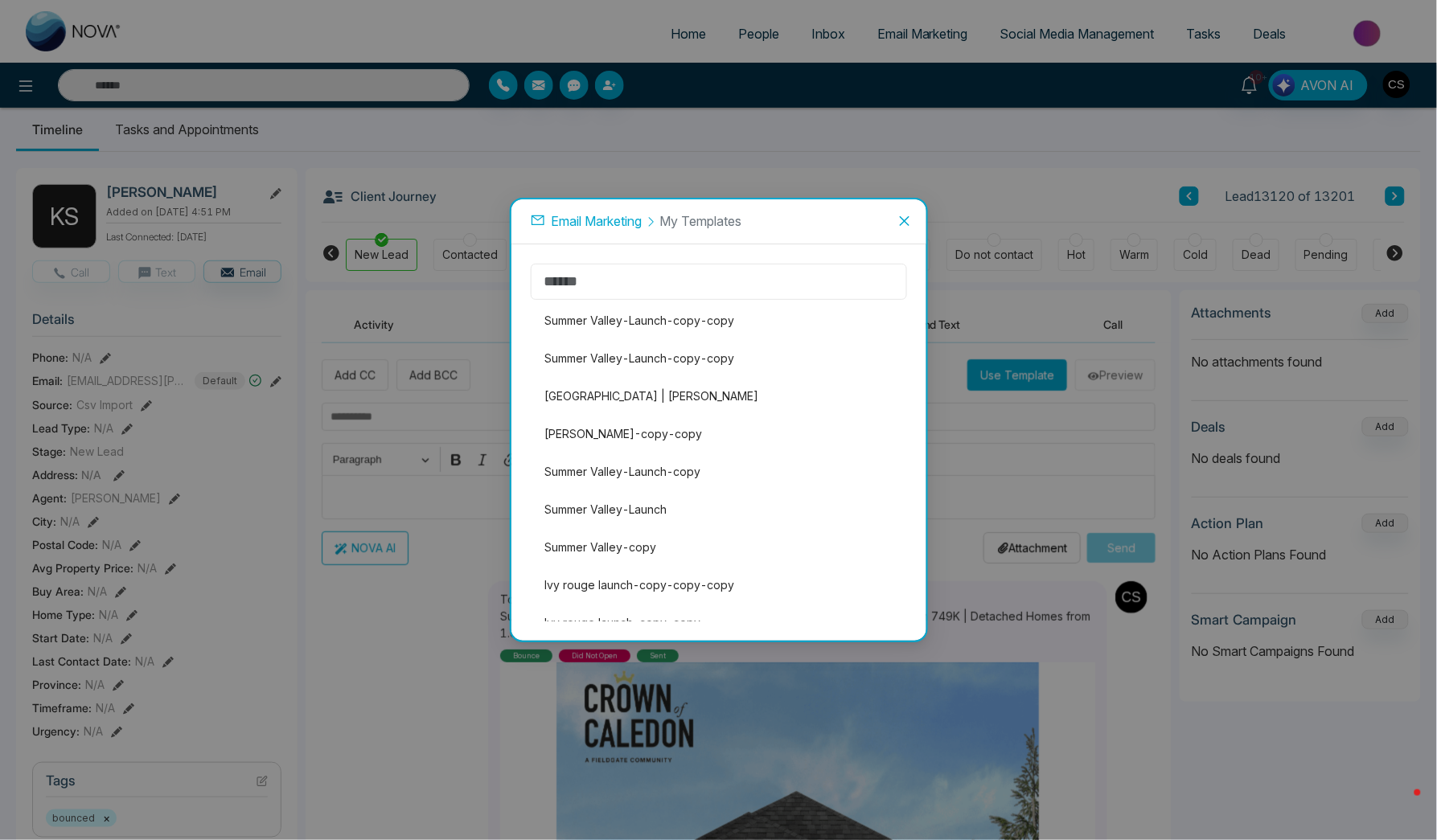
click at [702, 281] on input "text" at bounding box center [718, 281] width 377 height 36
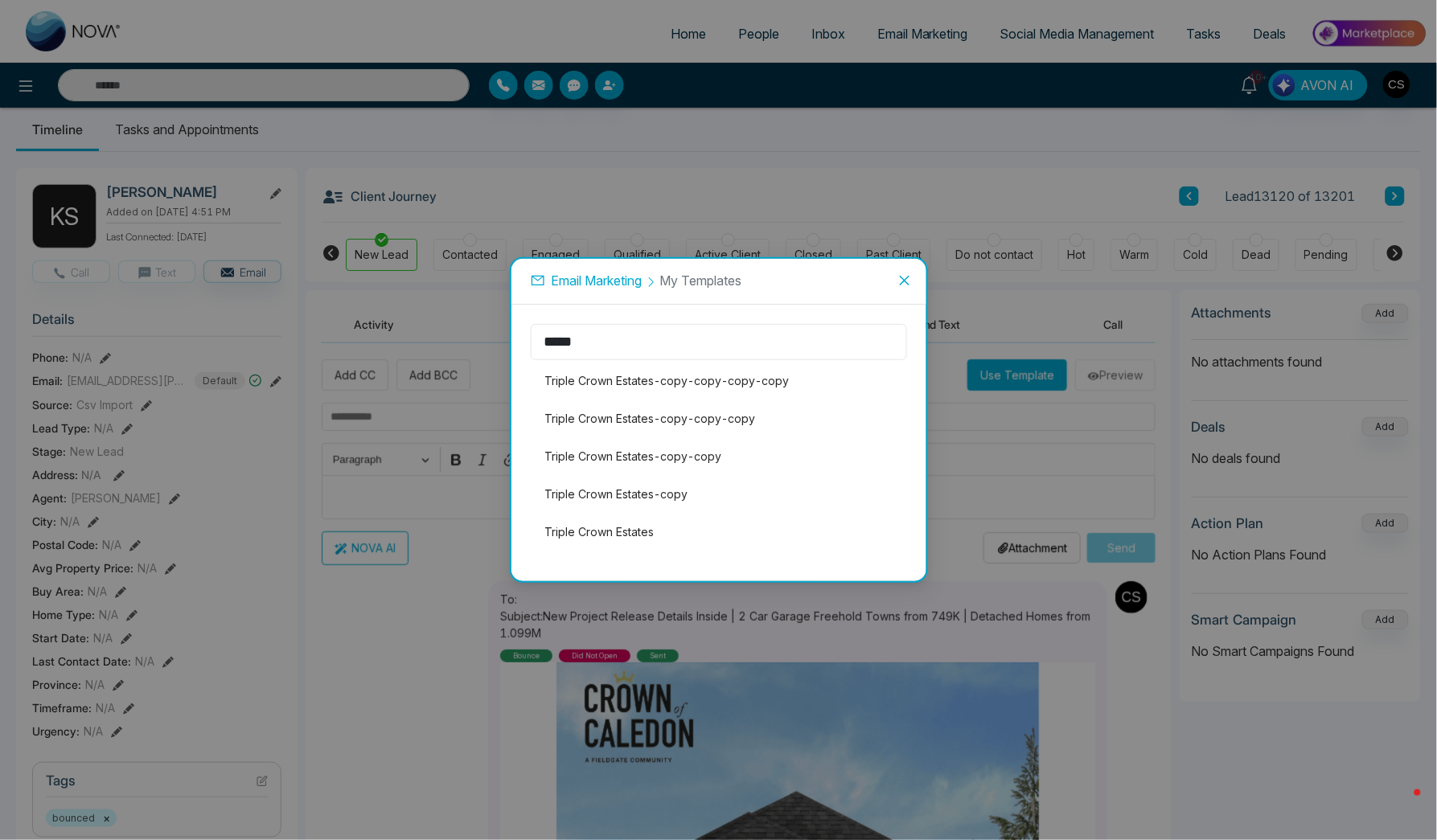
type input "*****"
click at [909, 282] on icon "close" at bounding box center [904, 280] width 13 height 13
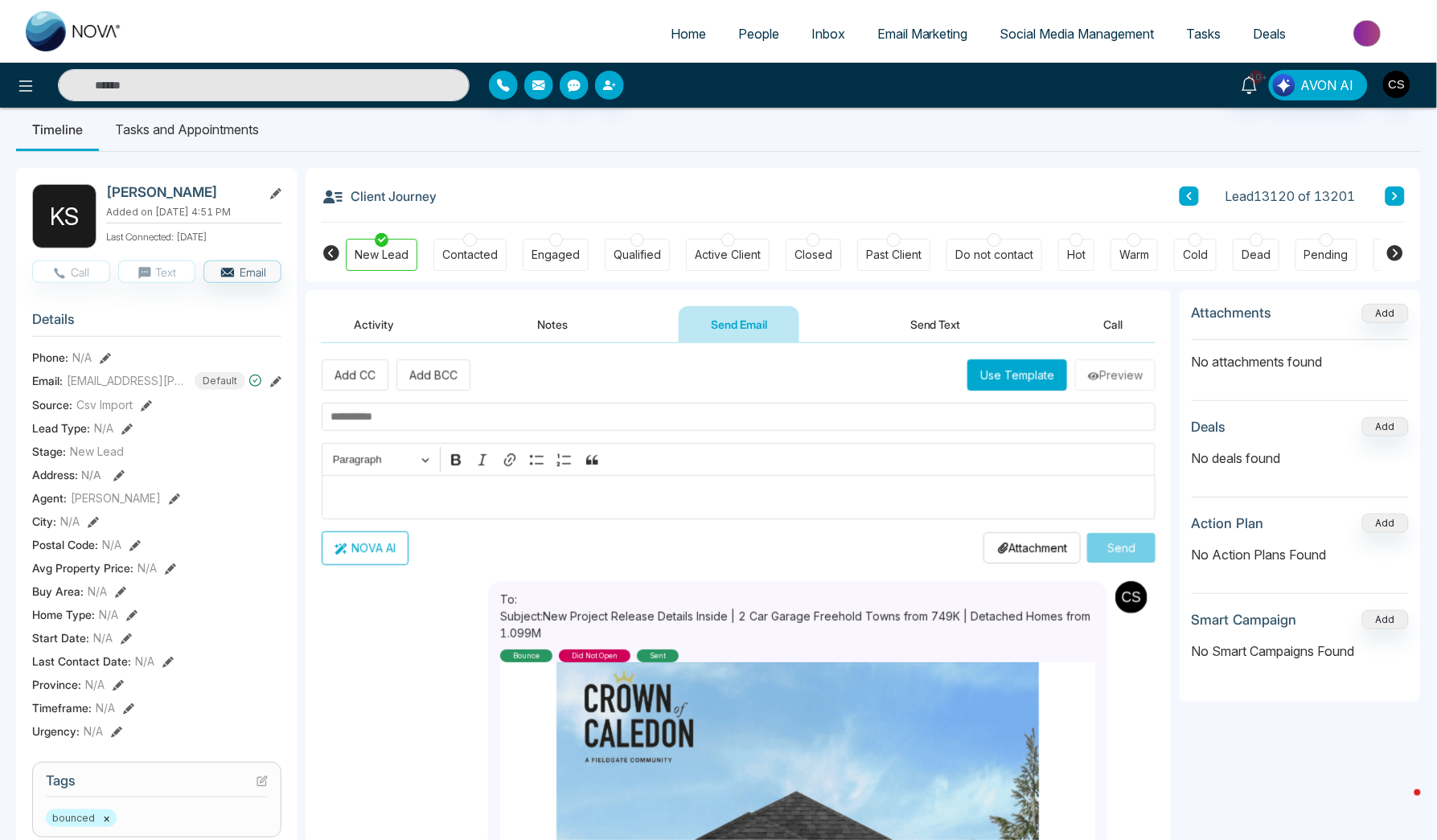
click at [671, 37] on span "Home" at bounding box center [689, 34] width 36 height 16
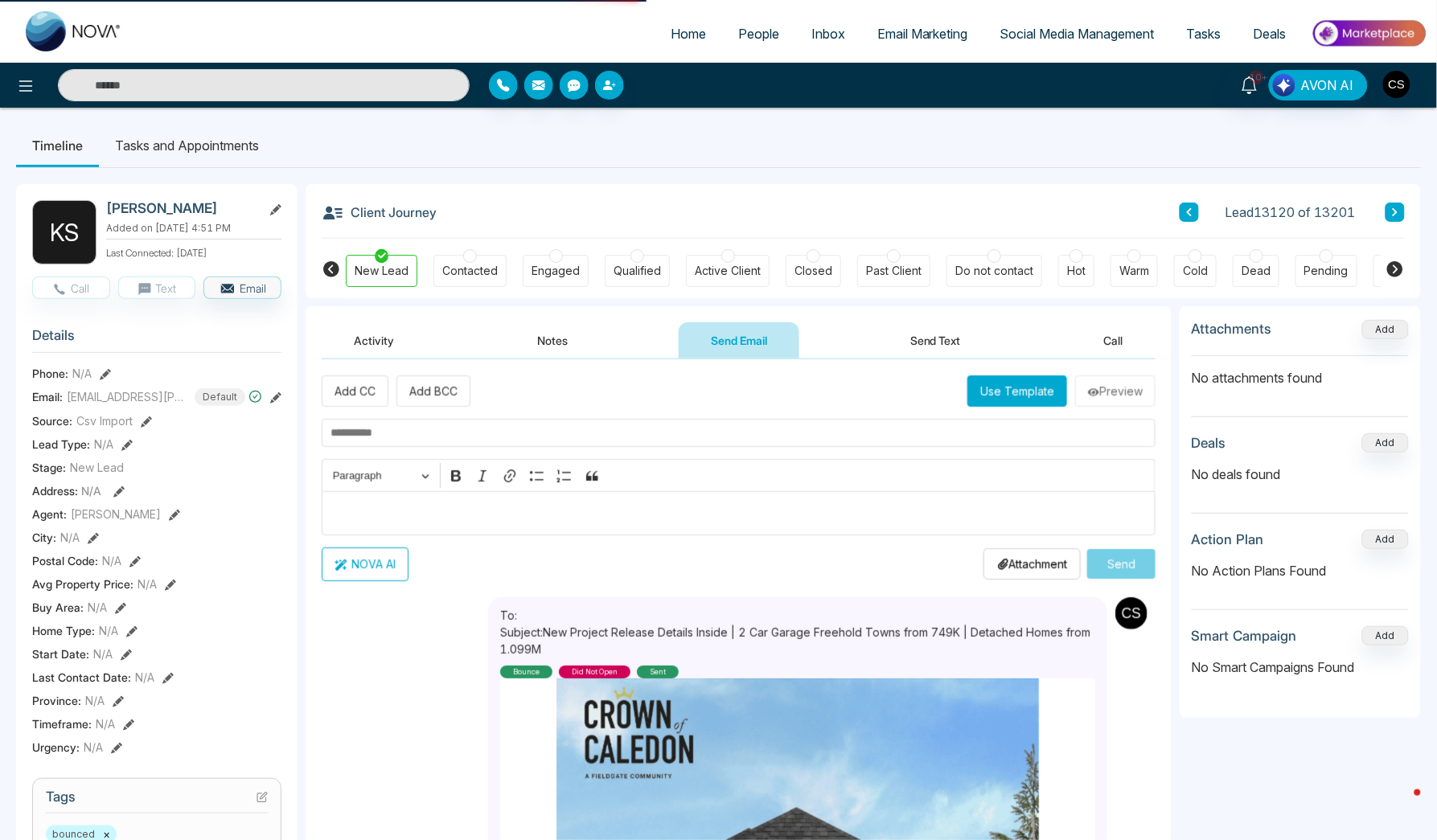
select select "*"
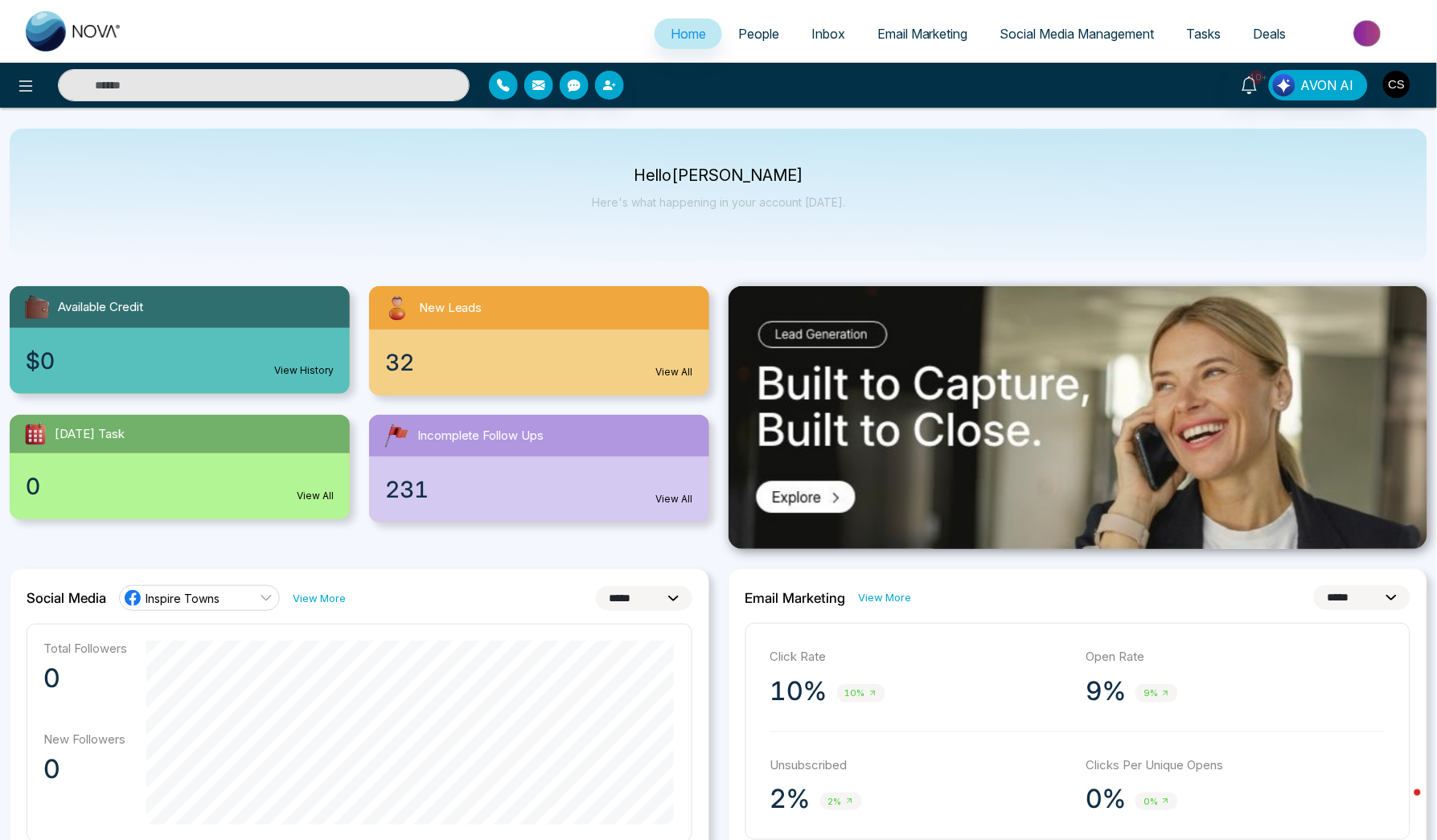
click at [740, 36] on span "People" at bounding box center [759, 34] width 41 height 16
